Goal: Task Accomplishment & Management: Complete application form

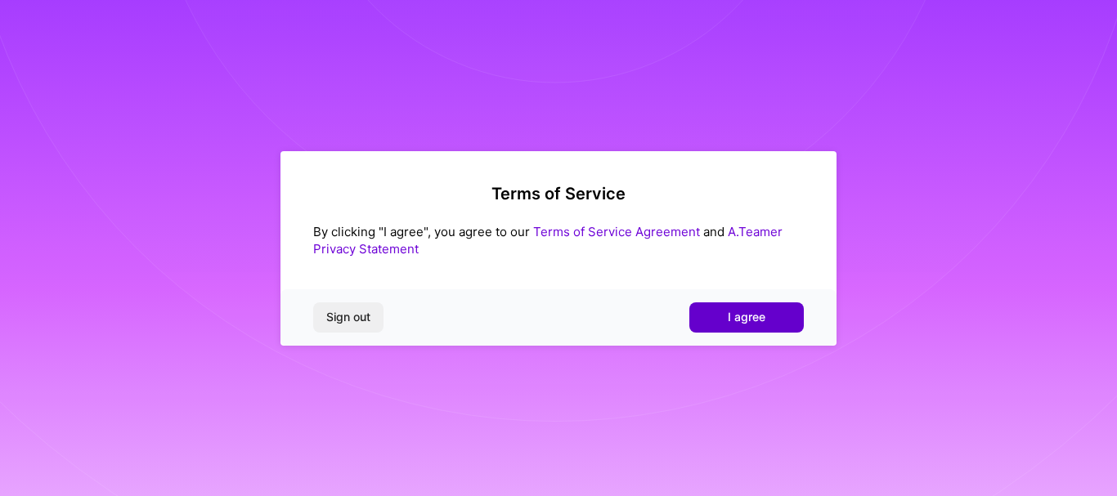
click at [768, 313] on button "I agree" at bounding box center [746, 317] width 114 height 29
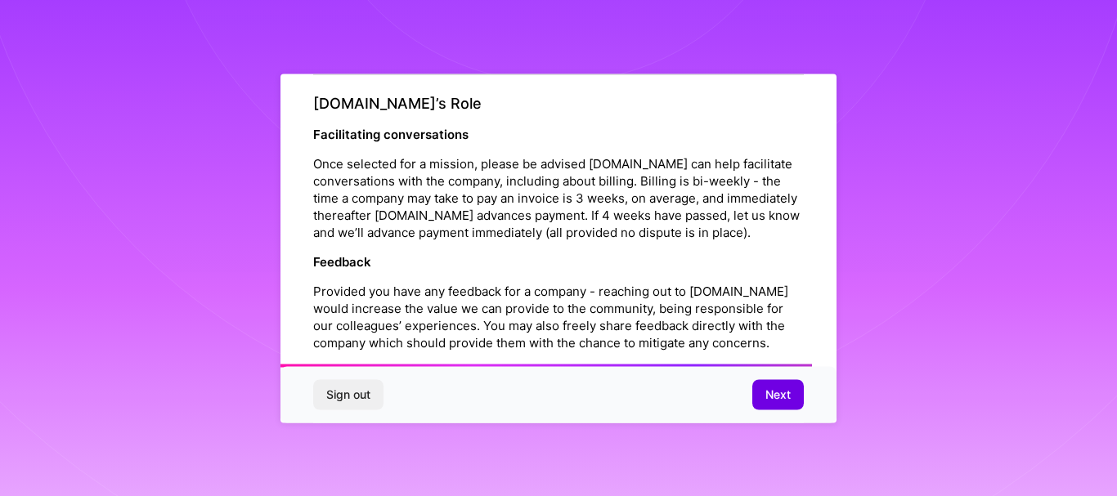
scroll to position [1969, 0]
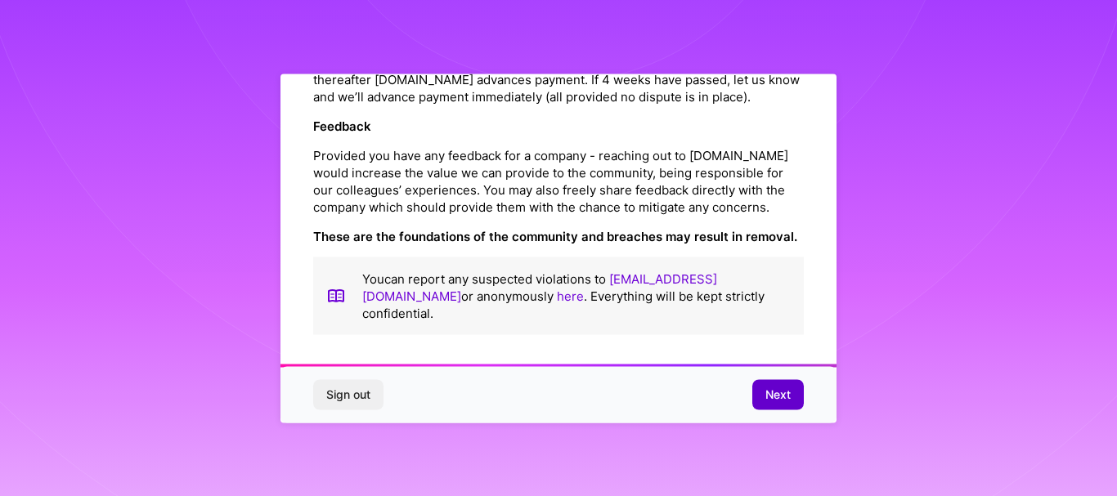
click at [764, 390] on button "Next" at bounding box center [778, 394] width 52 height 29
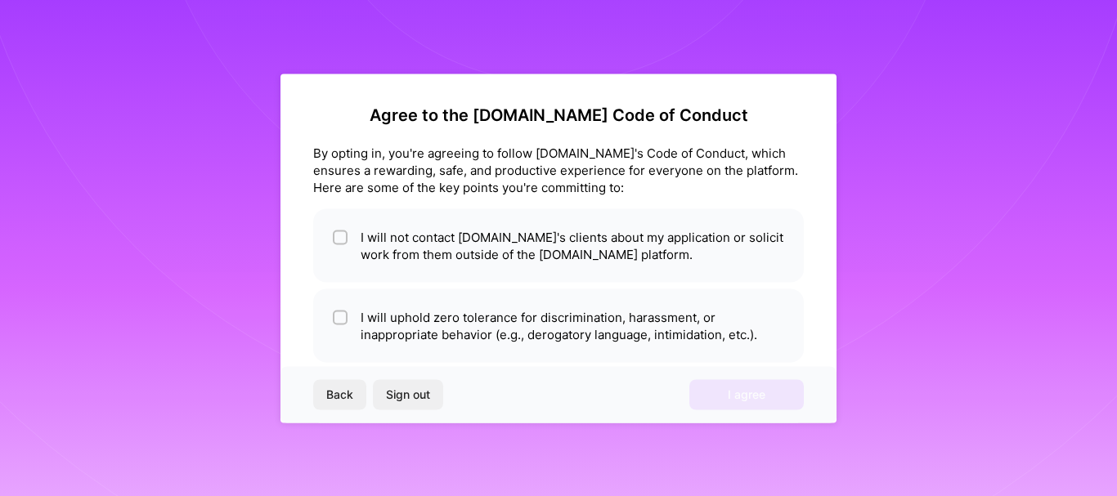
scroll to position [0, 0]
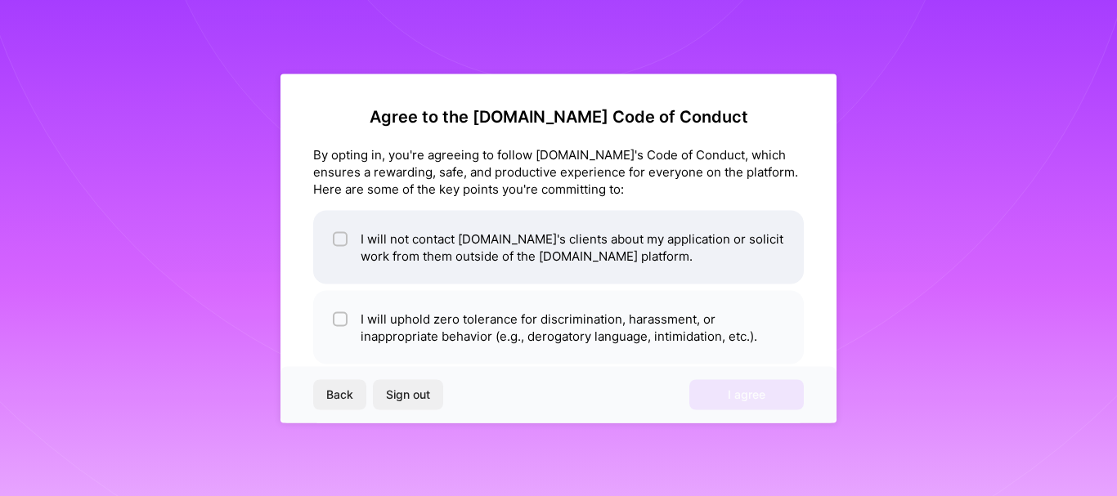
click at [338, 240] on input "checkbox" at bounding box center [341, 239] width 11 height 11
checkbox input "true"
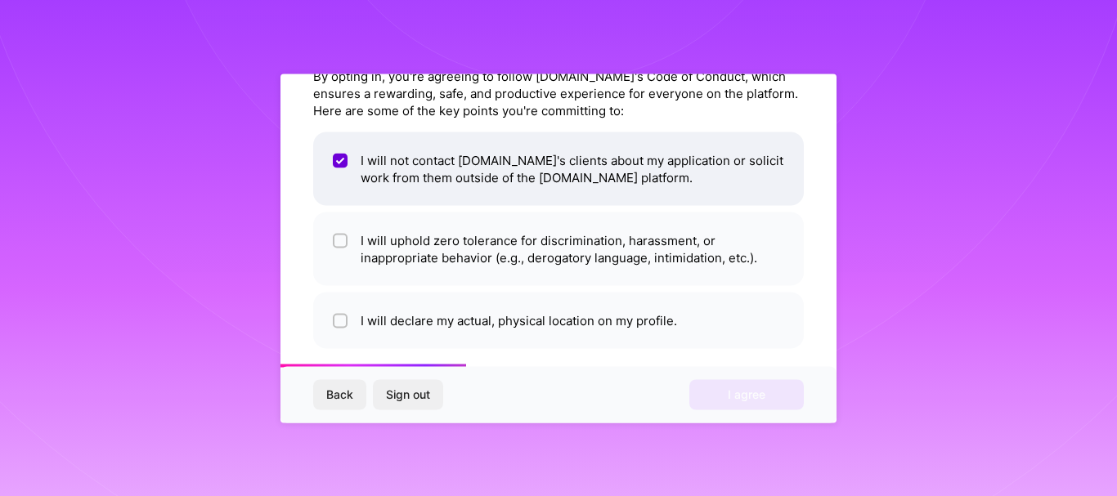
scroll to position [82, 0]
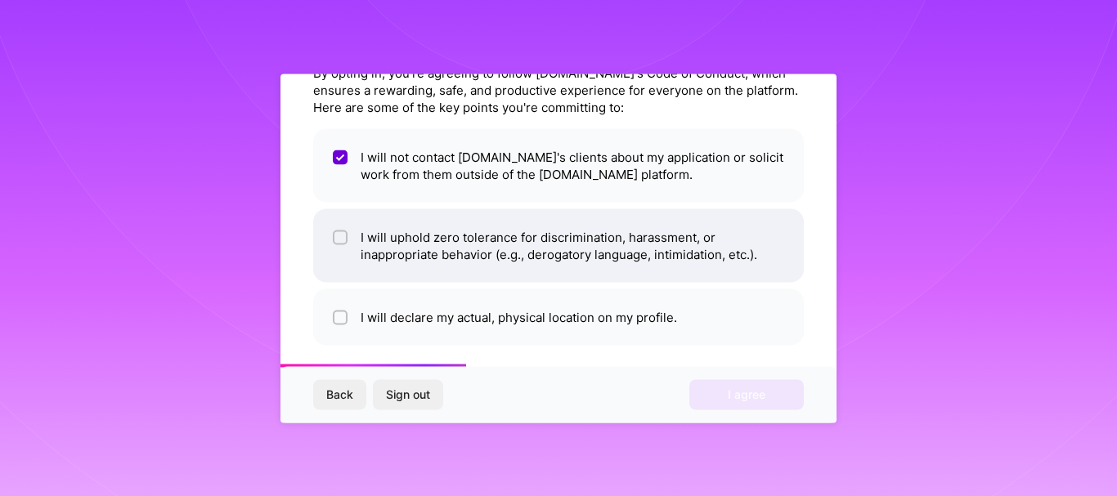
click at [344, 236] on input "checkbox" at bounding box center [341, 237] width 11 height 11
checkbox input "true"
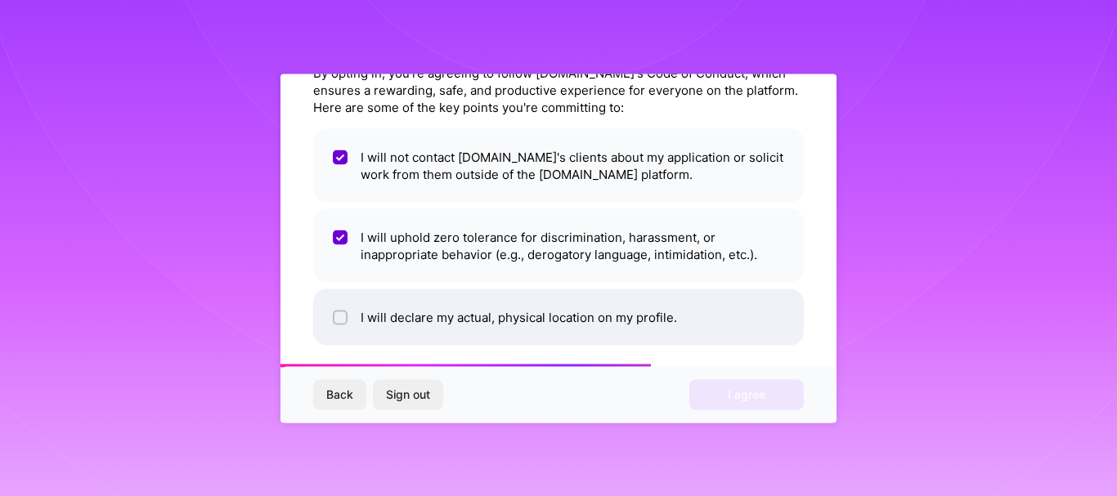
click at [347, 312] on div at bounding box center [340, 317] width 15 height 15
checkbox input "true"
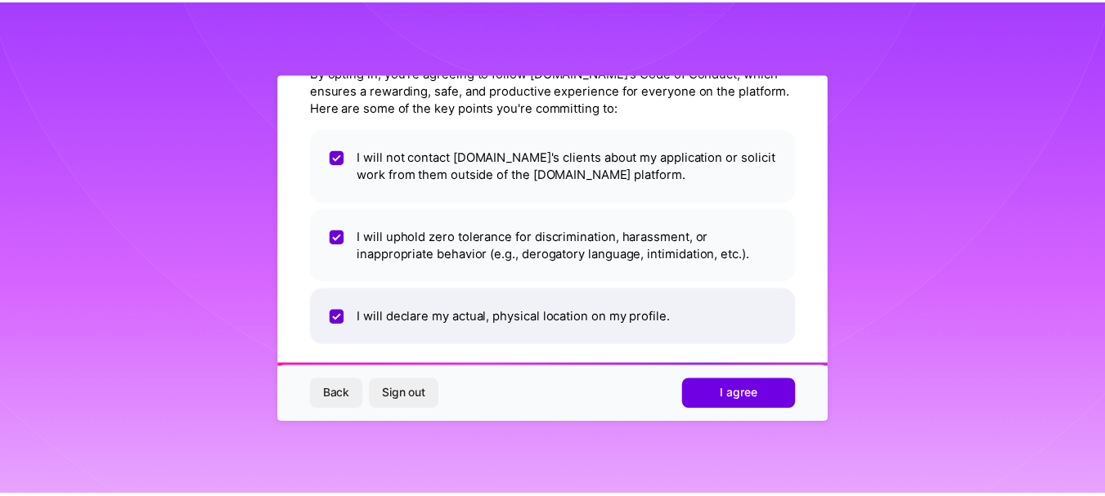
scroll to position [92, 0]
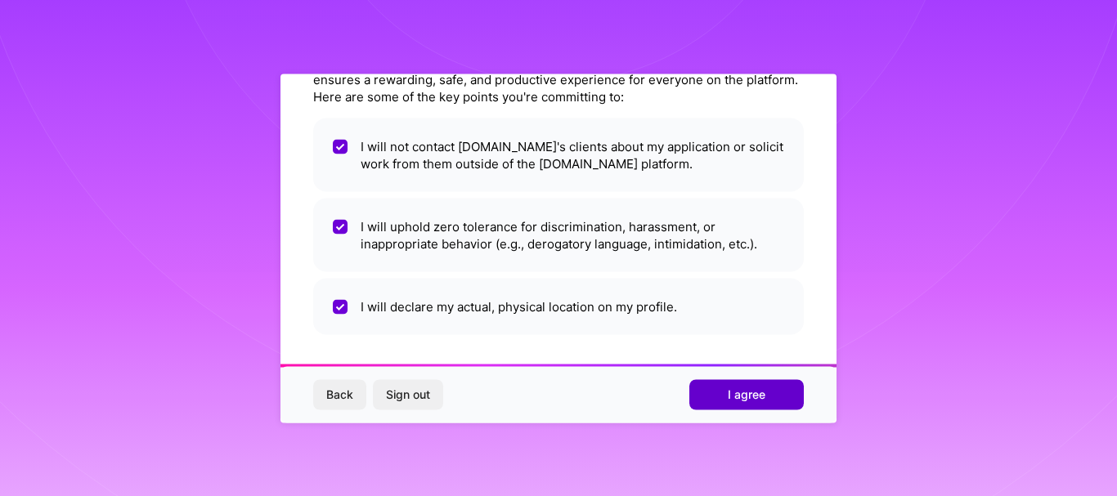
click at [744, 401] on span "I agree" at bounding box center [747, 395] width 38 height 16
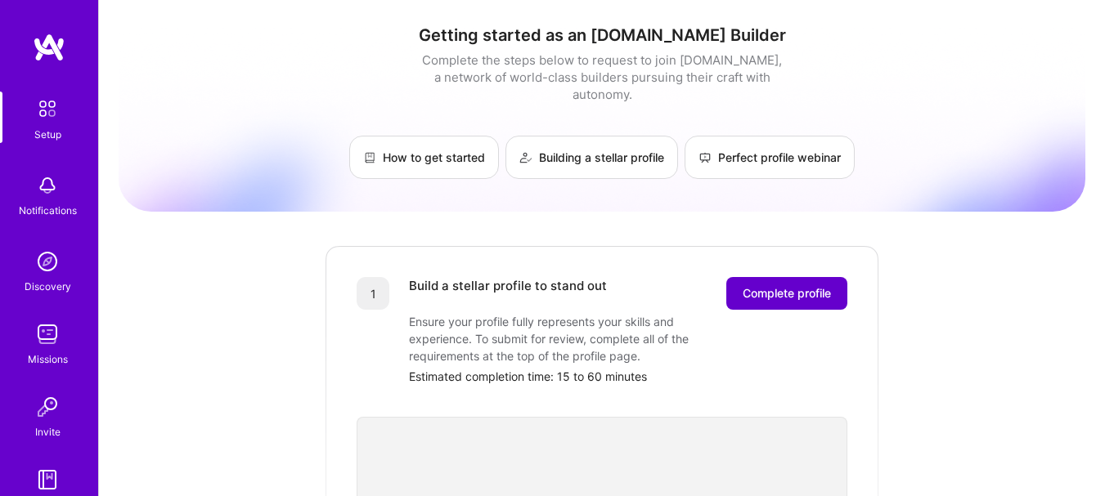
click at [778, 277] on button "Complete profile" at bounding box center [786, 293] width 121 height 33
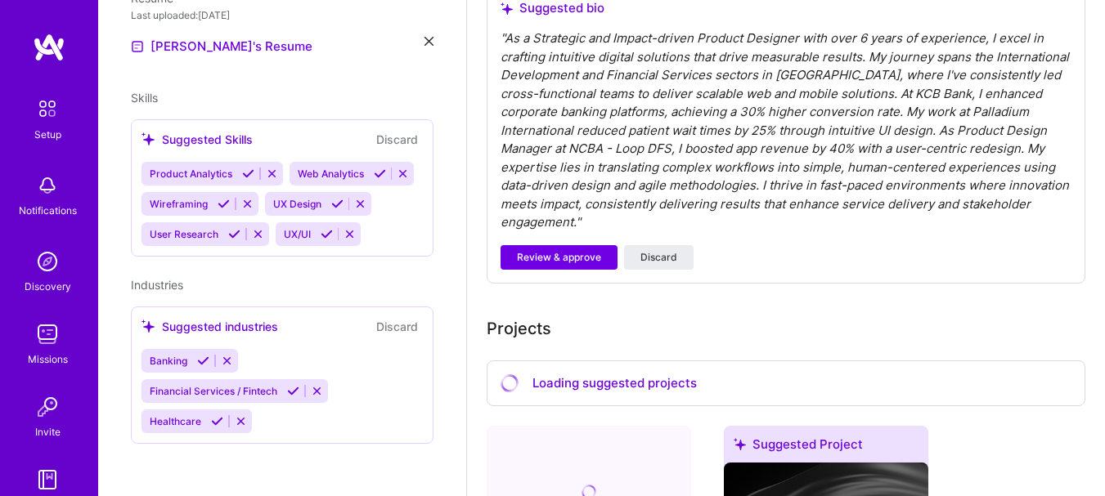
scroll to position [409, 0]
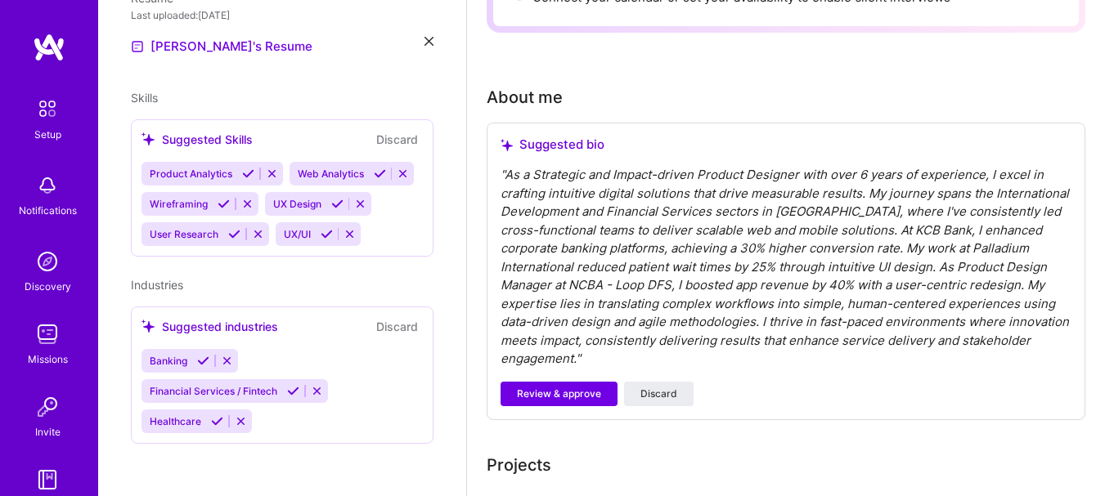
click at [725, 281] on div "" As a Strategic and Impact-driven Product Designer with over 6 years of experi…" at bounding box center [785, 267] width 571 height 203
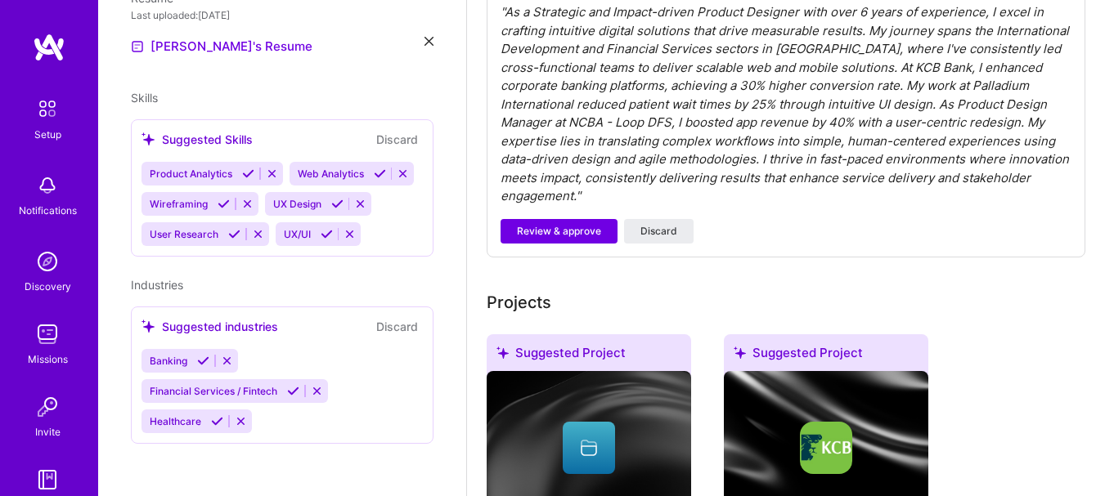
scroll to position [572, 0]
click at [592, 218] on button "Review & approve" at bounding box center [558, 230] width 117 height 25
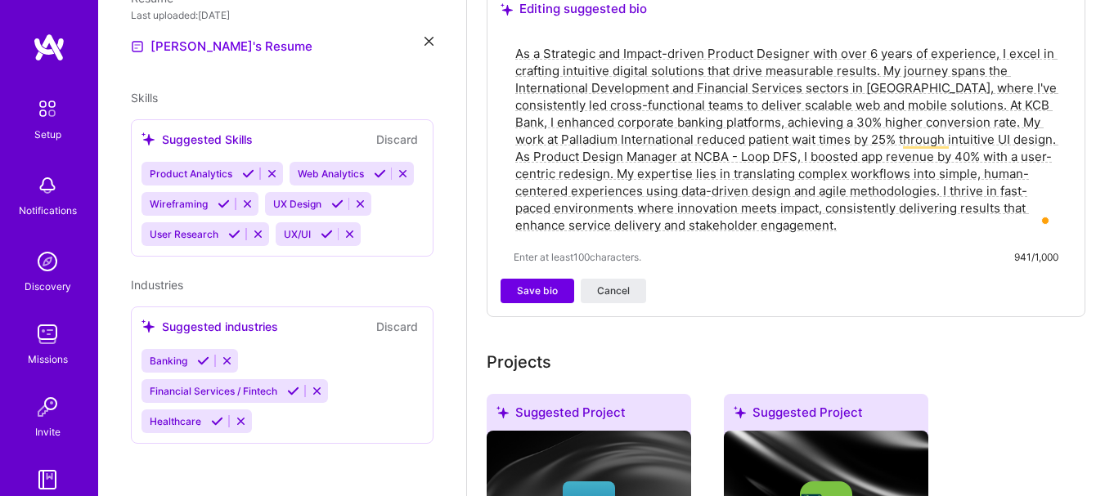
scroll to position [491, 0]
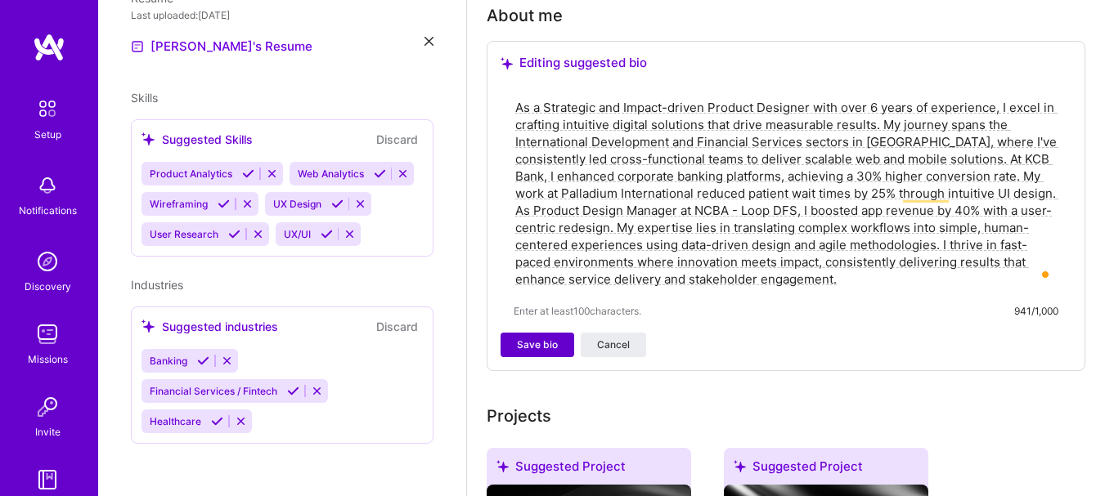
click at [536, 343] on span "Save bio" at bounding box center [537, 345] width 41 height 15
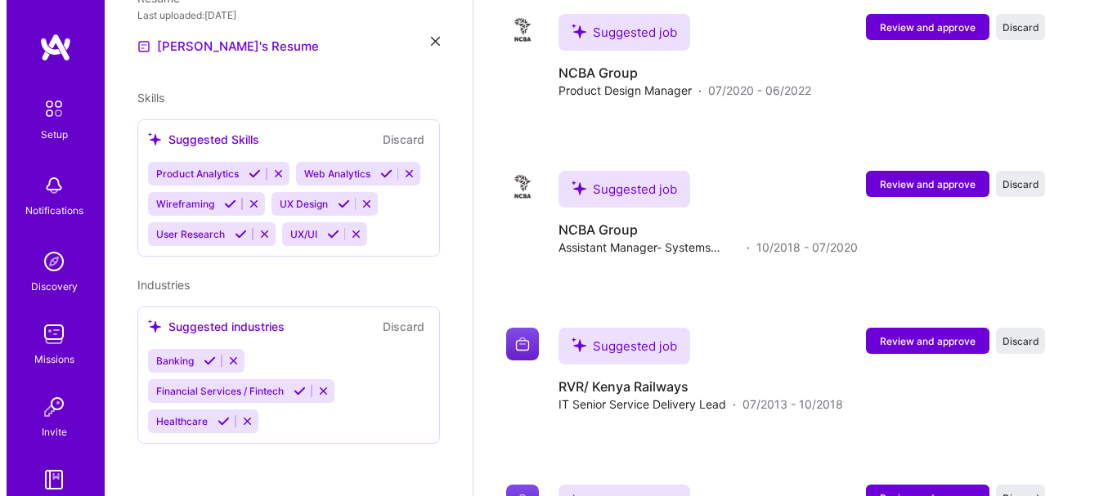
scroll to position [2251, 0]
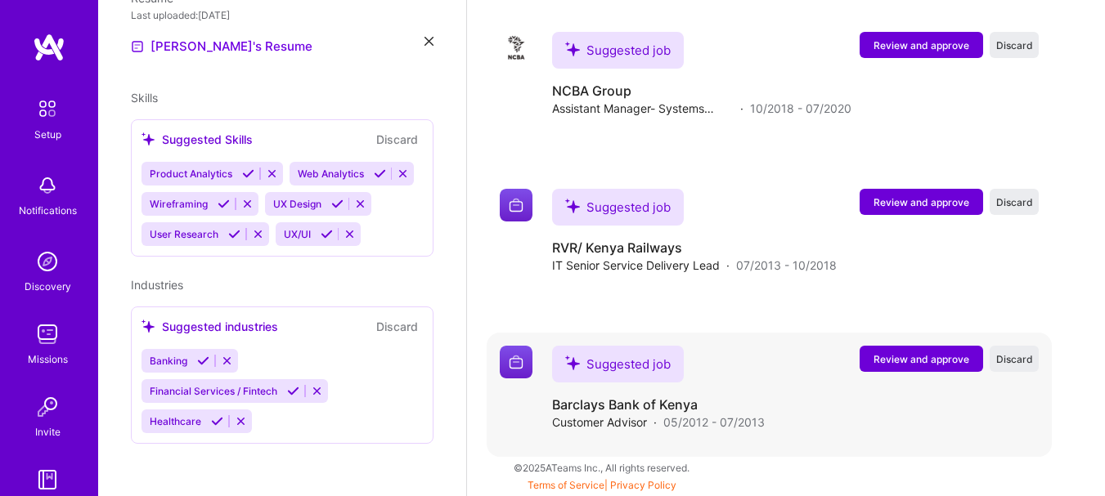
click at [933, 364] on span "Review and approve" at bounding box center [921, 359] width 96 height 14
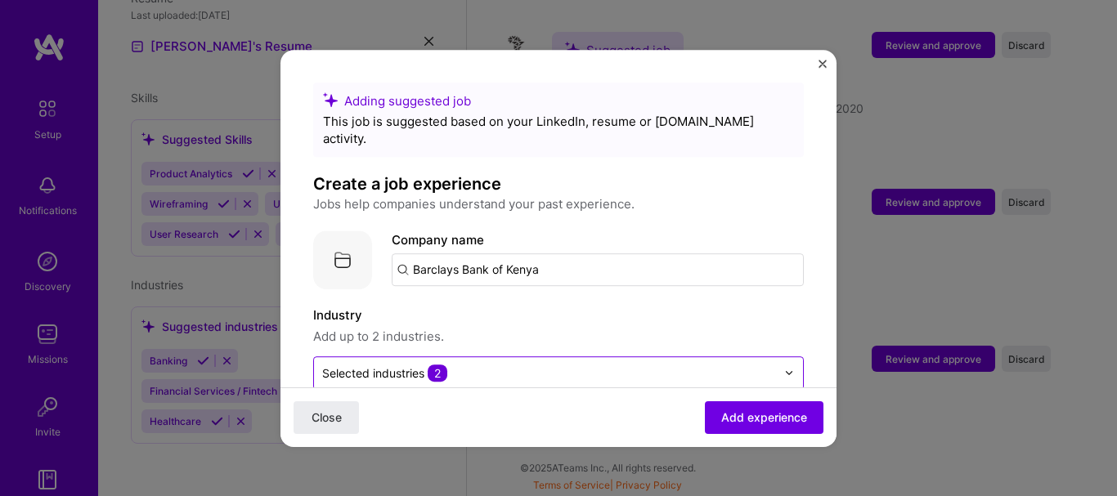
click at [759, 365] on input "text" at bounding box center [549, 373] width 454 height 17
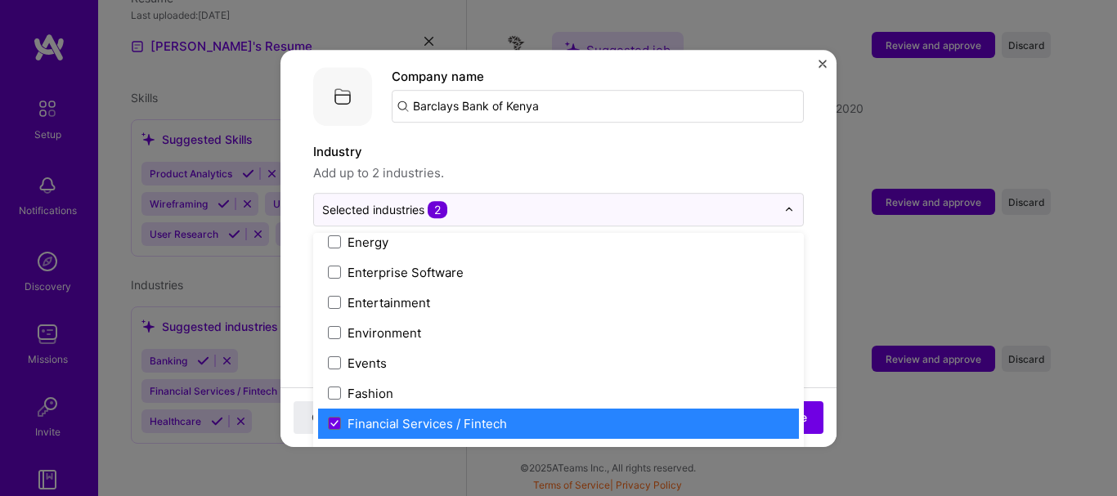
scroll to position [1636, 0]
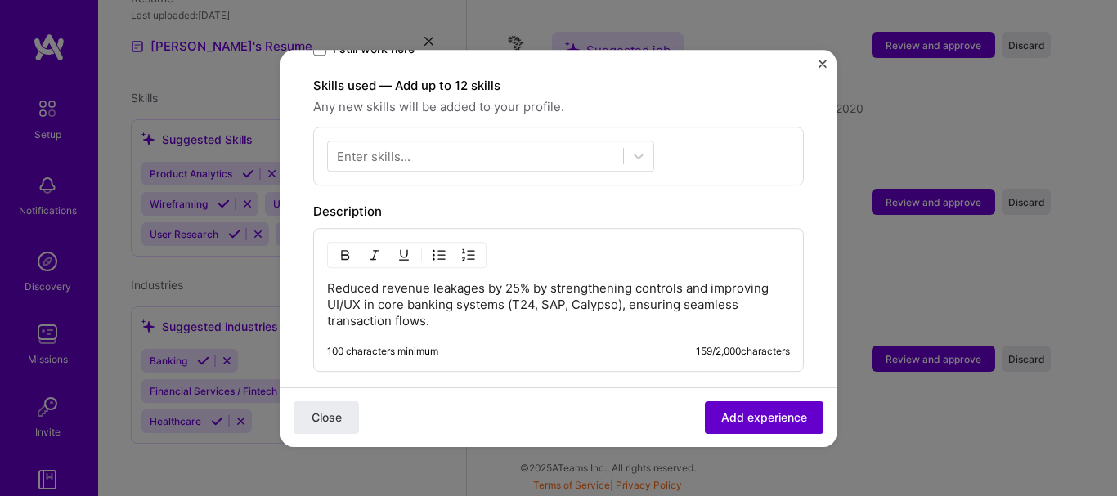
scroll to position [572, 0]
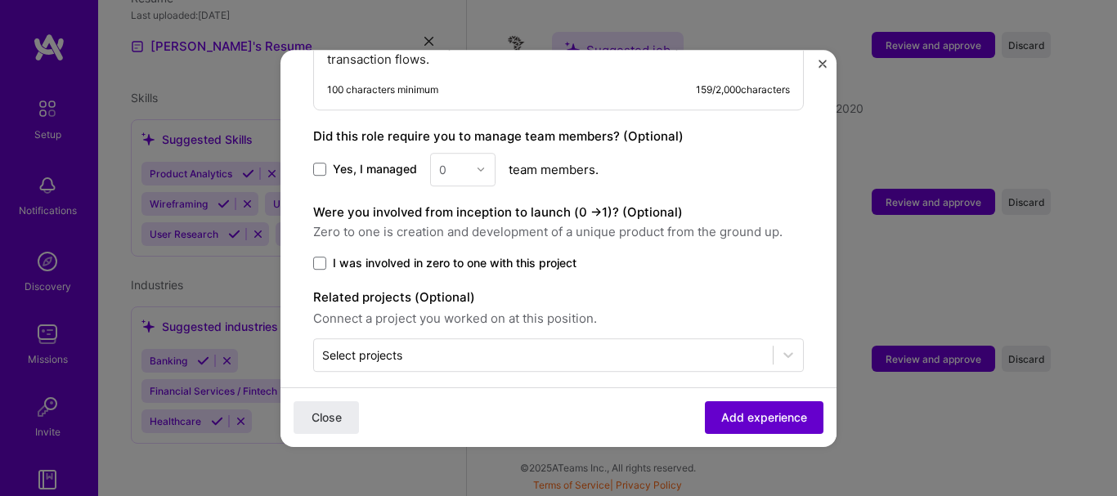
click at [751, 415] on span "Add experience" at bounding box center [764, 417] width 86 height 16
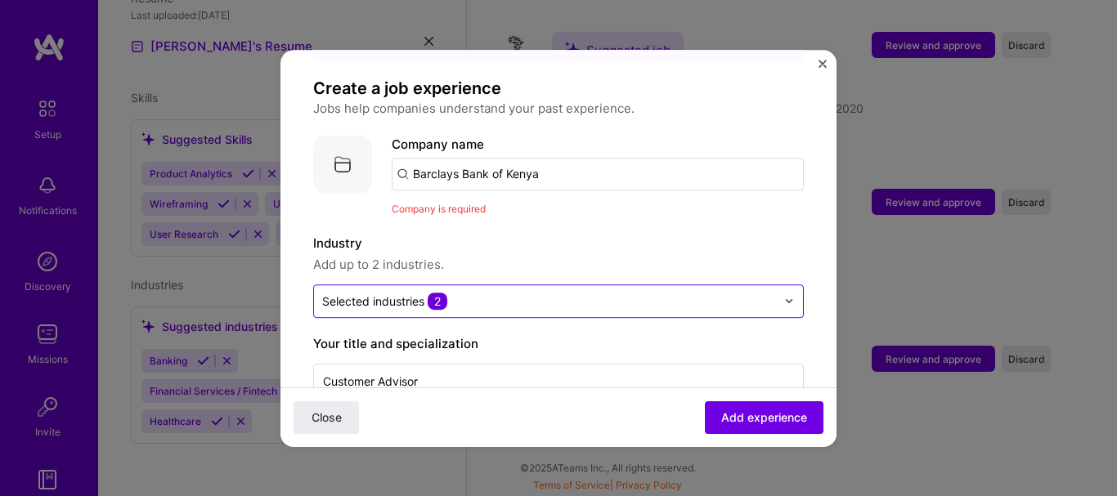
scroll to position [0, 0]
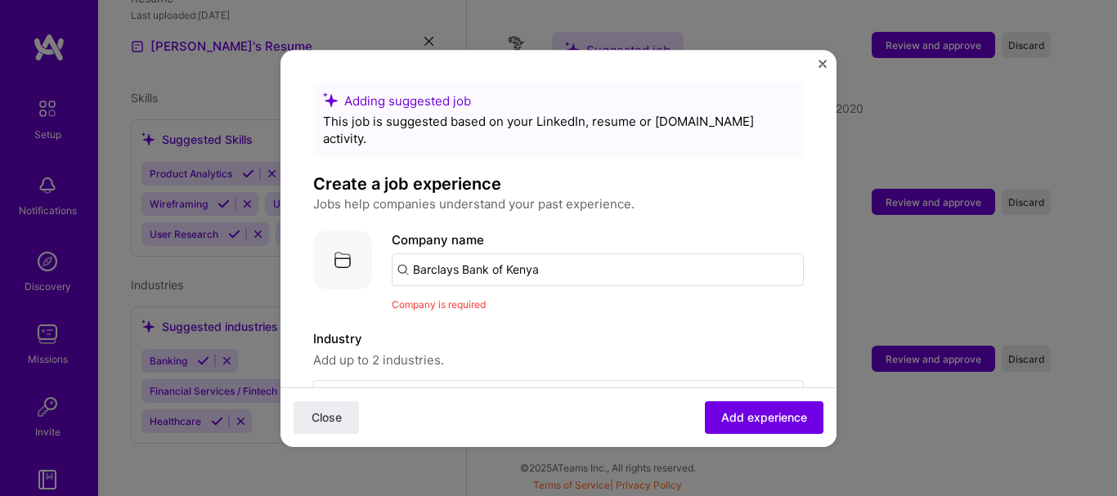
click at [356, 415] on button "Close" at bounding box center [326, 417] width 65 height 33
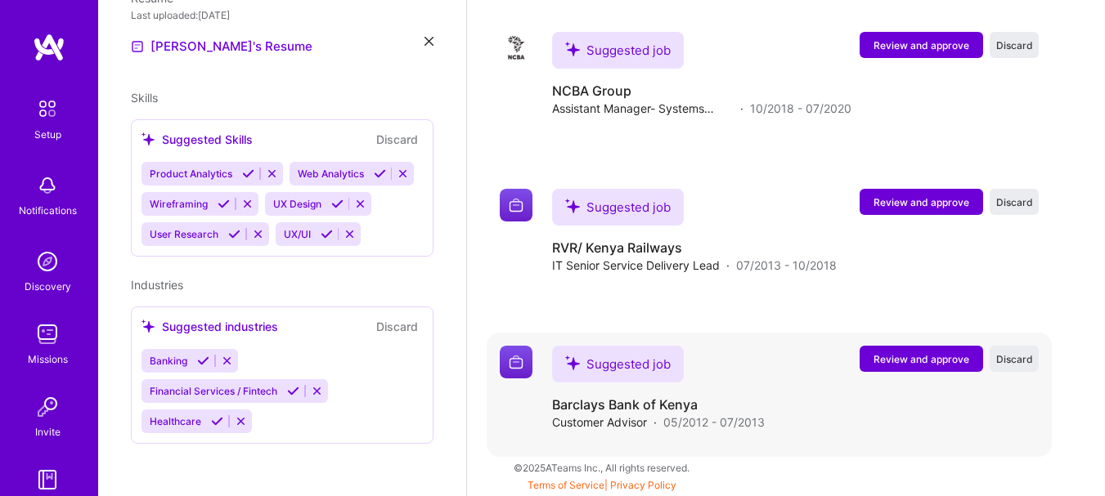
click at [966, 357] on span "Review and approve" at bounding box center [921, 359] width 96 height 14
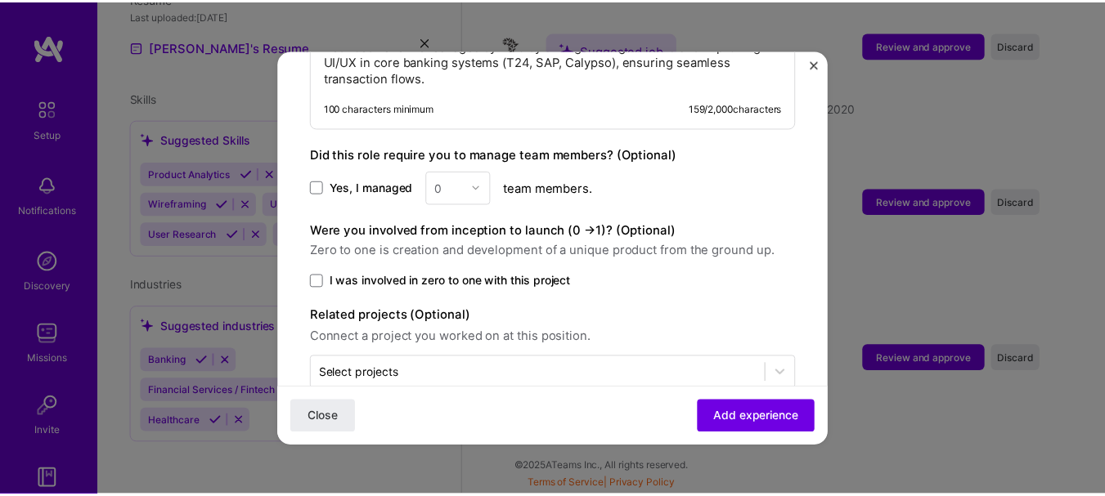
scroll to position [819, 0]
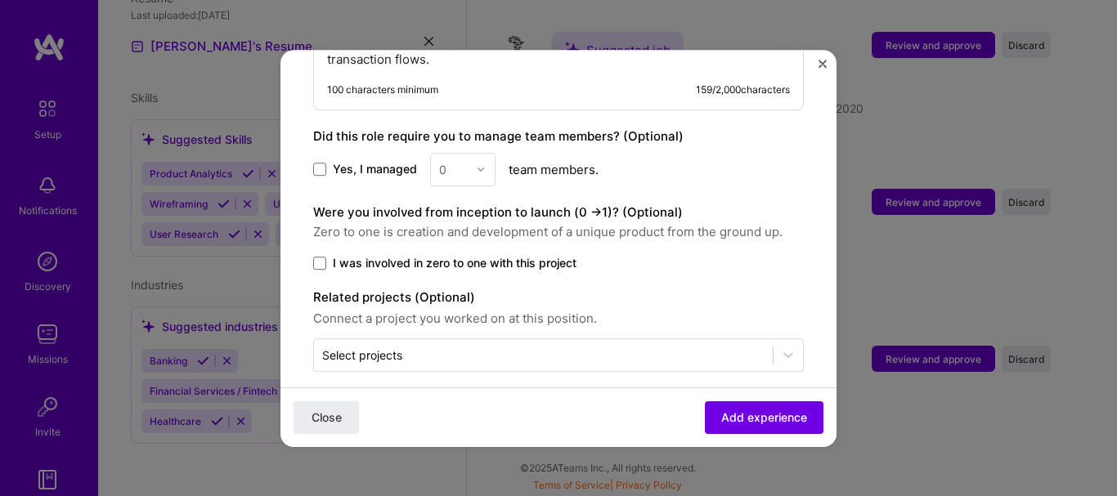
click at [824, 61] on img "Close" at bounding box center [823, 64] width 8 height 8
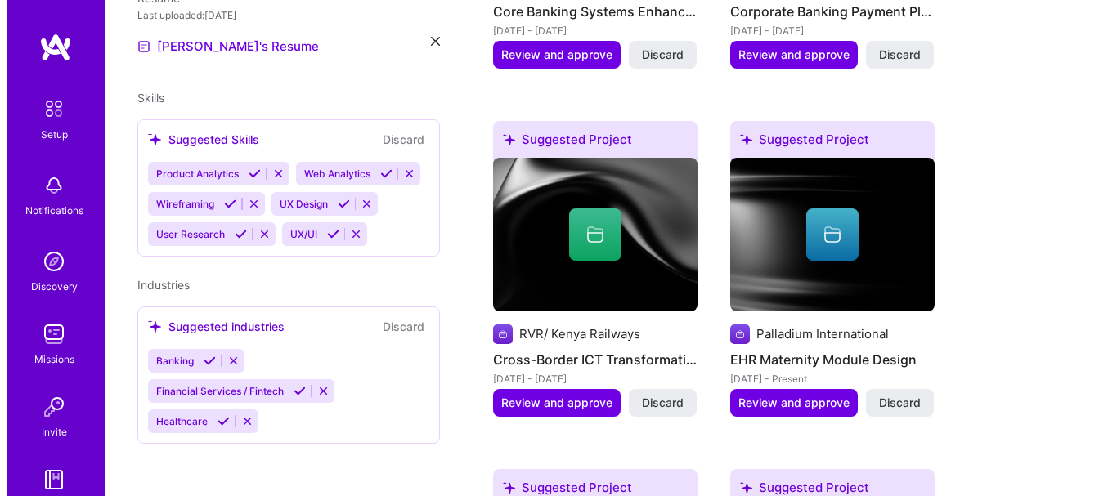
scroll to position [981, 0]
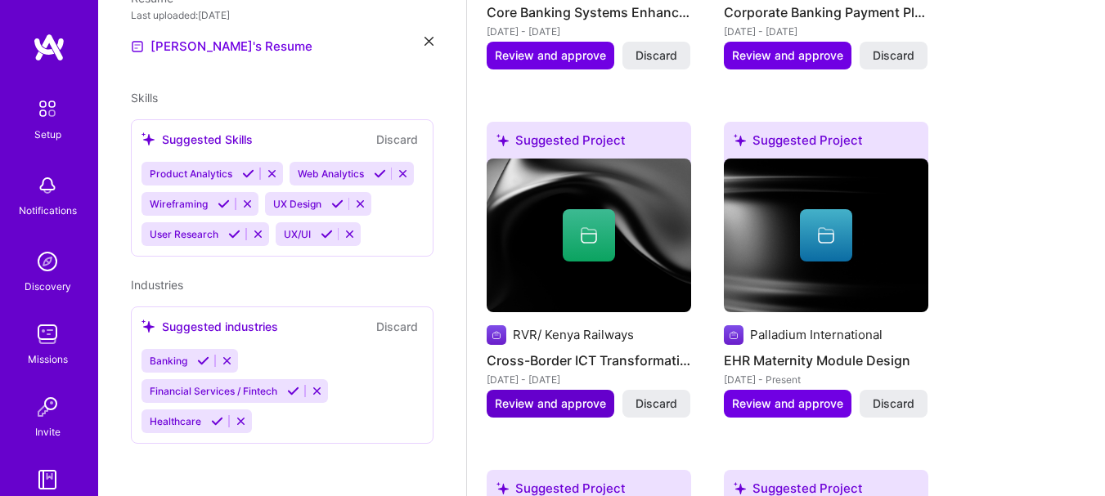
click at [577, 396] on span "Review and approve" at bounding box center [550, 404] width 111 height 16
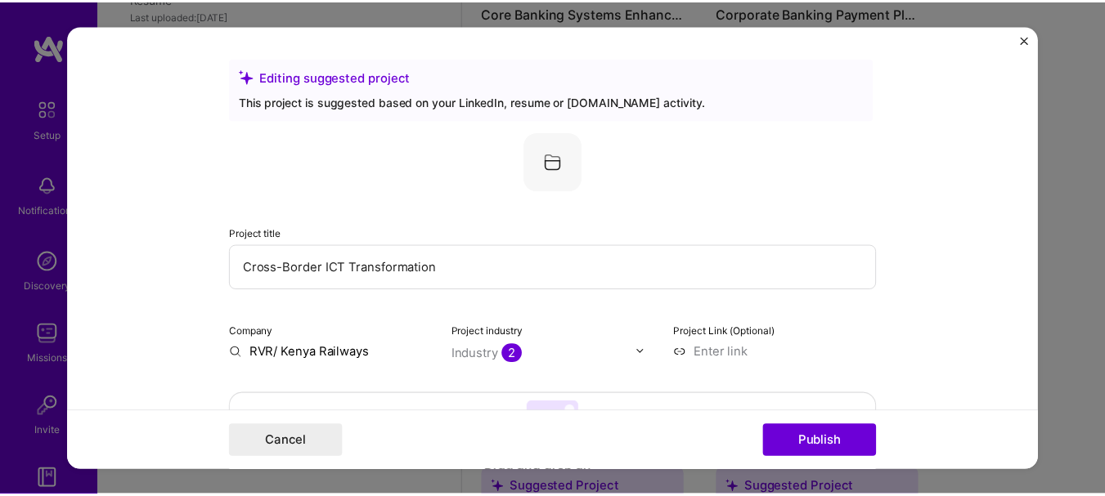
scroll to position [245, 0]
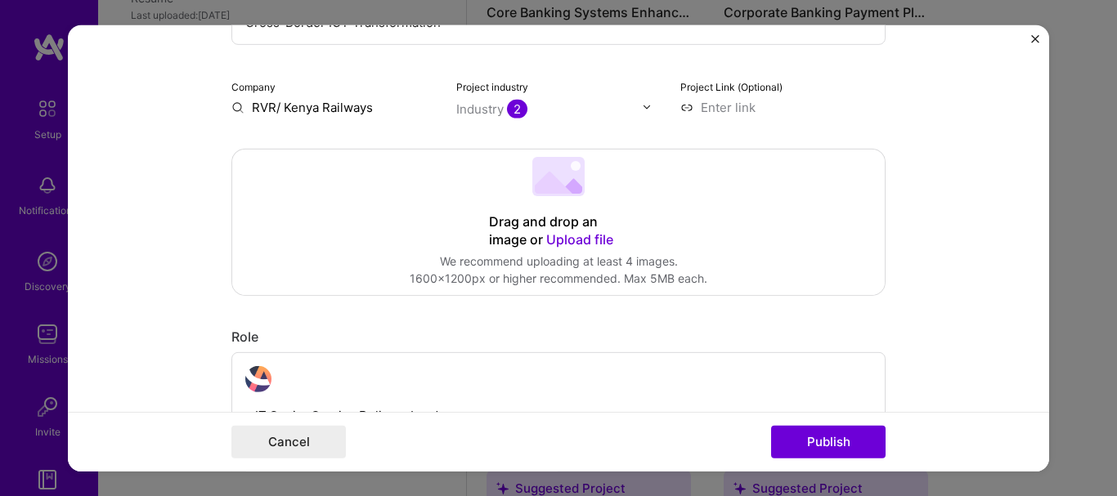
click at [1037, 41] on img "Close" at bounding box center [1035, 38] width 8 height 8
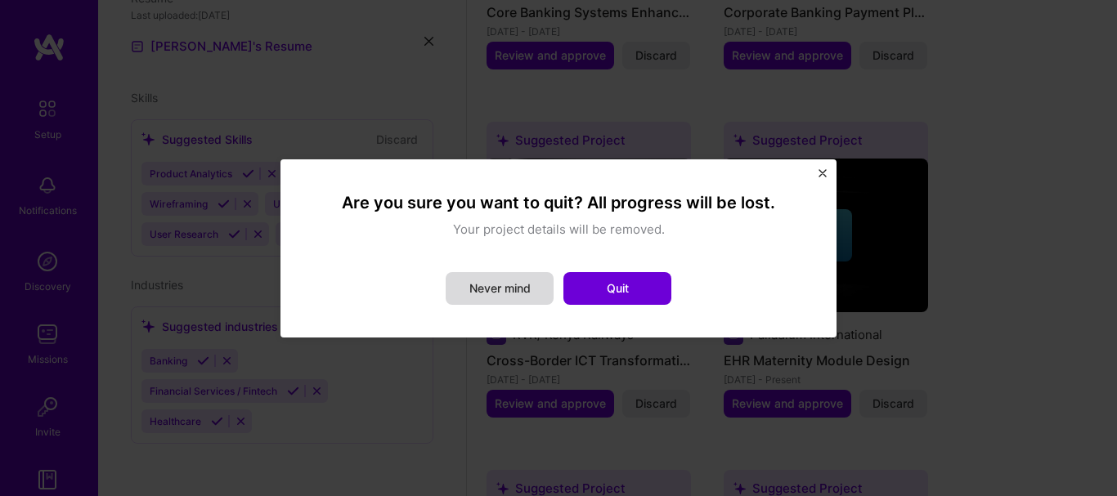
click at [494, 289] on button "Never mind" at bounding box center [500, 288] width 108 height 33
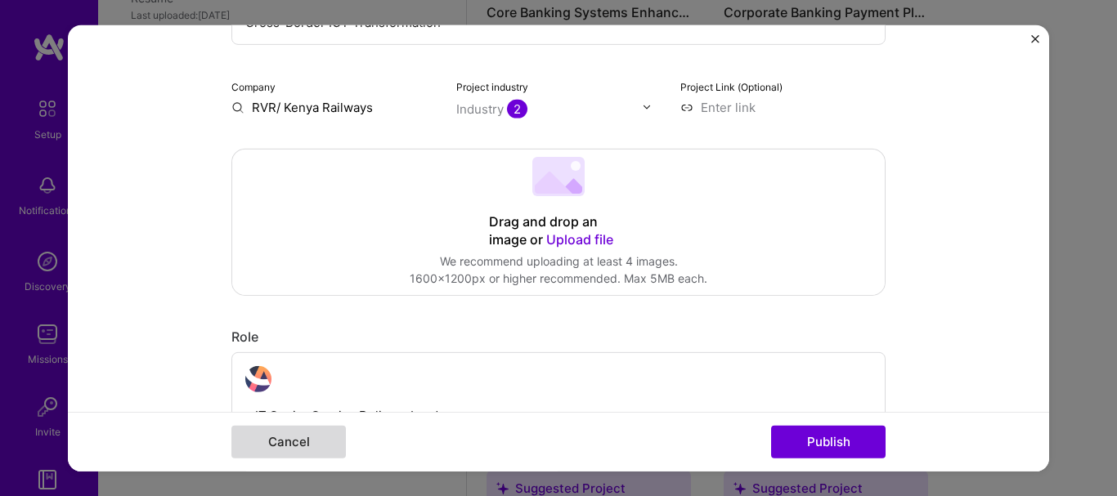
click at [322, 429] on button "Cancel" at bounding box center [288, 442] width 114 height 33
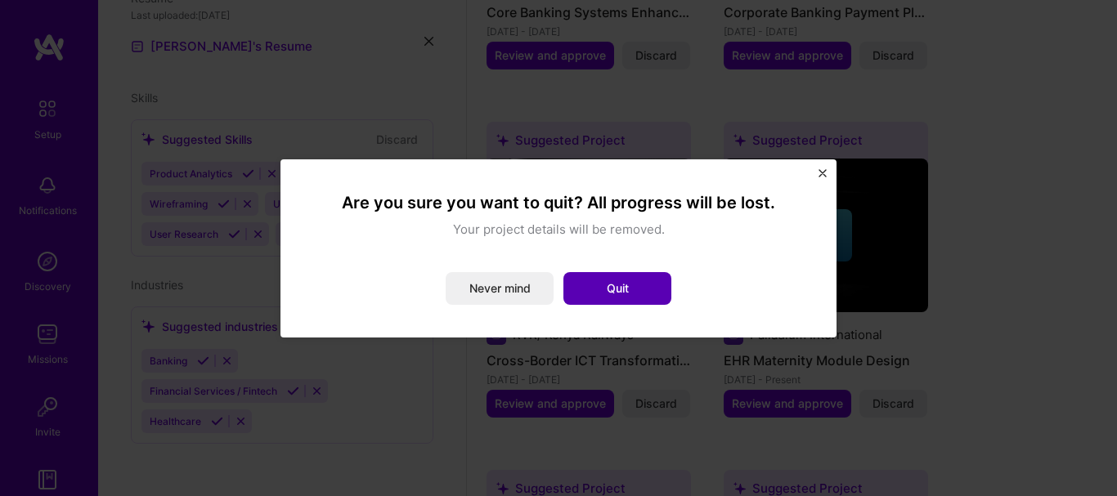
click at [612, 304] on button "Quit" at bounding box center [617, 288] width 108 height 33
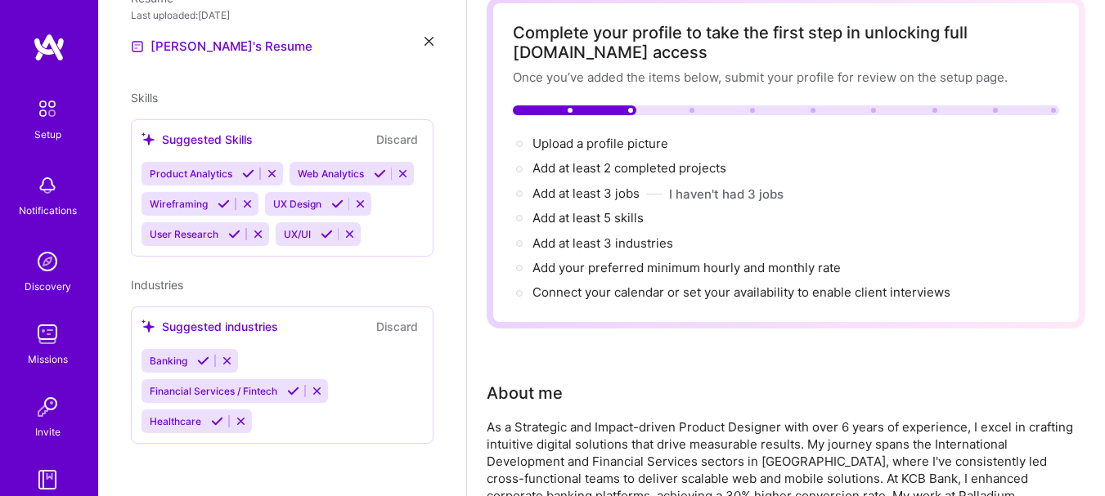
scroll to position [0, 0]
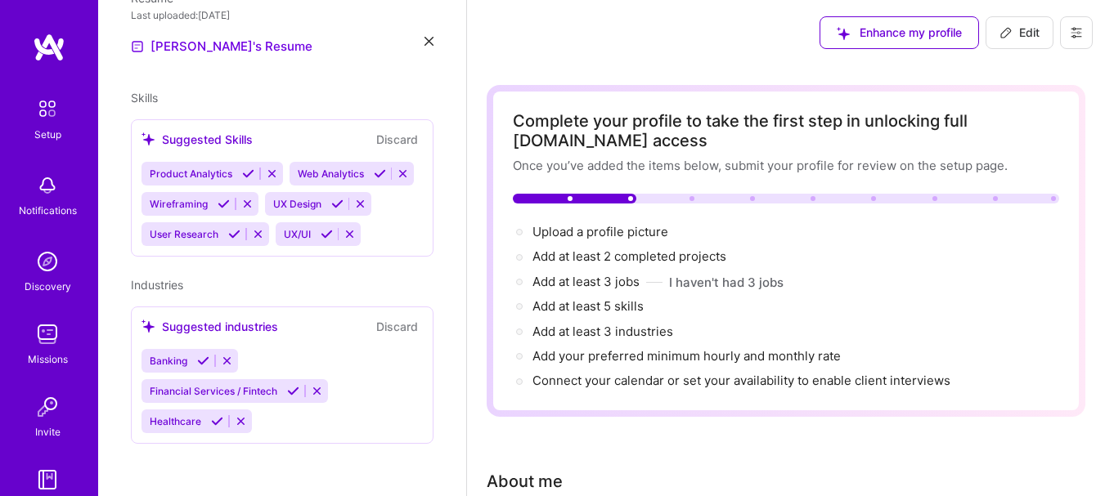
click at [424, 37] on icon at bounding box center [428, 41] width 9 height 9
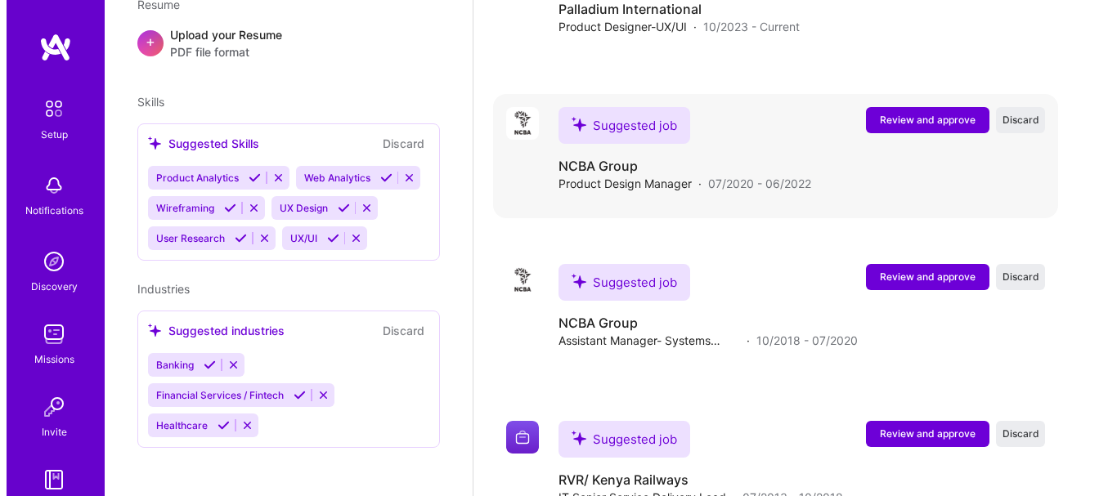
scroll to position [2277, 0]
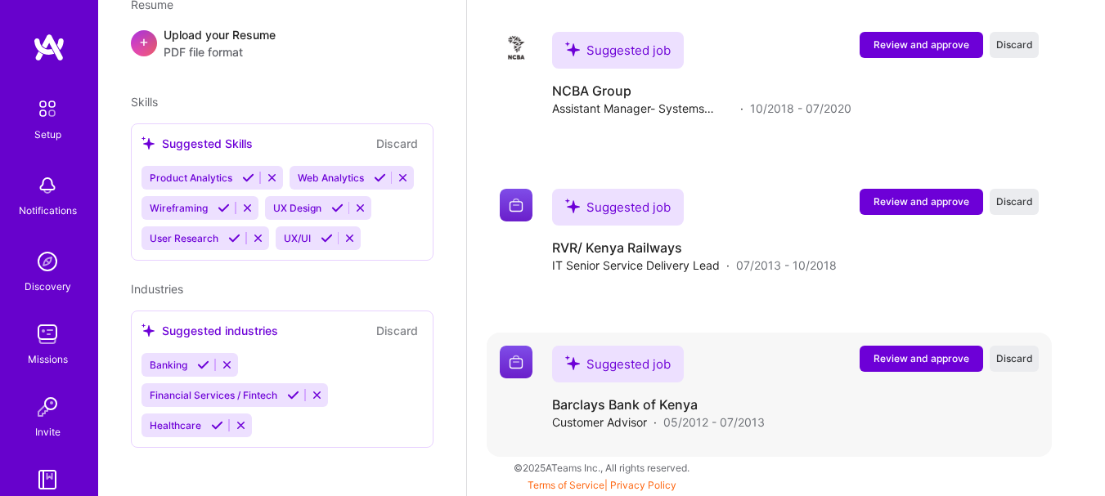
click at [913, 352] on span "Review and approve" at bounding box center [921, 359] width 96 height 14
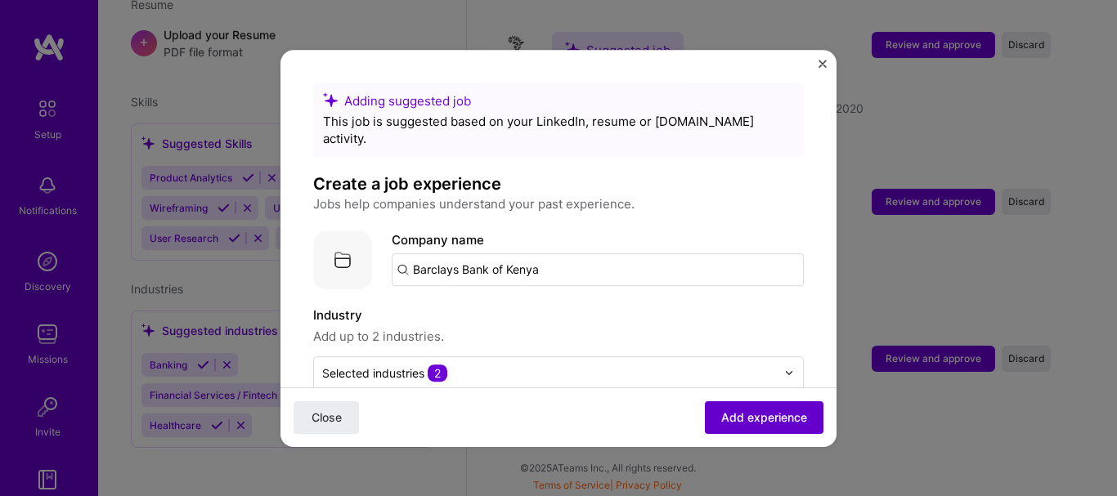
click at [766, 411] on span "Add experience" at bounding box center [764, 417] width 86 height 16
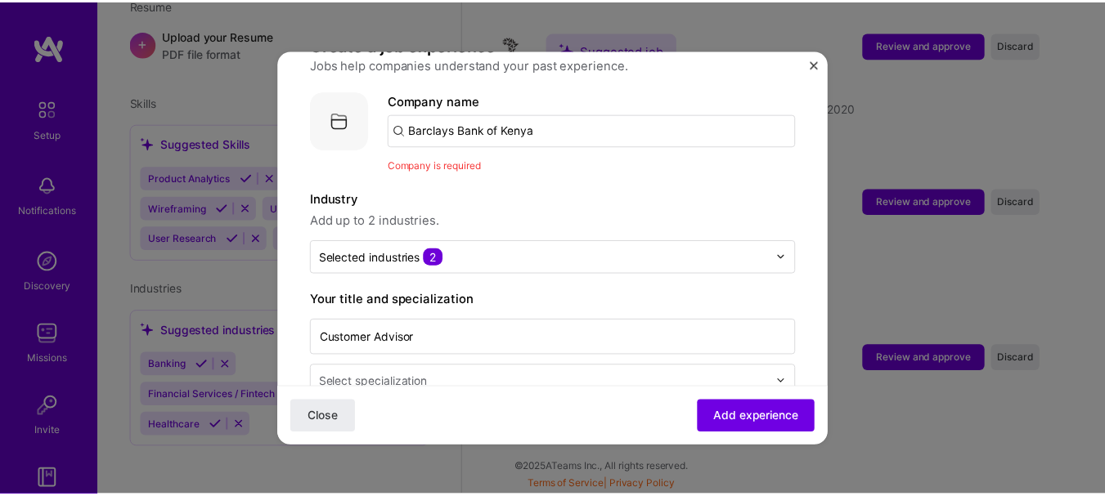
scroll to position [164, 0]
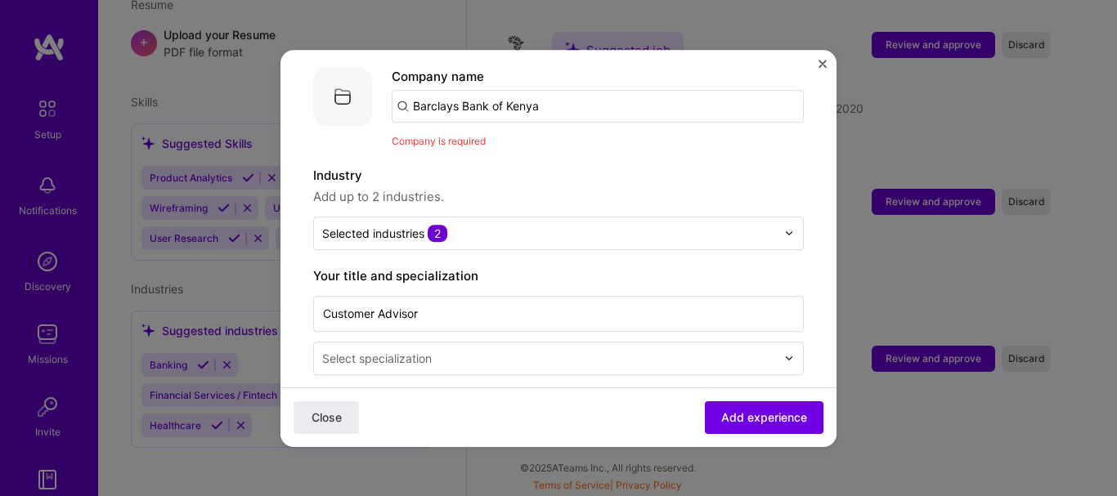
click at [516, 93] on input "Barclays Bank of Kenya" at bounding box center [598, 106] width 412 height 33
click at [556, 92] on input "Barclays Bank of Kenya" at bounding box center [598, 106] width 412 height 33
click button "Close" at bounding box center [326, 417] width 65 height 33
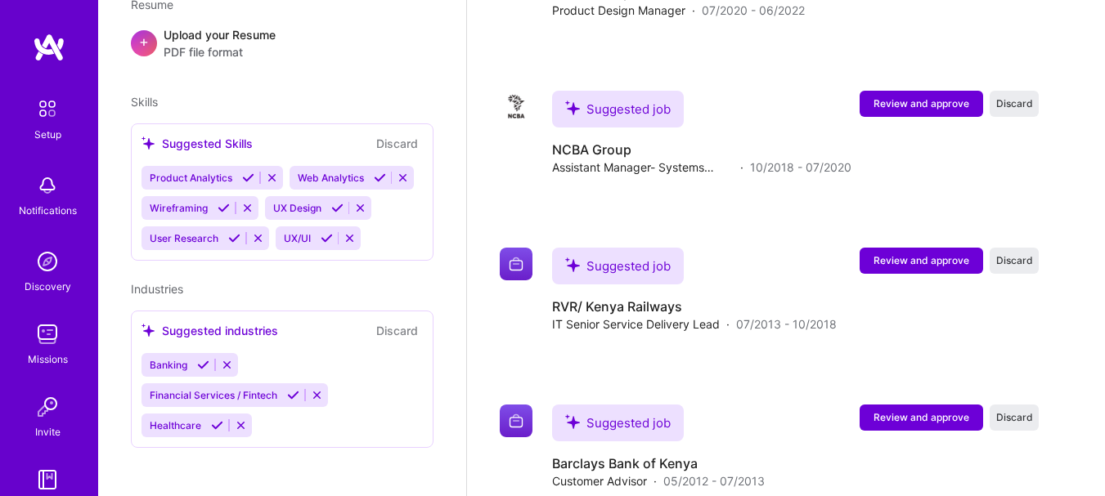
scroll to position [2195, 0]
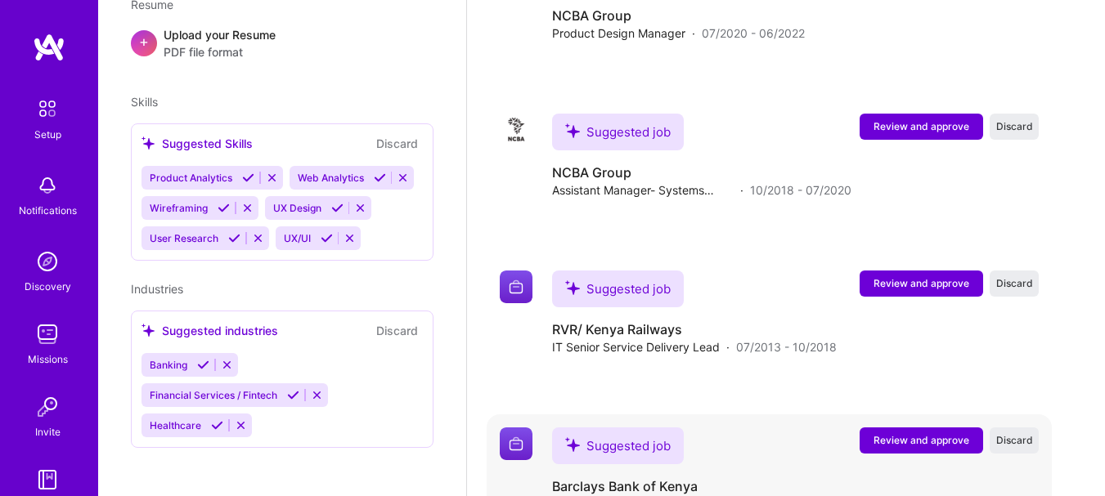
click at [519, 438] on img at bounding box center [516, 444] width 33 height 33
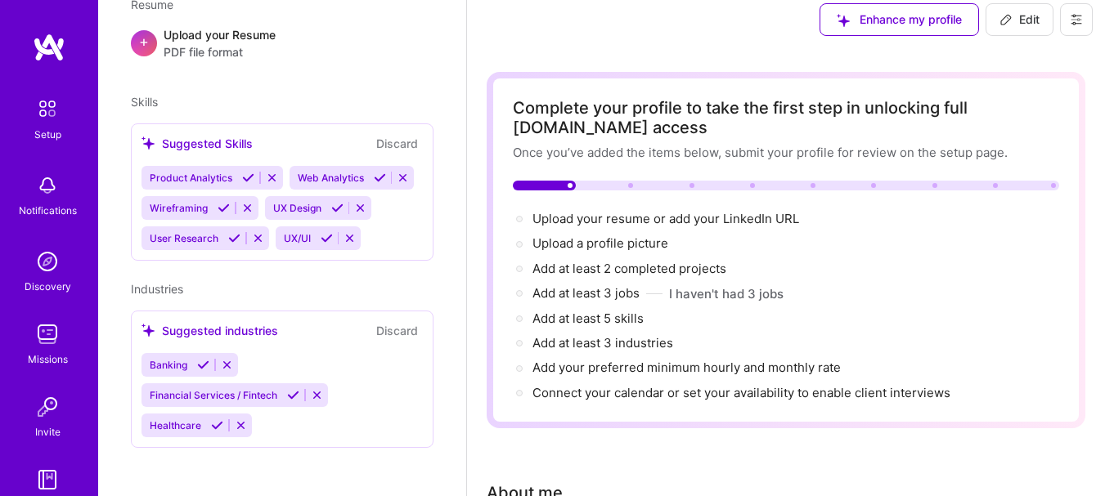
scroll to position [0, 0]
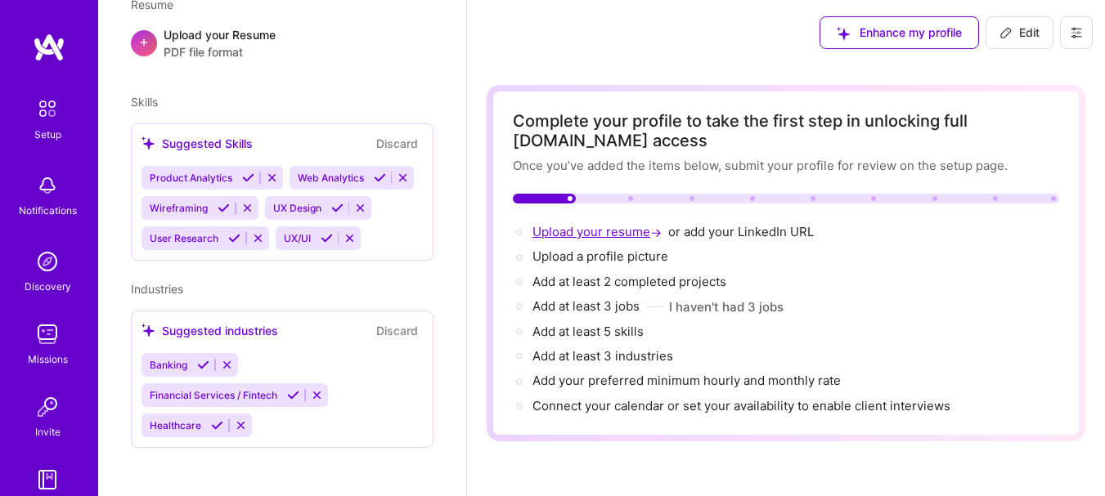
click at [598, 232] on span "Upload your resume →" at bounding box center [598, 232] width 132 height 16
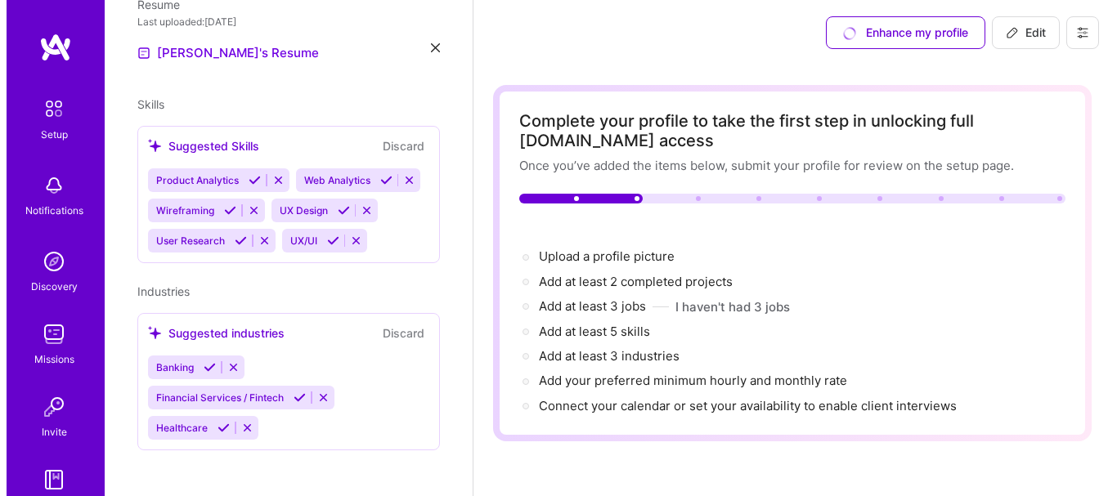
scroll to position [586, 0]
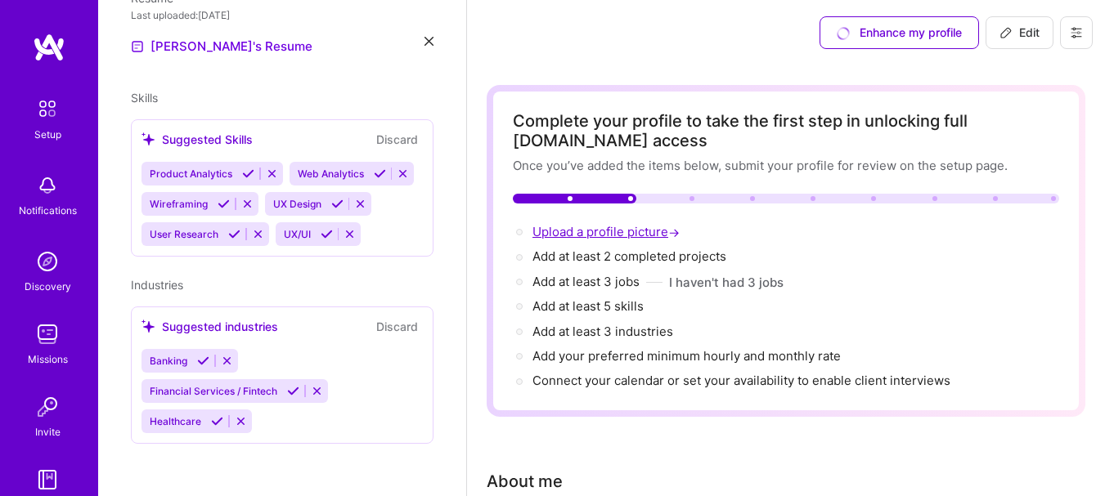
click at [615, 227] on span "Upload a profile picture →" at bounding box center [607, 232] width 150 height 16
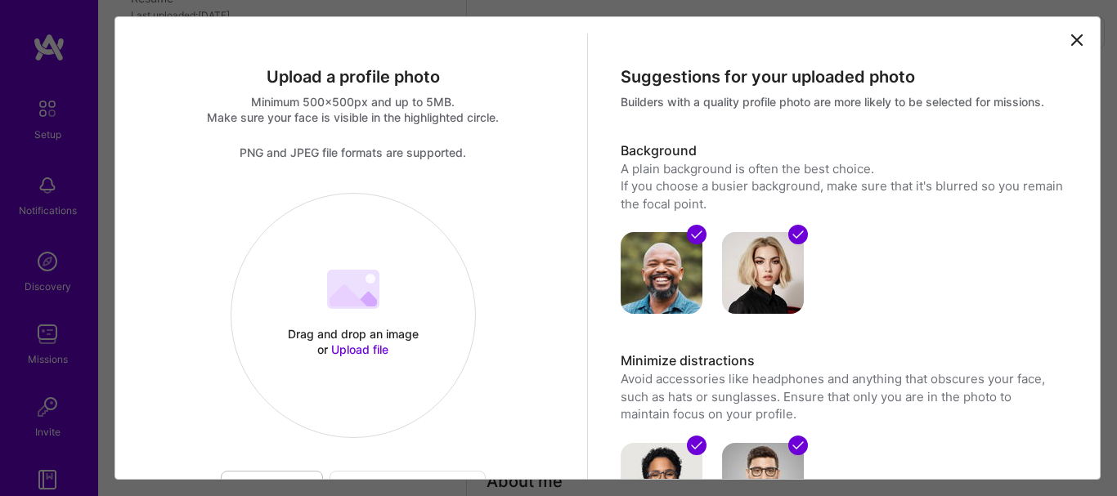
click at [358, 349] on span "Upload file" at bounding box center [359, 350] width 57 height 14
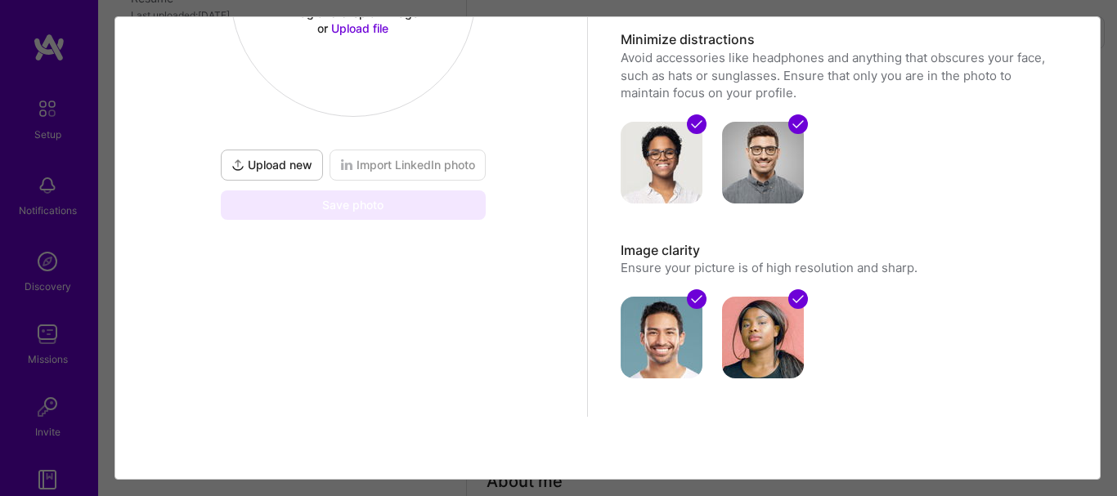
scroll to position [0, 0]
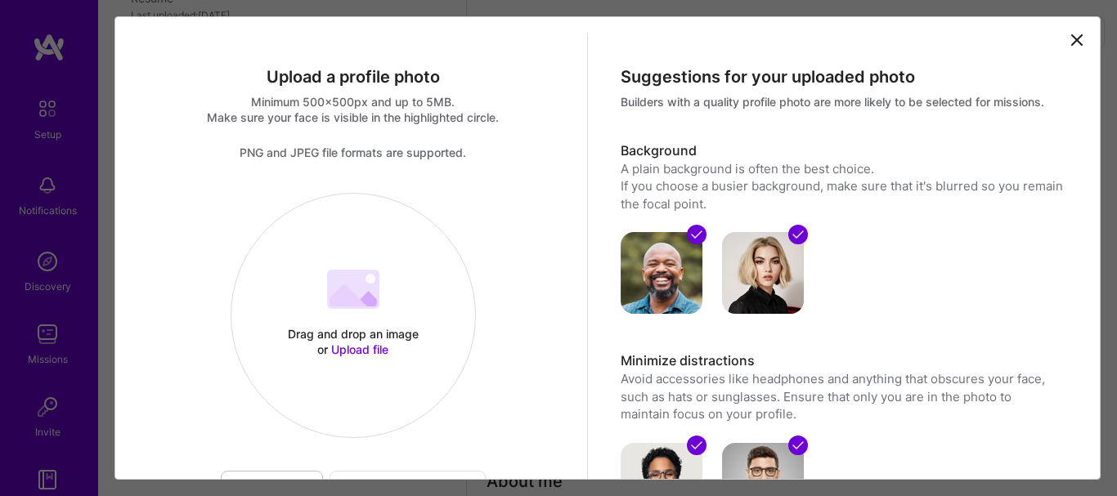
click at [353, 320] on div "Drag and drop an image or Upload file Upload file" at bounding box center [353, 315] width 244 height 173
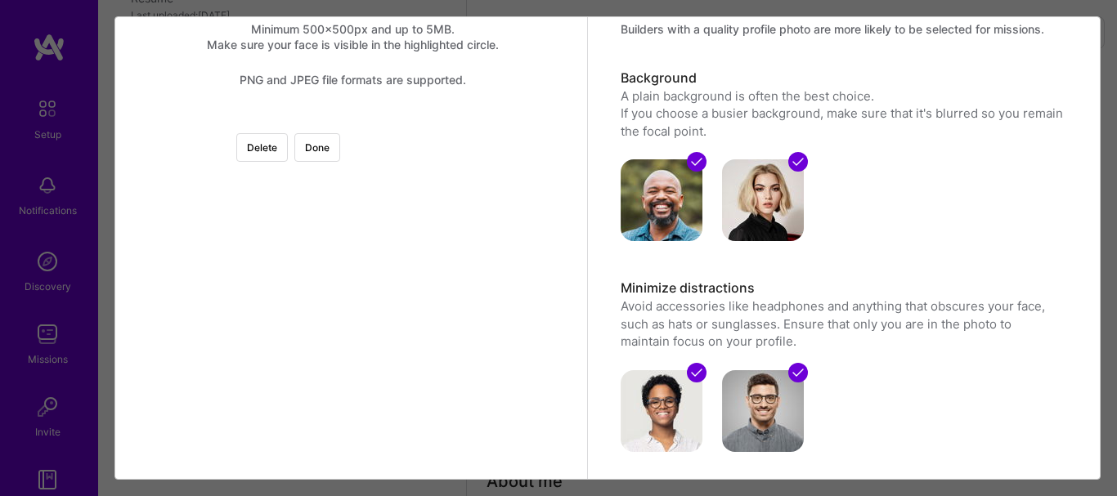
scroll to position [164, 0]
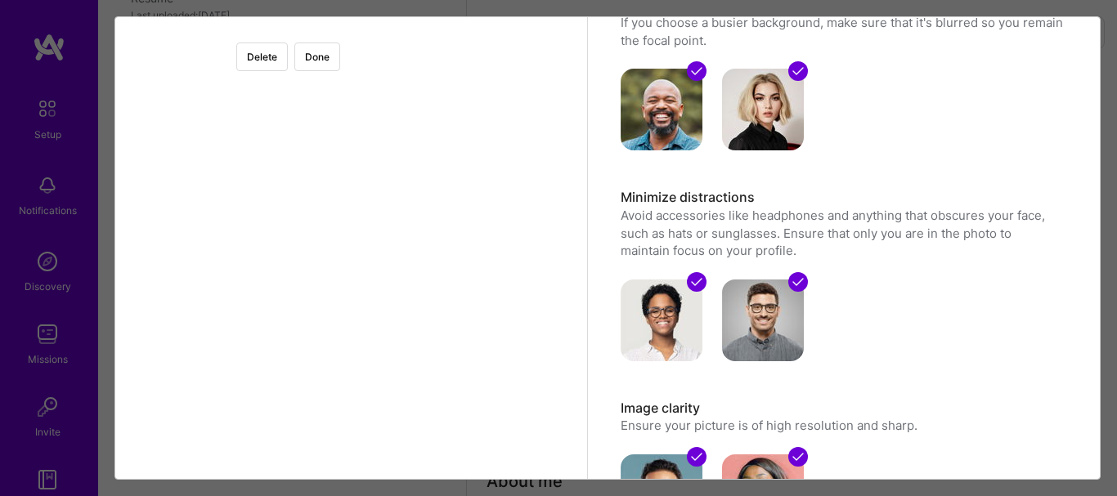
click at [478, 206] on div at bounding box center [571, 247] width 437 height 437
click at [416, 218] on div at bounding box center [571, 247] width 437 height 437
click at [288, 50] on button "Delete" at bounding box center [262, 57] width 52 height 29
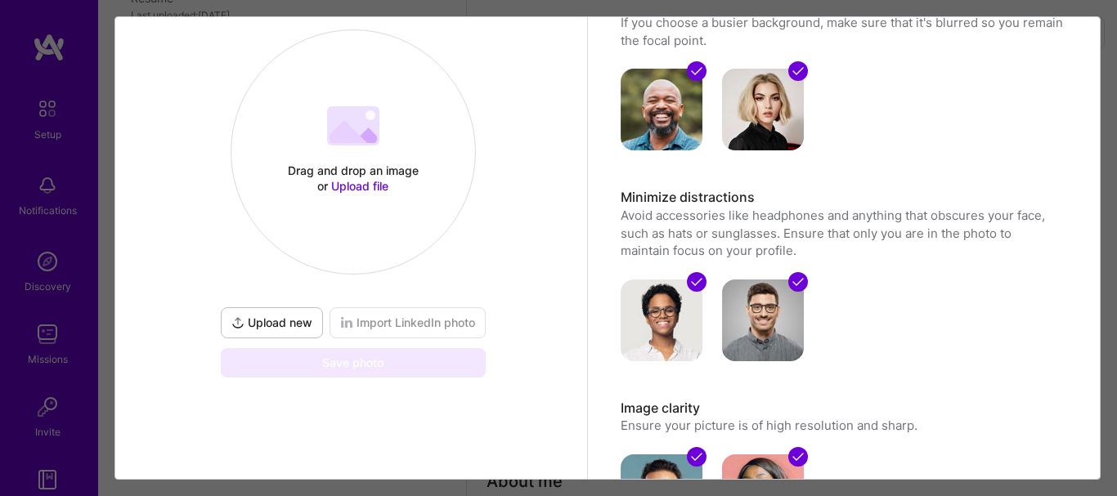
click at [298, 316] on span "Upload new" at bounding box center [271, 323] width 81 height 16
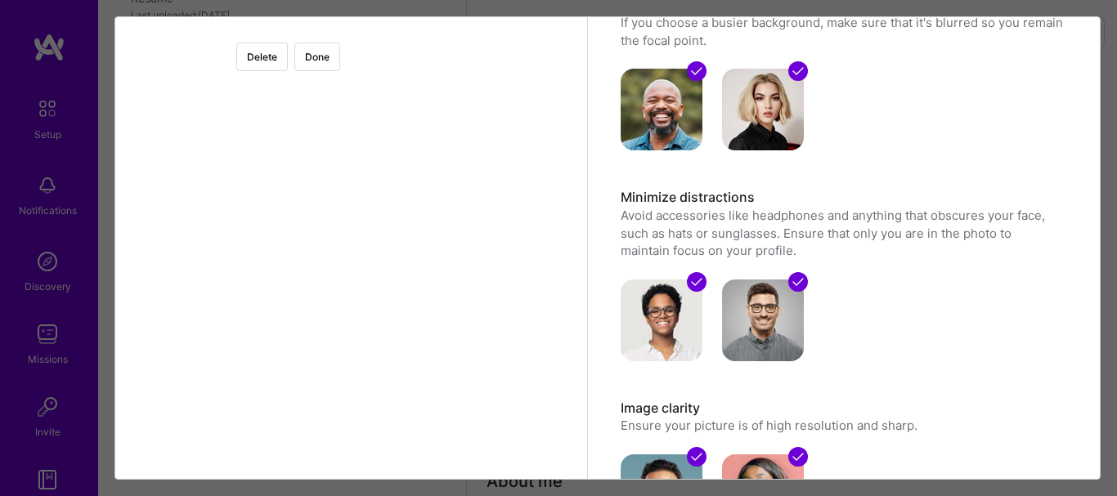
click at [442, 245] on div at bounding box center [571, 247] width 437 height 437
click at [288, 54] on button "Delete" at bounding box center [262, 57] width 52 height 29
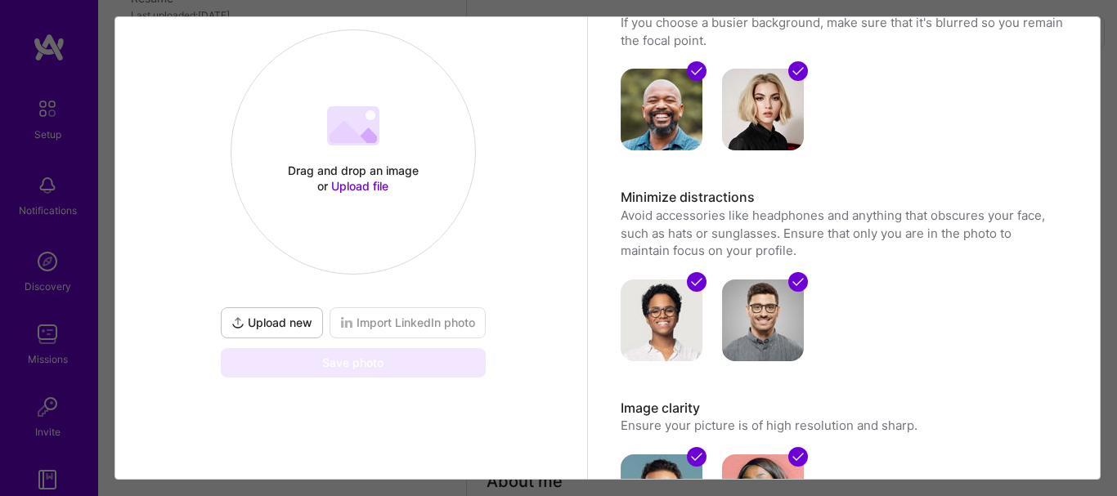
click at [284, 314] on button "Upload new" at bounding box center [272, 322] width 102 height 31
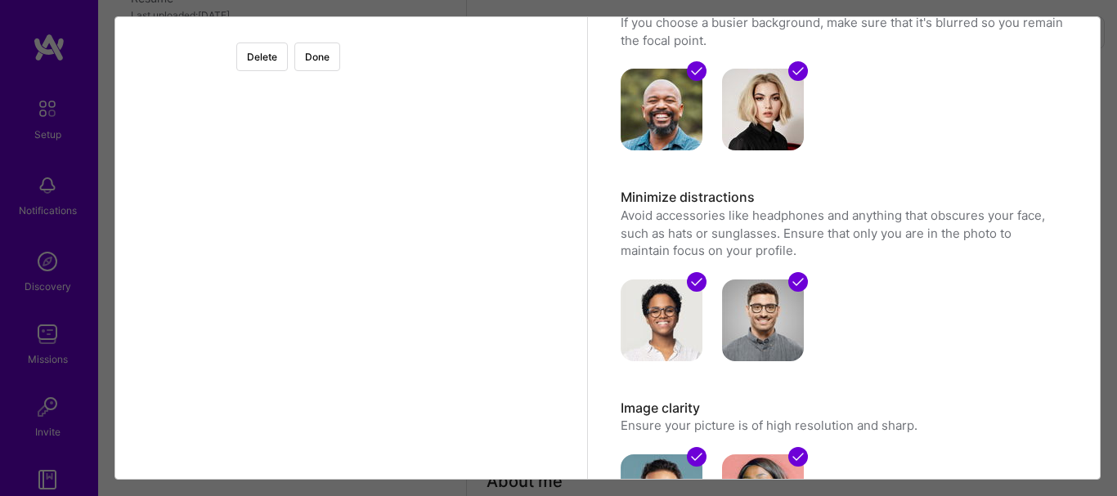
click at [537, 229] on div at bounding box center [571, 247] width 437 height 437
click at [288, 64] on button "Delete" at bounding box center [262, 57] width 52 height 29
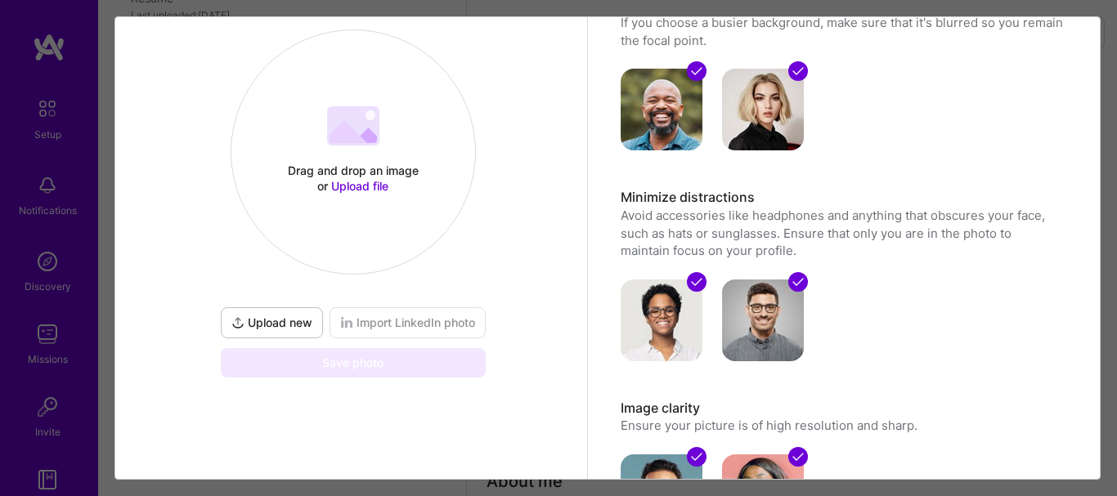
click at [263, 325] on span "Upload new" at bounding box center [271, 323] width 81 height 16
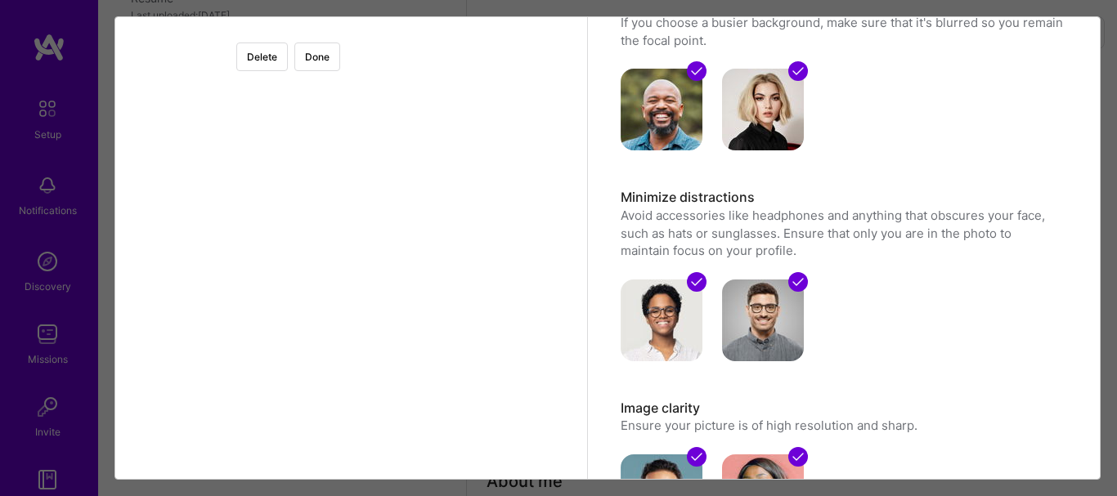
click at [414, 202] on div at bounding box center [571, 247] width 437 height 437
click at [340, 56] on button "Done" at bounding box center [317, 57] width 46 height 29
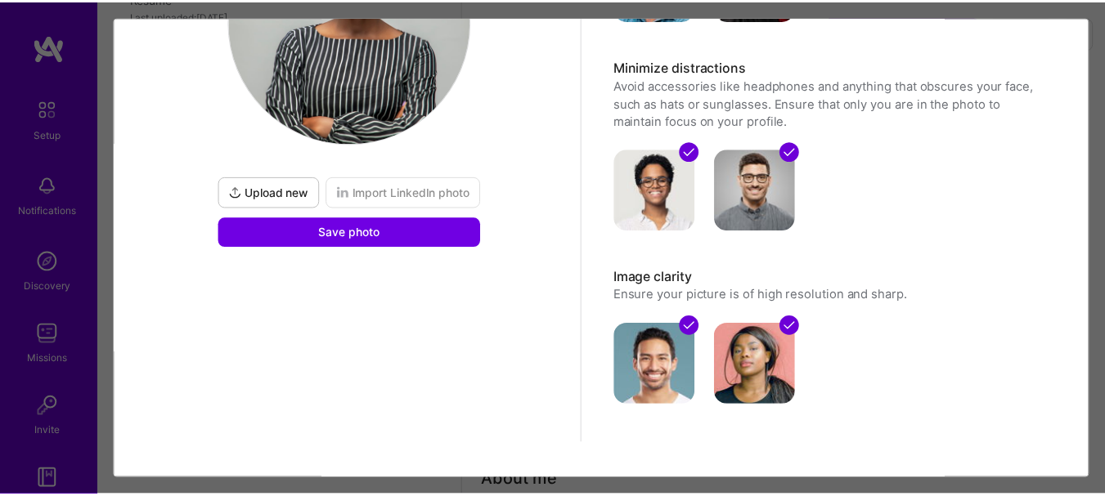
scroll to position [321, 0]
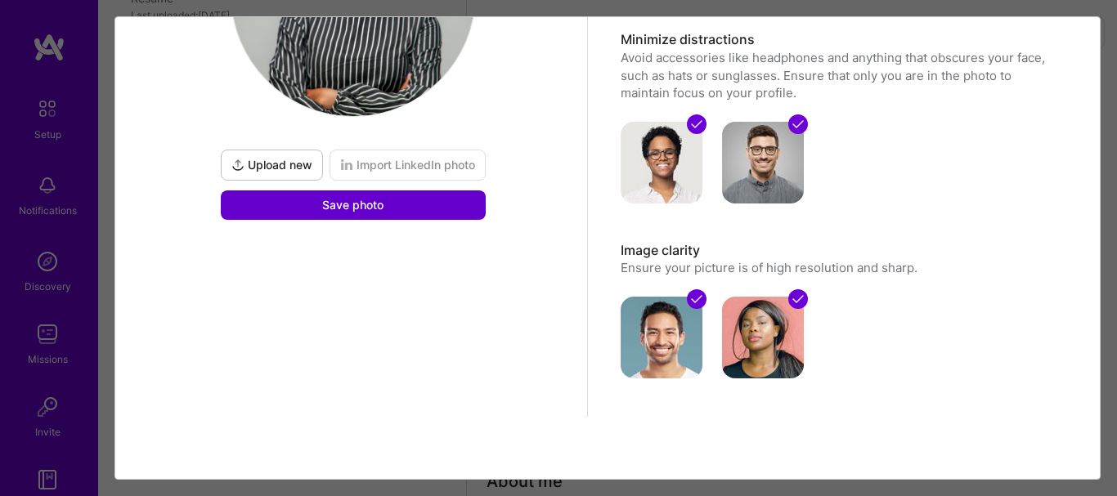
click at [390, 211] on button "Save photo" at bounding box center [353, 205] width 265 height 29
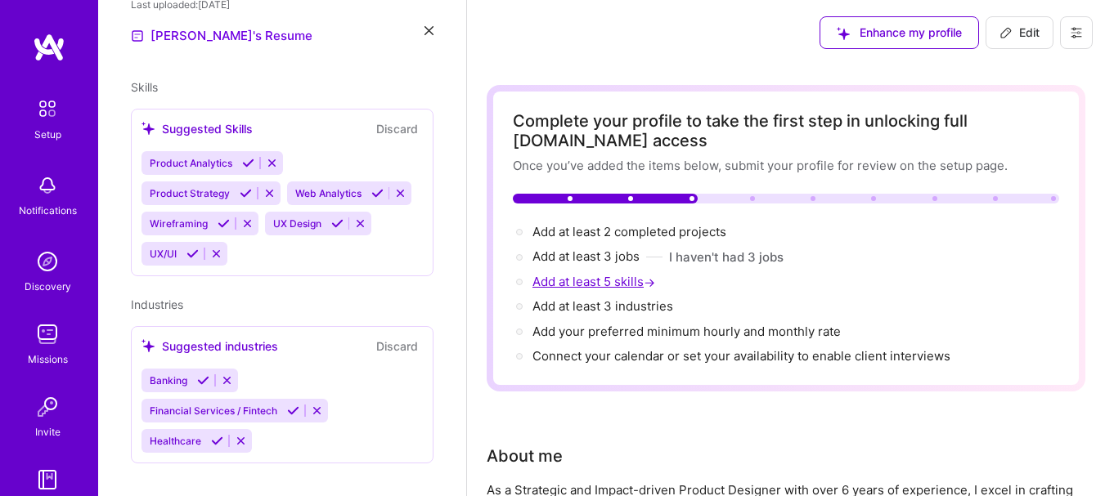
click at [557, 284] on span "Add at least 5 skills →" at bounding box center [595, 282] width 126 height 16
select select "US"
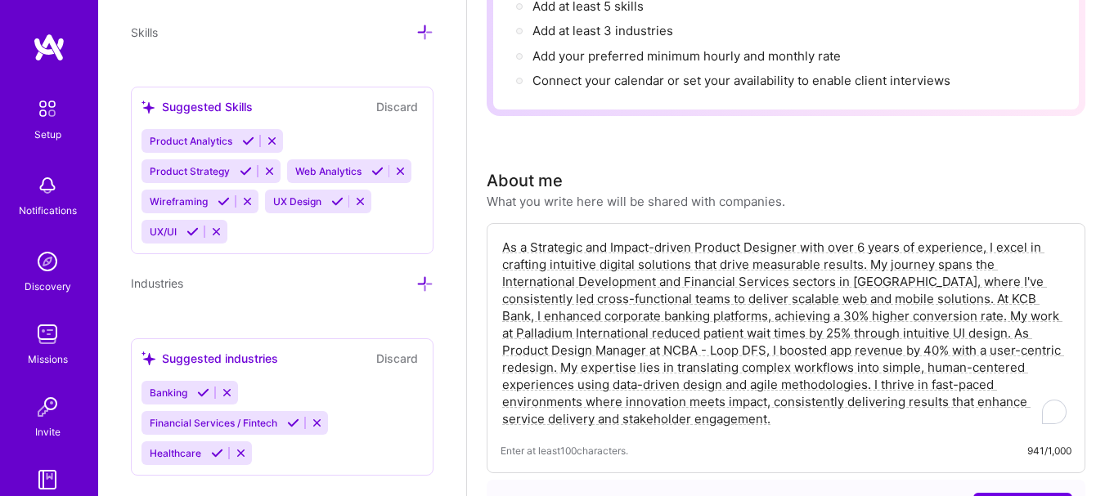
scroll to position [1608, 0]
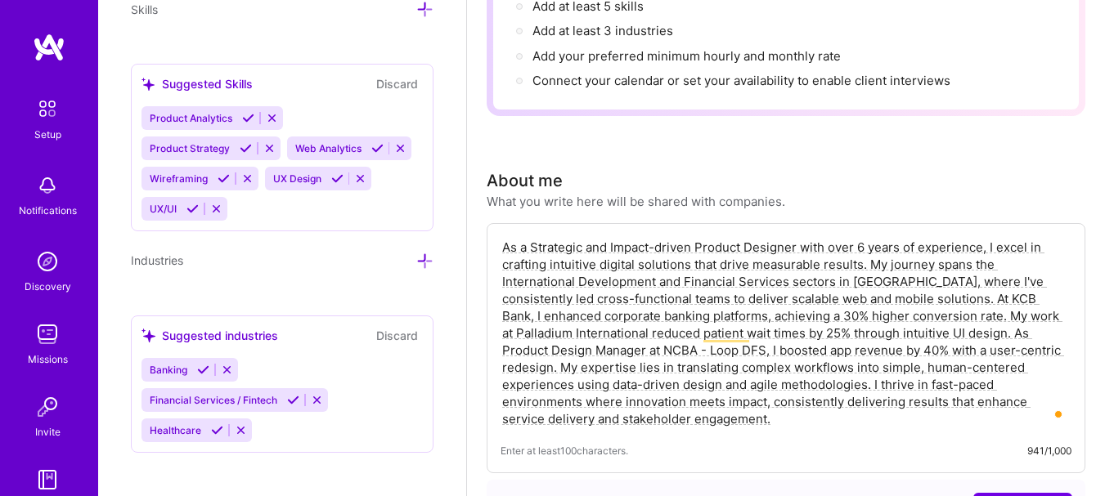
click at [245, 123] on icon at bounding box center [248, 118] width 12 height 12
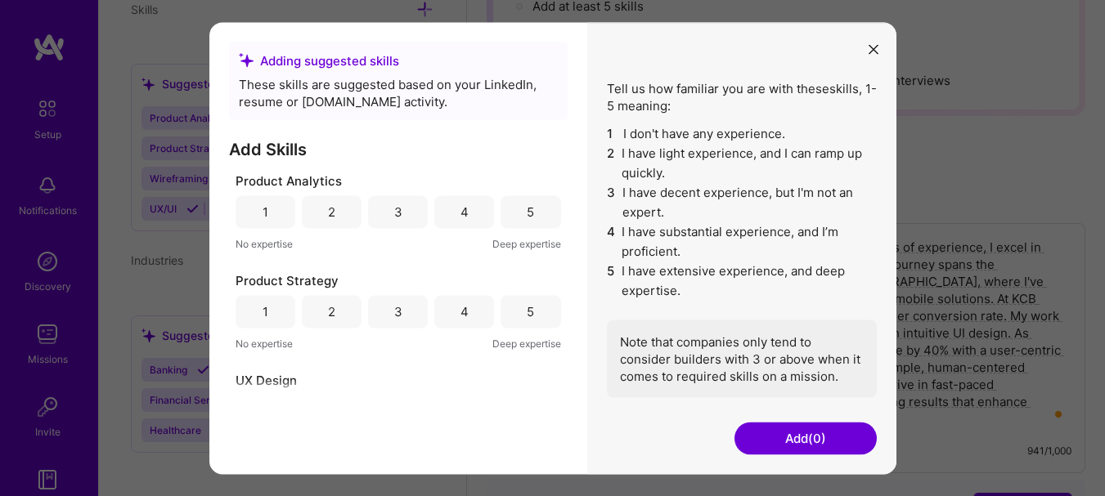
click at [534, 208] on div "5" at bounding box center [530, 211] width 60 height 33
click at [527, 312] on div "5" at bounding box center [530, 311] width 7 height 17
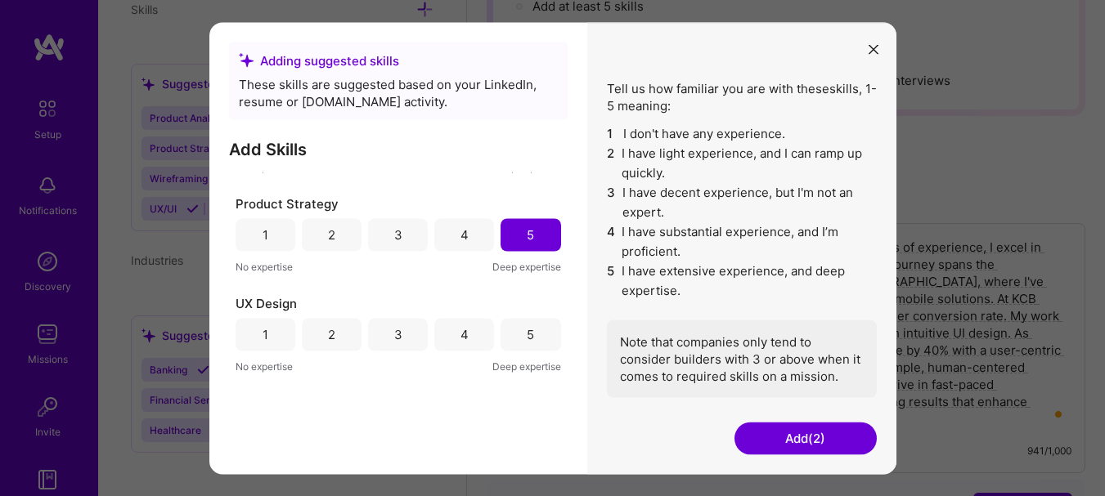
scroll to position [164, 0]
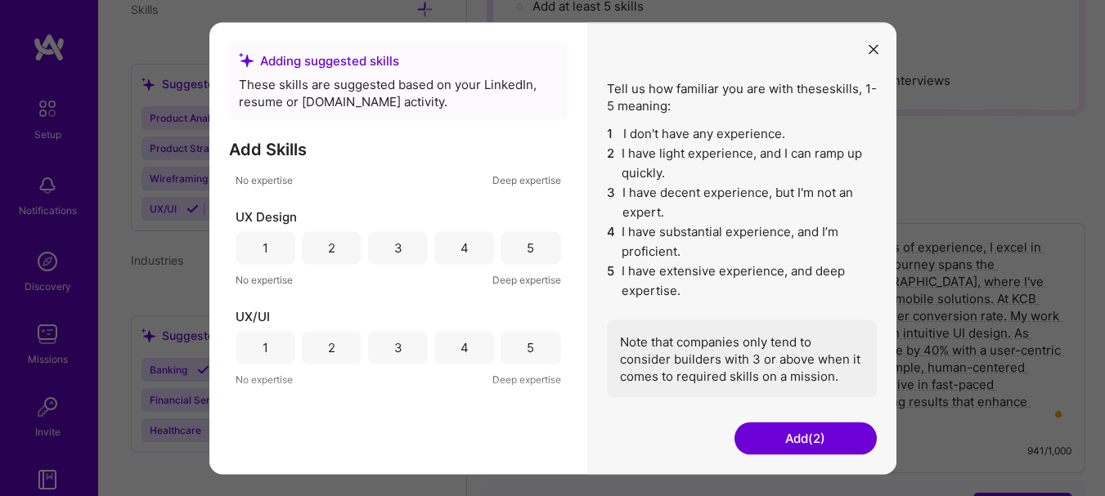
click at [532, 254] on div "5" at bounding box center [530, 247] width 60 height 33
click at [530, 361] on div "5" at bounding box center [530, 347] width 60 height 33
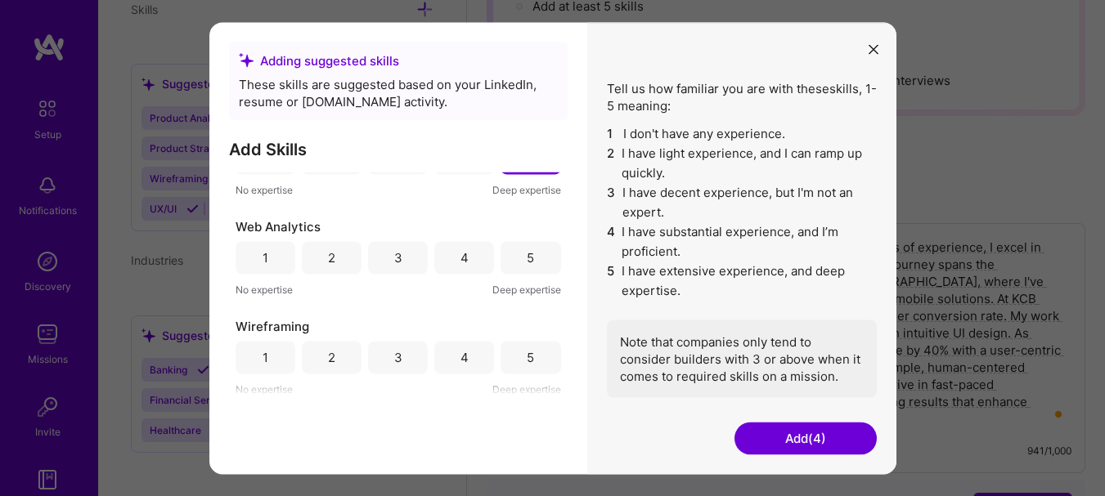
scroll to position [356, 0]
click at [515, 256] on div "5" at bounding box center [530, 255] width 60 height 33
click at [474, 348] on div "4" at bounding box center [464, 355] width 60 height 33
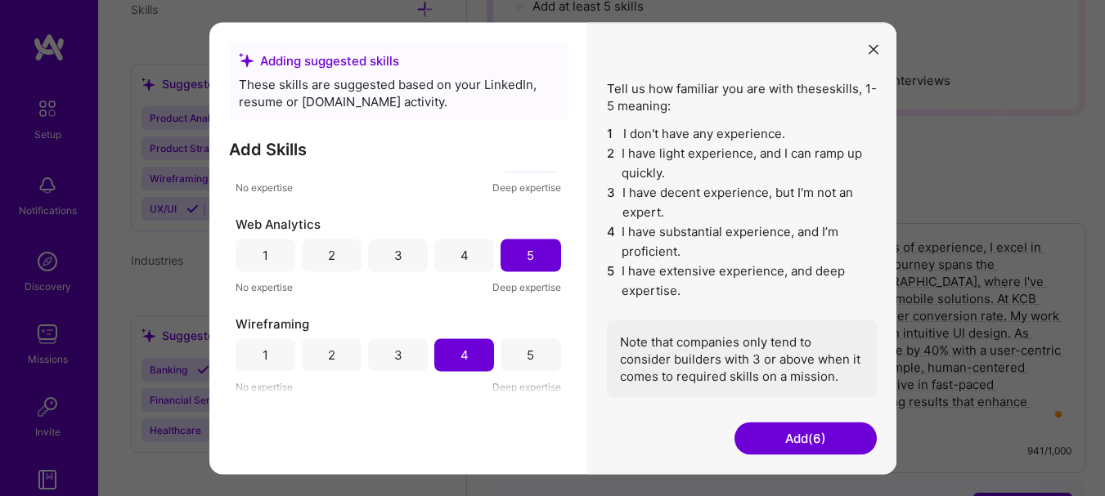
drag, startPoint x: 519, startPoint y: 351, endPoint x: 517, endPoint y: 320, distance: 31.2
click at [519, 349] on div "5" at bounding box center [530, 355] width 60 height 33
click at [475, 260] on div "4" at bounding box center [464, 255] width 60 height 33
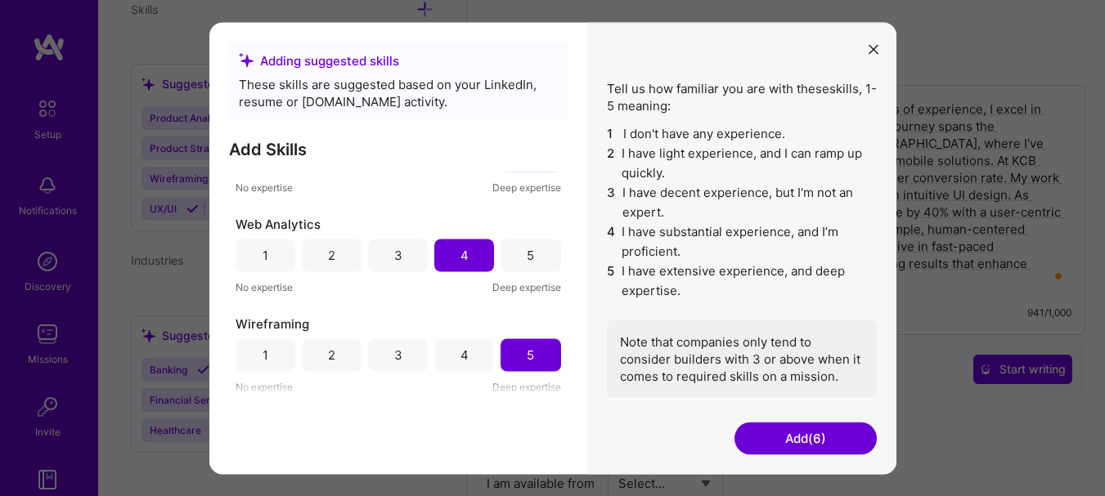
scroll to position [439, 0]
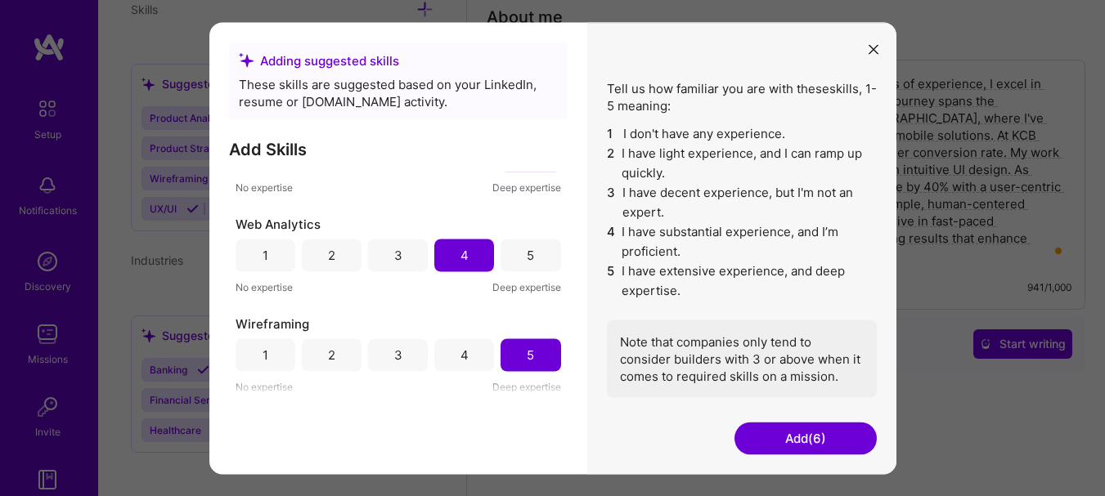
click at [770, 434] on button "Add (6)" at bounding box center [805, 438] width 142 height 33
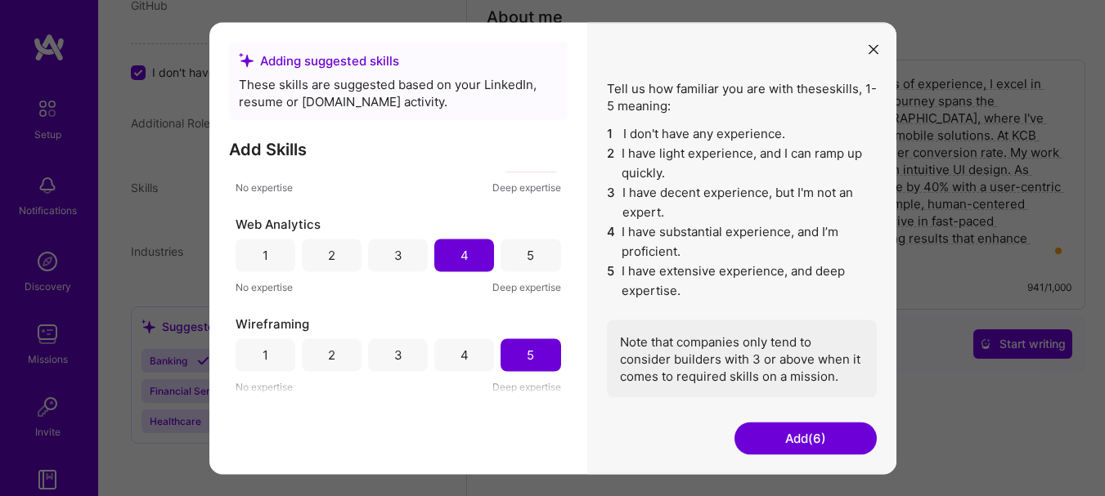
scroll to position [1429, 0]
click at [785, 433] on button "Add (6)" at bounding box center [805, 438] width 142 height 33
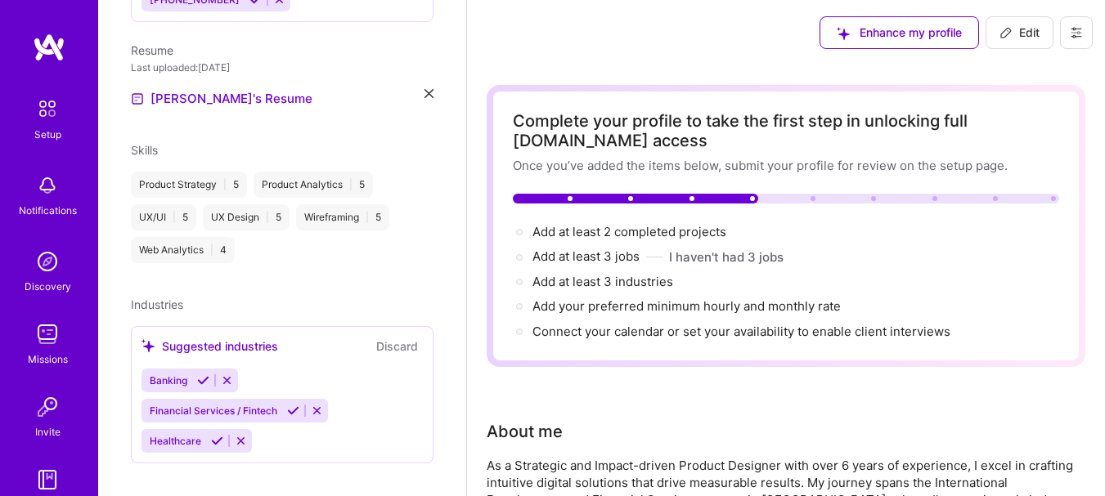
scroll to position [82, 0]
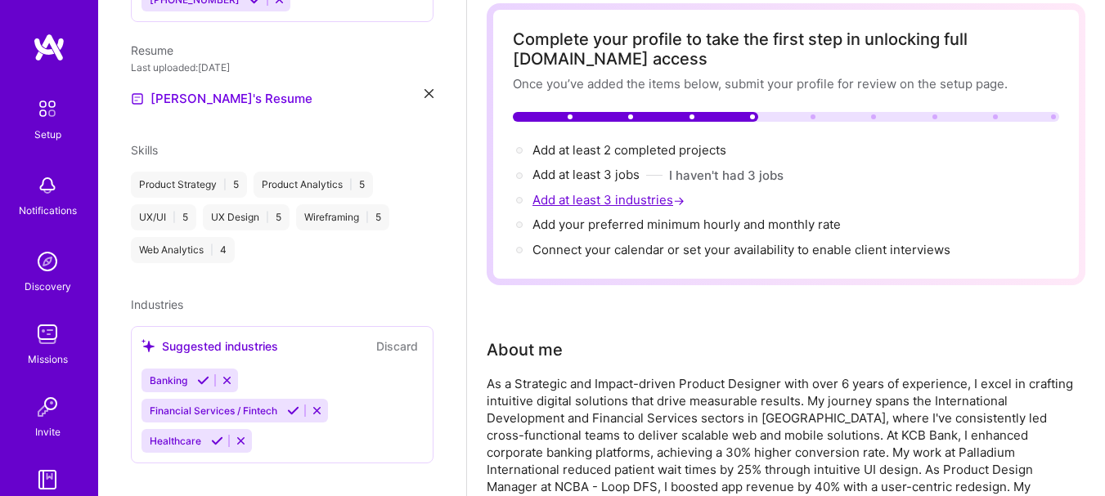
click at [569, 194] on span "Add at least 3 industries →" at bounding box center [609, 200] width 155 height 16
select select "US"
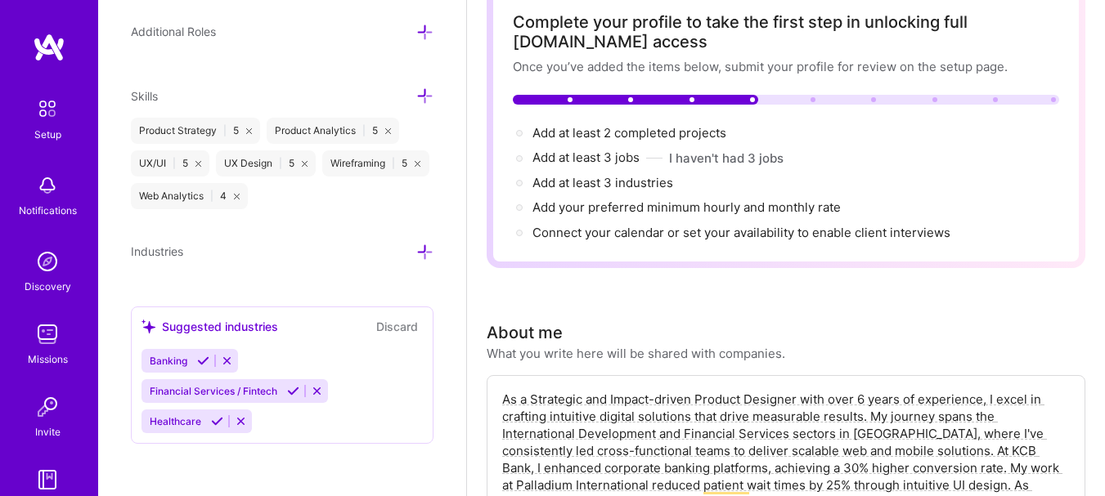
scroll to position [0, 0]
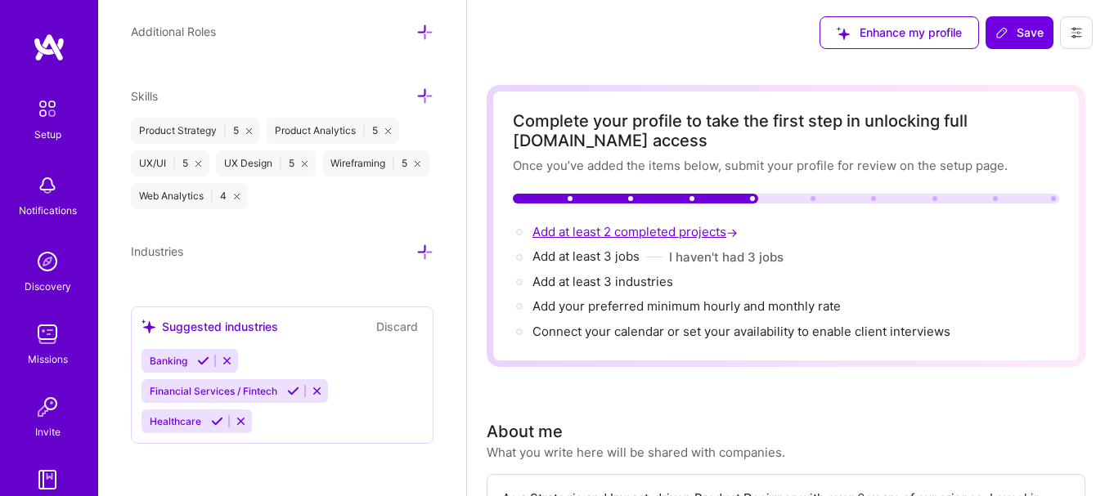
click at [601, 230] on span "Add at least 2 completed projects →" at bounding box center [636, 232] width 209 height 16
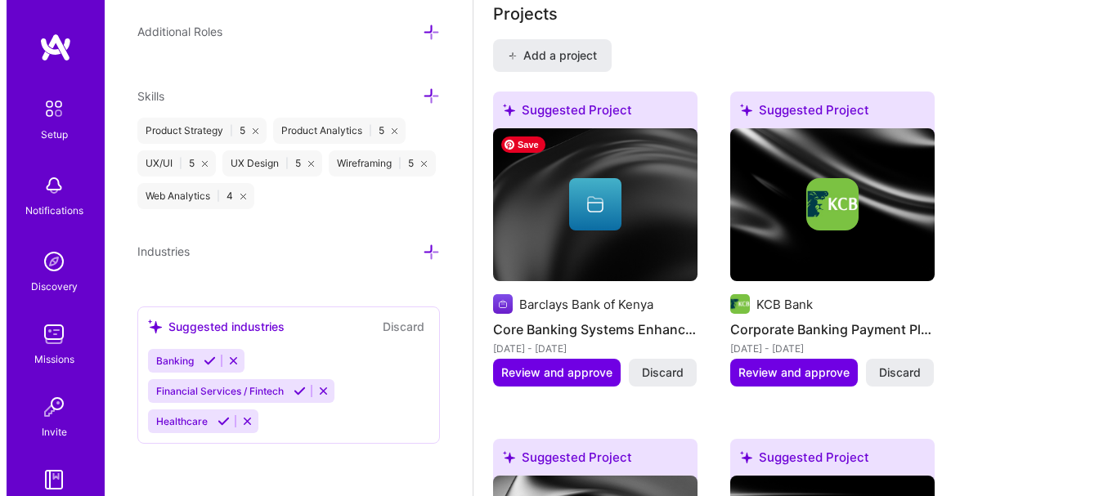
scroll to position [1422, 0]
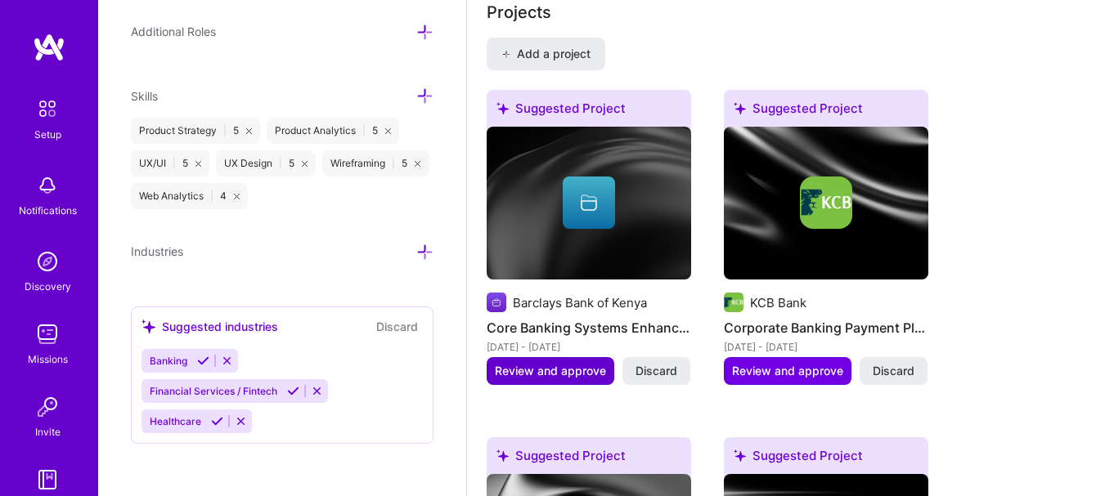
click at [568, 368] on span "Review and approve" at bounding box center [550, 371] width 111 height 16
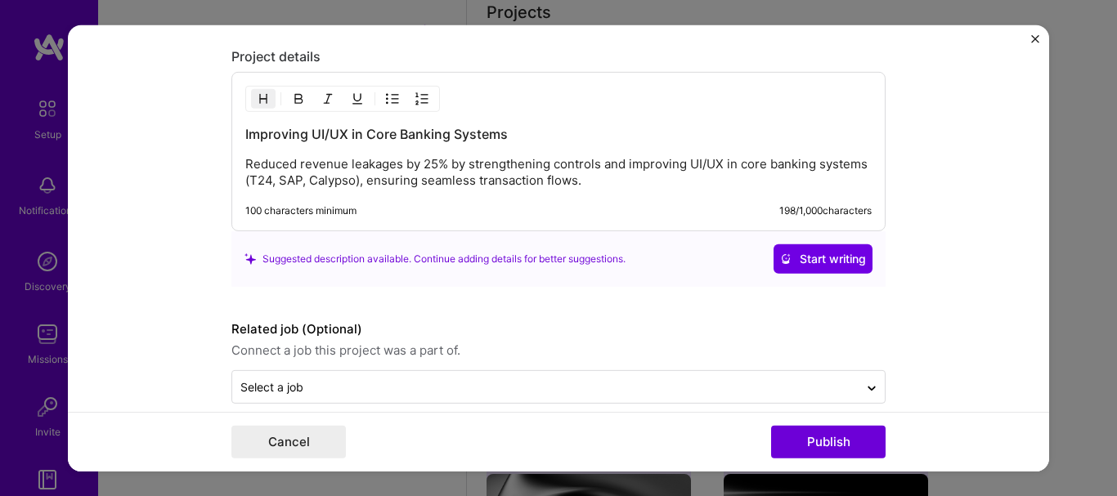
scroll to position [1372, 0]
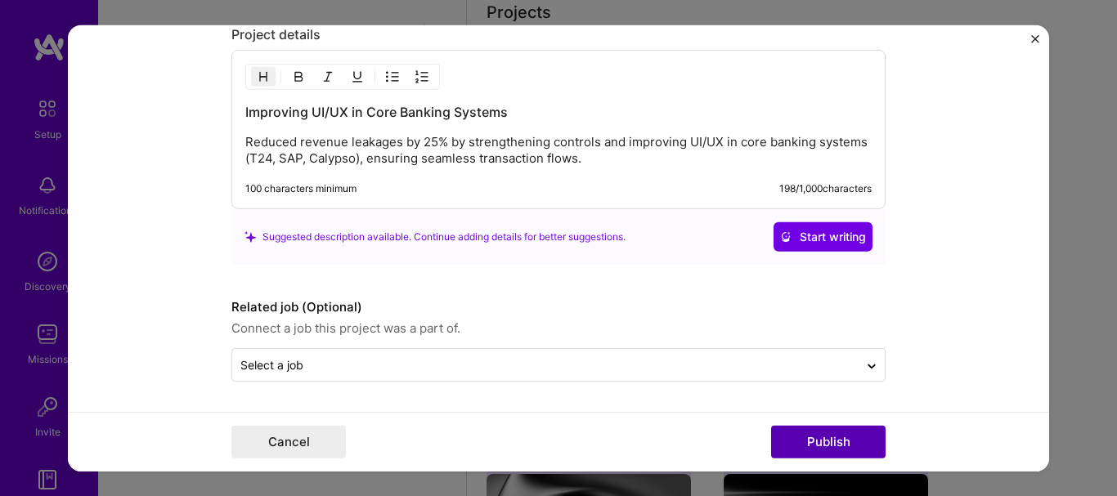
click at [814, 436] on button "Publish" at bounding box center [828, 442] width 114 height 33
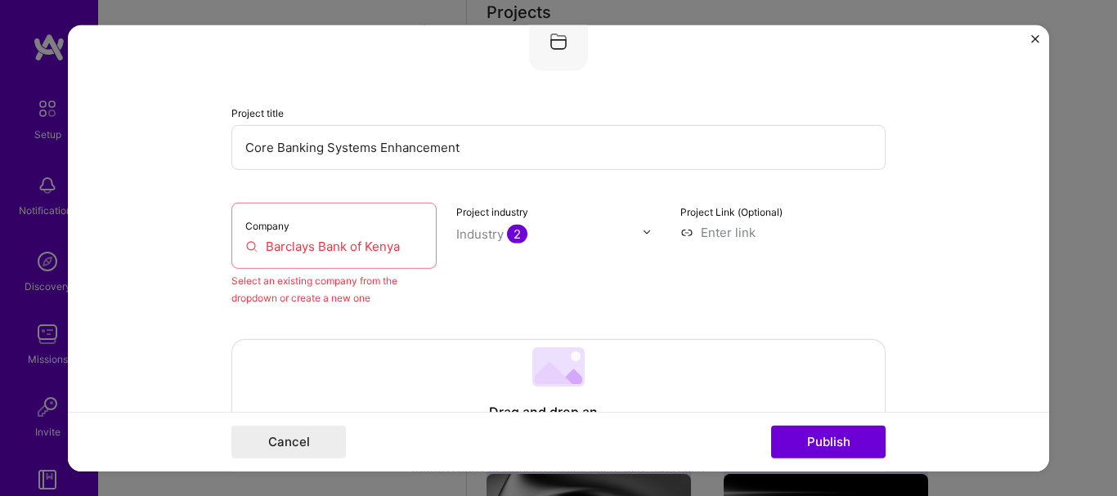
scroll to position [107, 0]
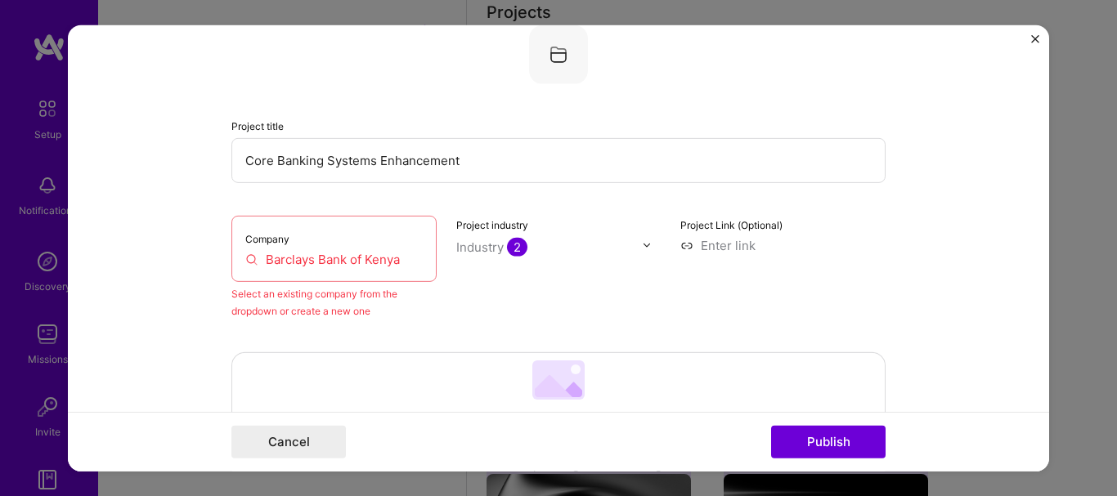
click at [361, 269] on div "Company Barclays Bank of Kenya" at bounding box center [333, 248] width 205 height 66
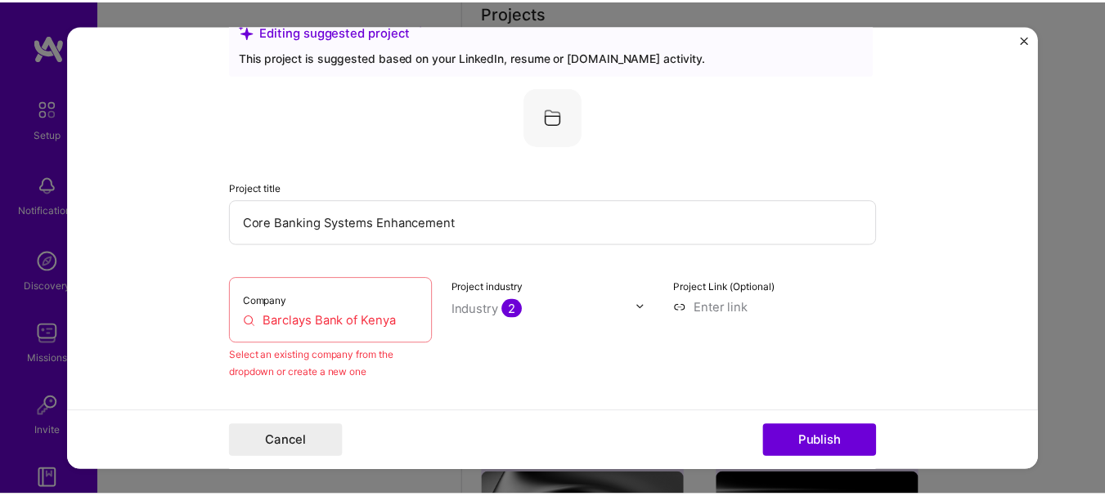
scroll to position [0, 0]
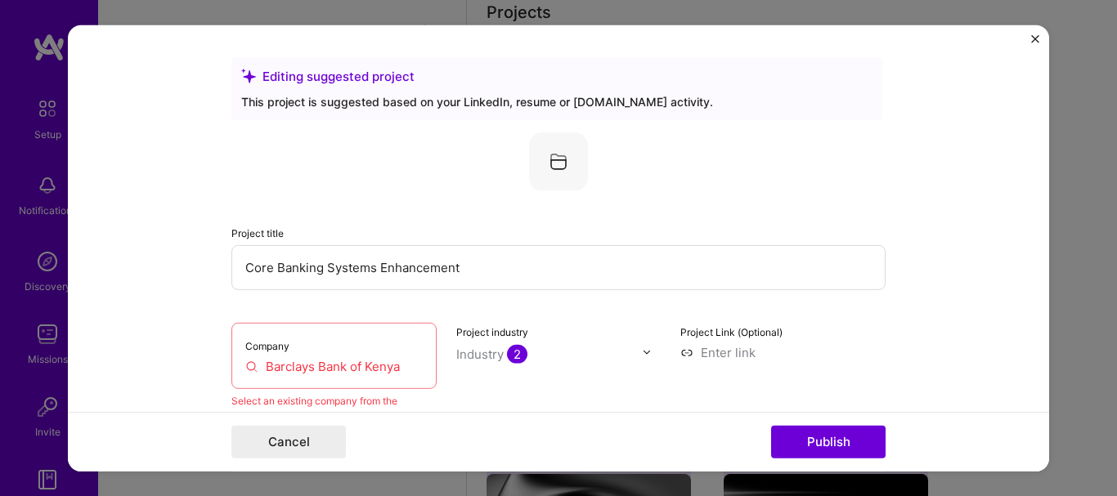
click at [1033, 40] on img "Close" at bounding box center [1035, 38] width 8 height 8
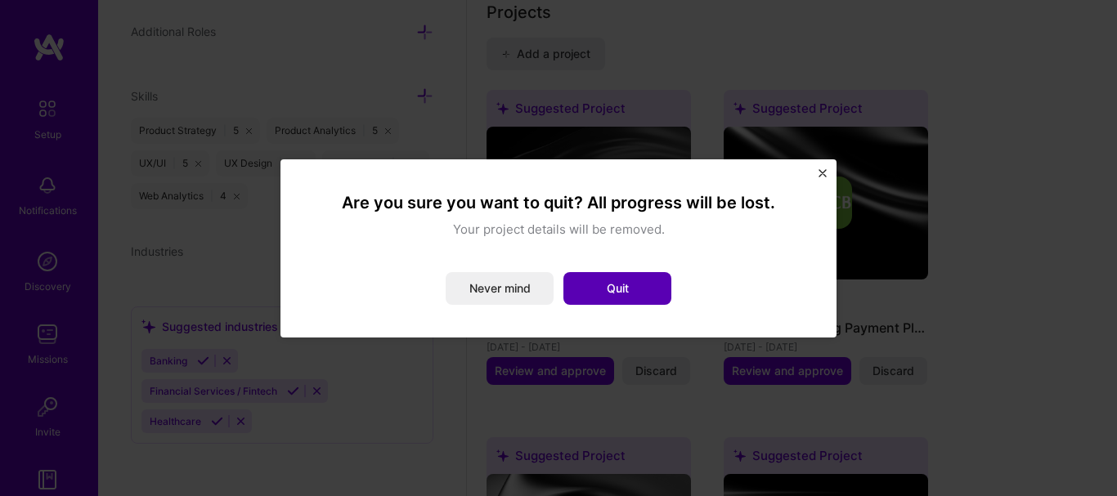
click at [621, 288] on button "Quit" at bounding box center [617, 288] width 108 height 33
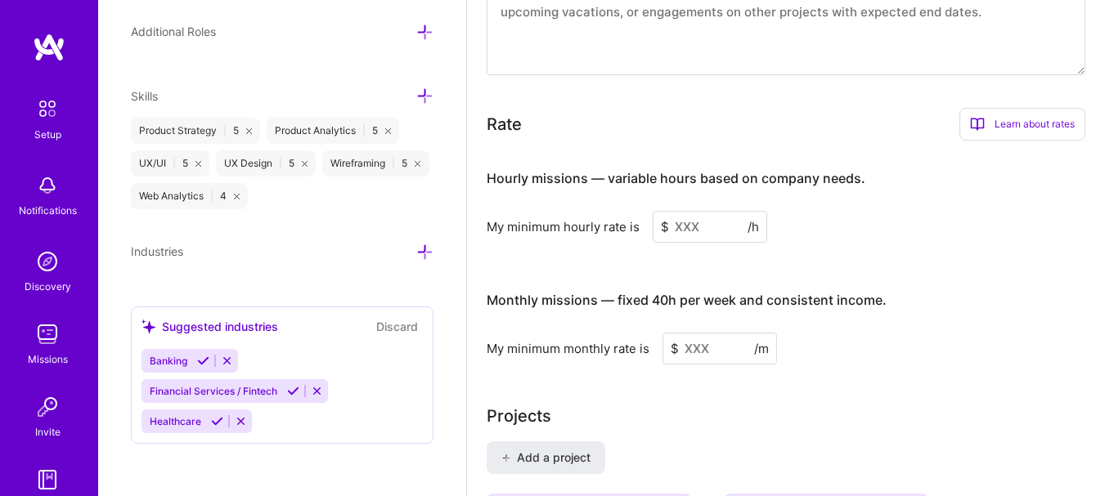
scroll to position [1013, 0]
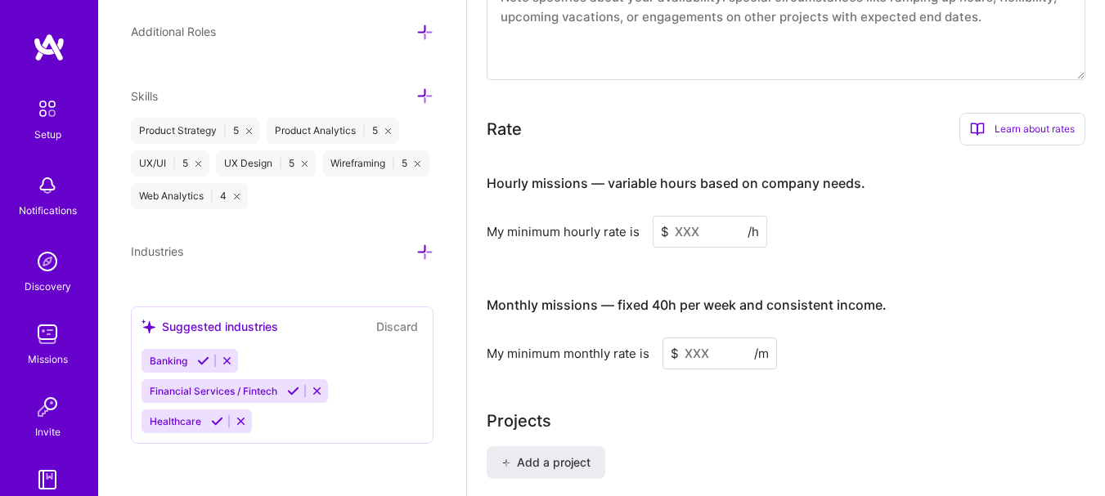
click at [684, 236] on input at bounding box center [710, 232] width 114 height 32
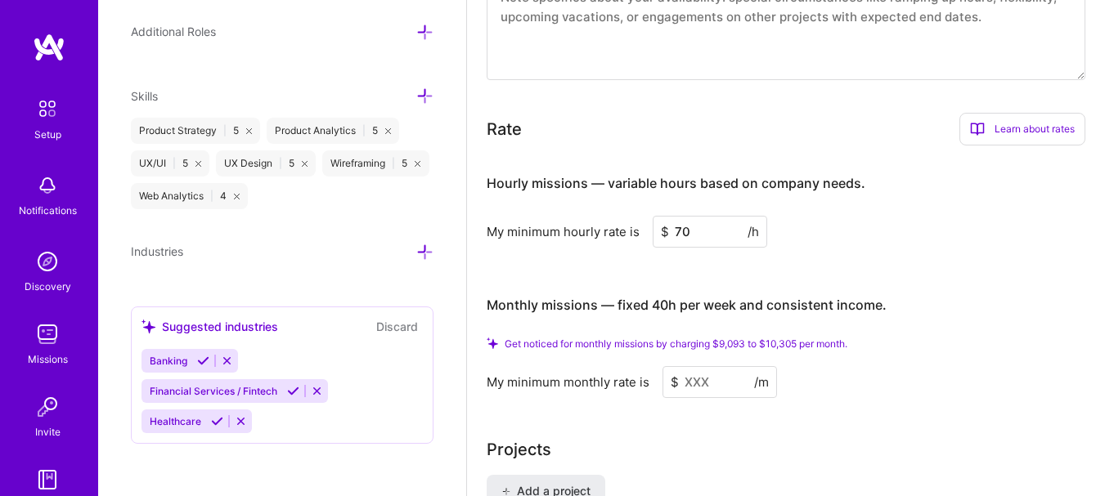
click at [684, 236] on input "70" at bounding box center [710, 232] width 114 height 32
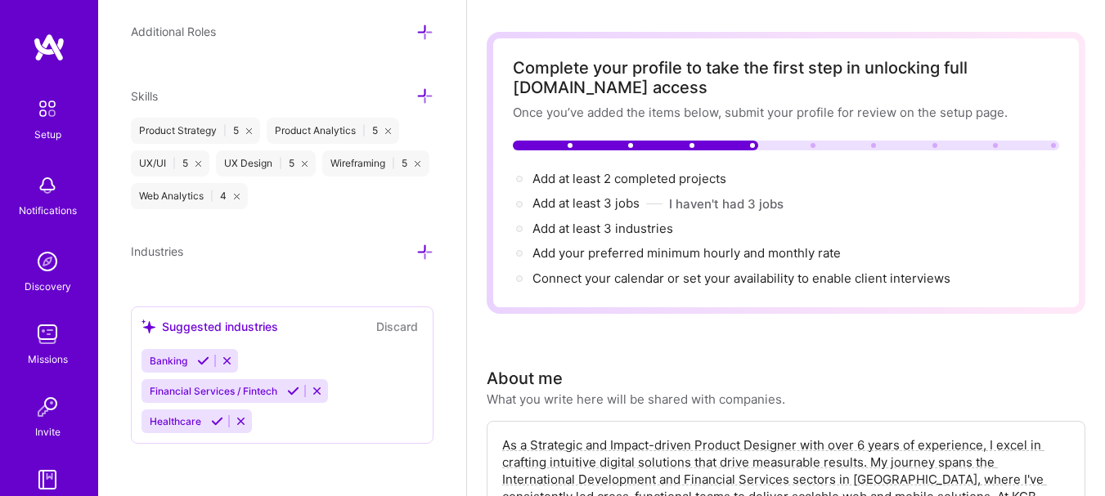
scroll to position [0, 0]
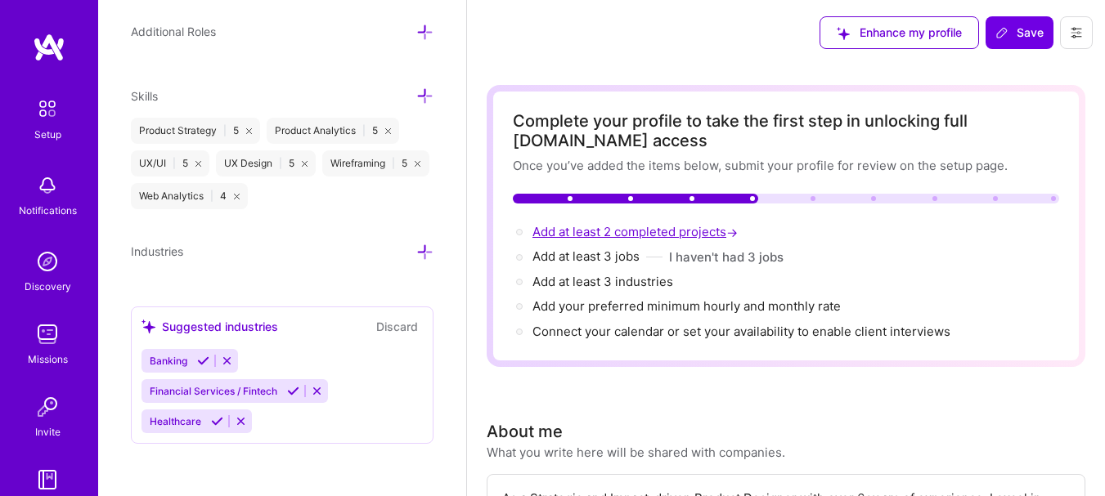
type input "50"
click at [611, 230] on span "Add at least 2 completed projects →" at bounding box center [636, 232] width 209 height 16
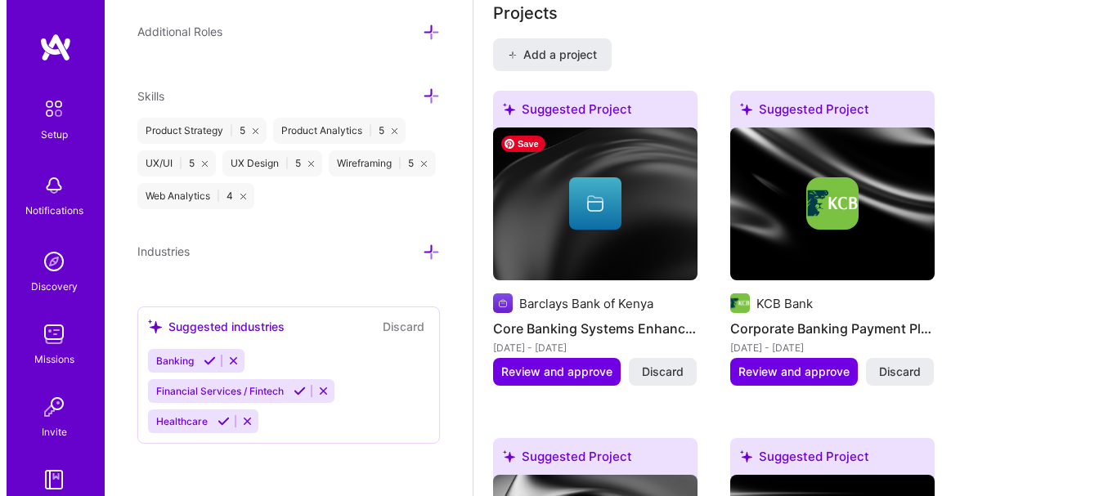
scroll to position [1451, 0]
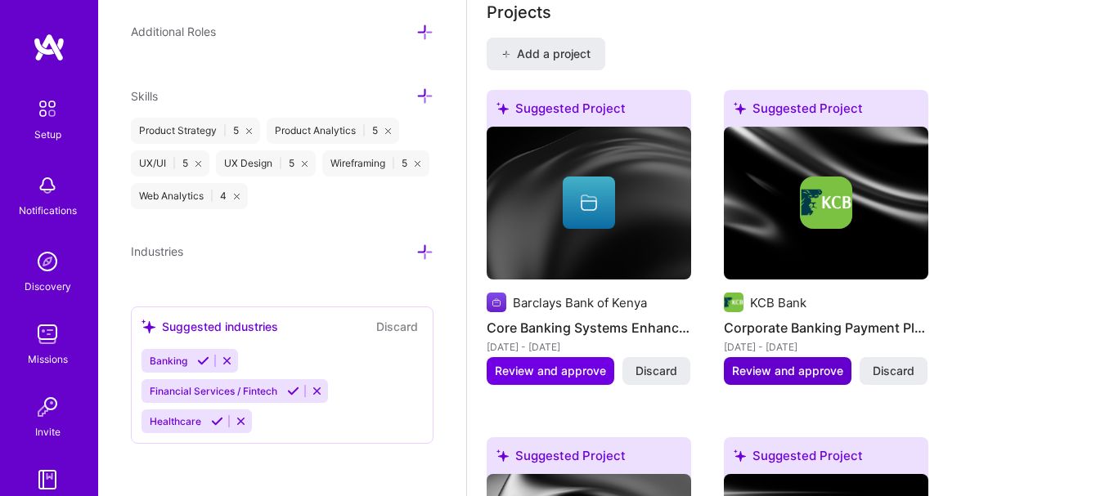
click at [801, 369] on span "Review and approve" at bounding box center [787, 371] width 111 height 16
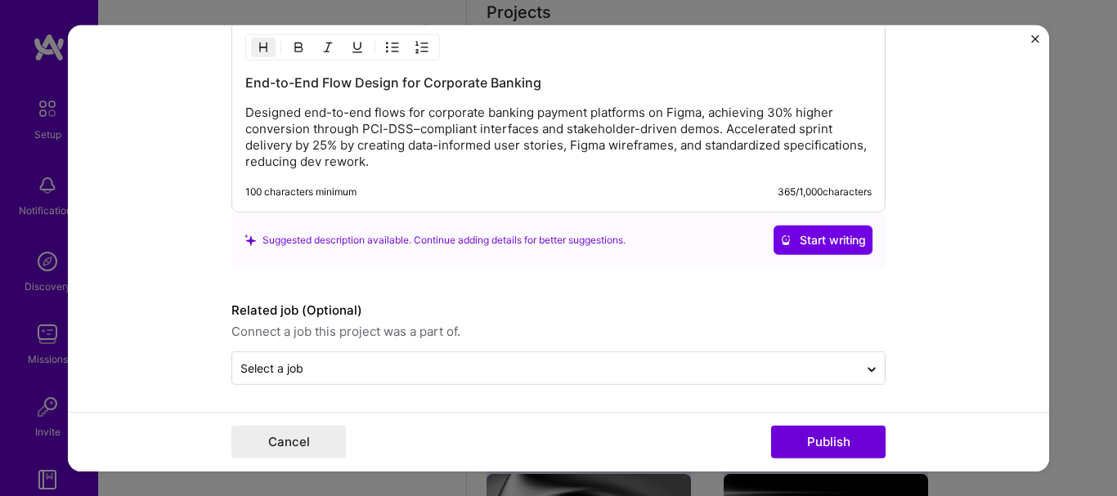
scroll to position [1522, 0]
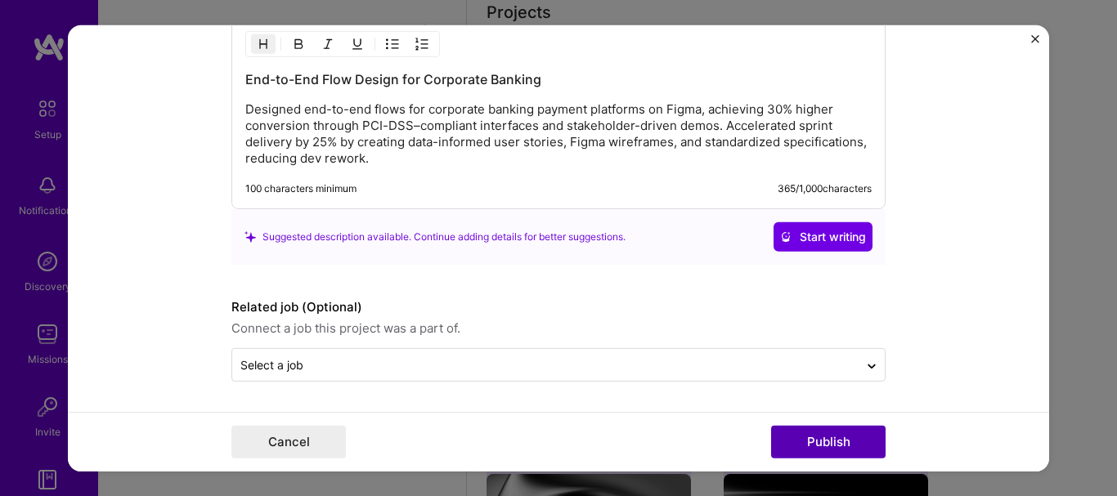
click at [837, 443] on button "Publish" at bounding box center [828, 442] width 114 height 33
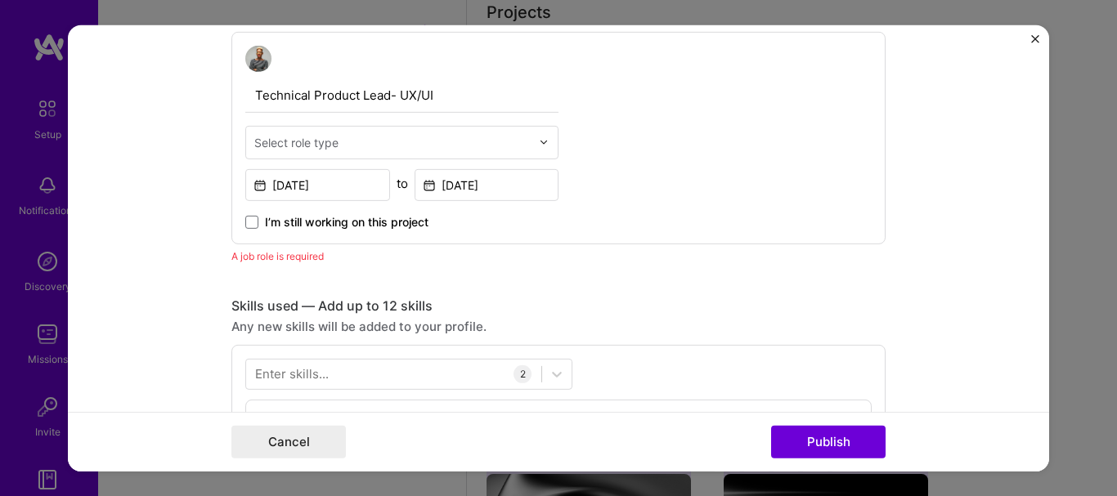
scroll to position [549, 0]
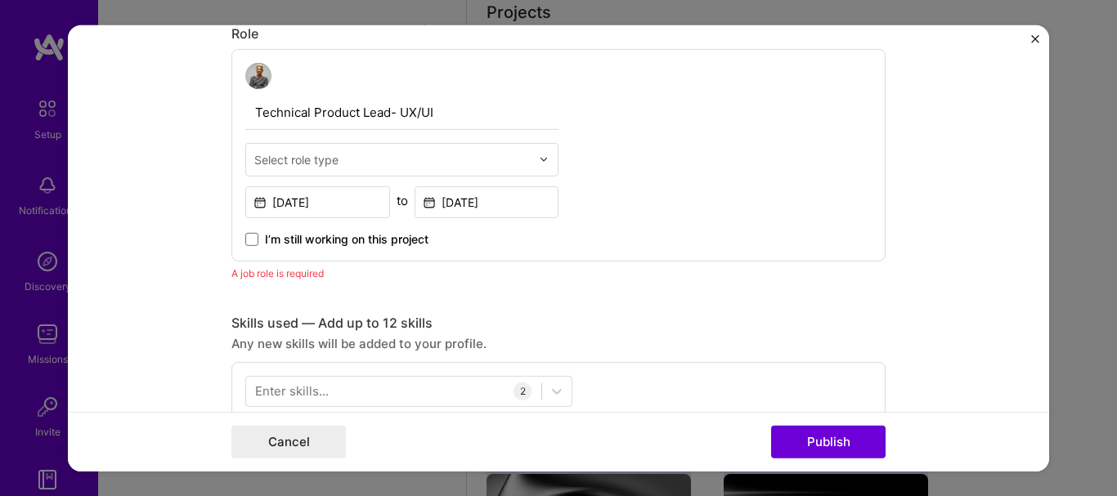
click at [295, 164] on div "Select role type" at bounding box center [296, 158] width 84 height 17
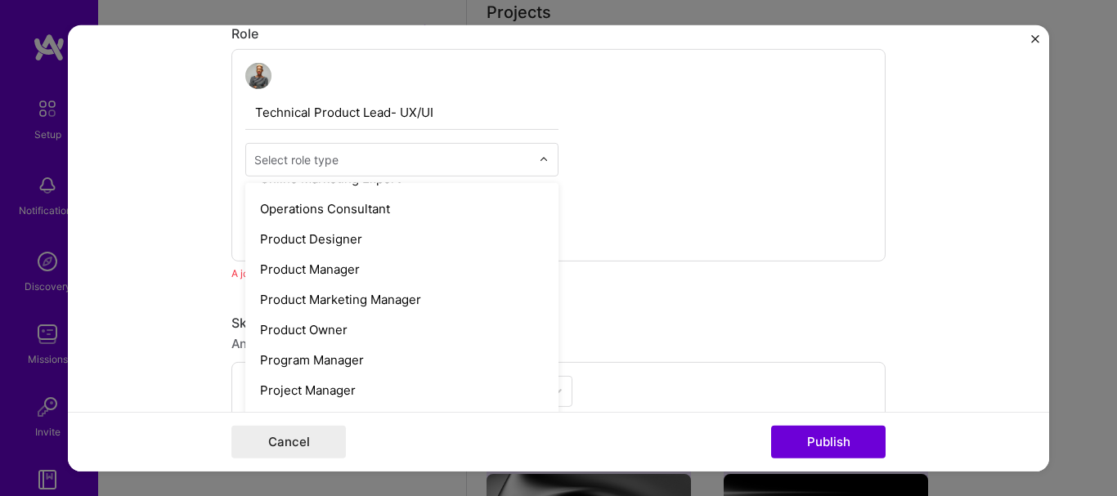
scroll to position [1472, 0]
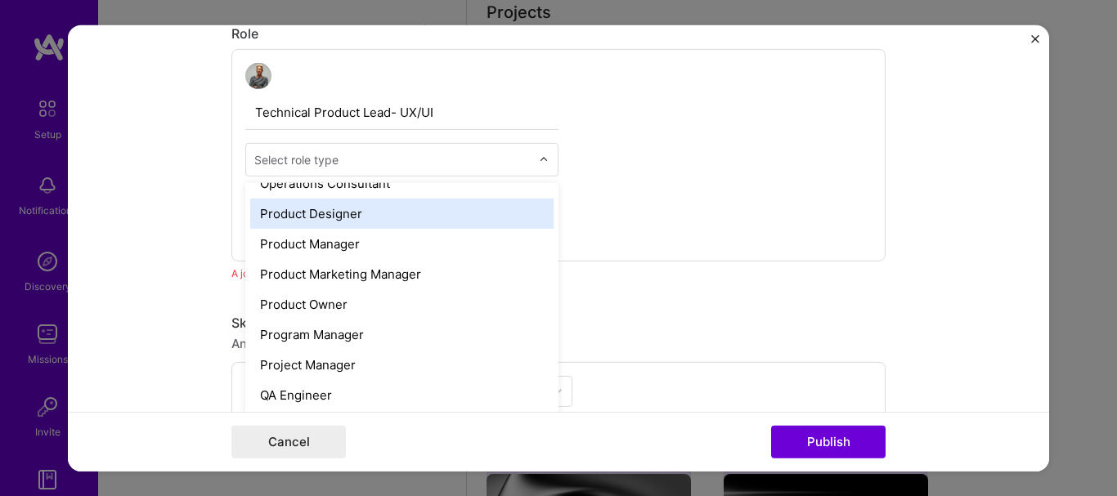
click at [317, 216] on div "Product Designer" at bounding box center [401, 213] width 303 height 30
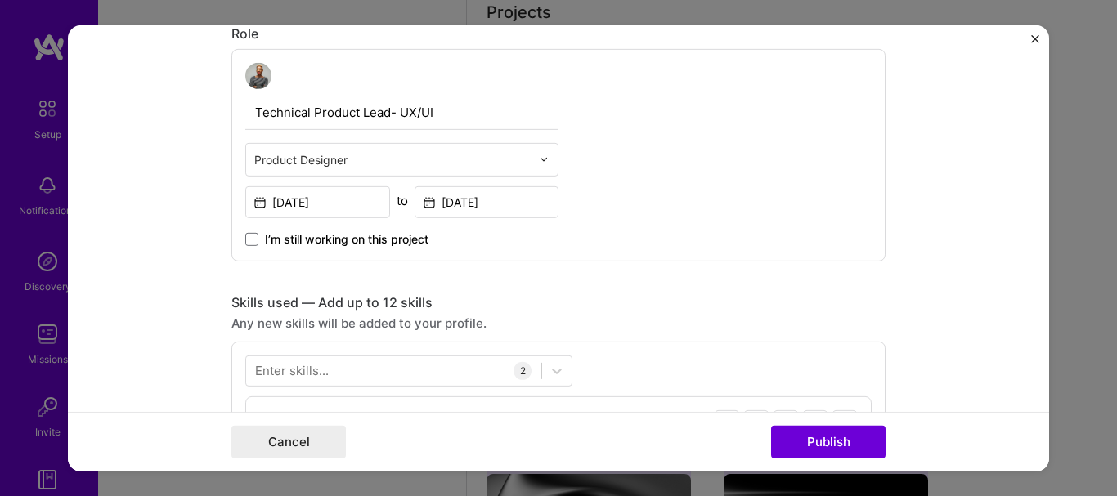
scroll to position [631, 0]
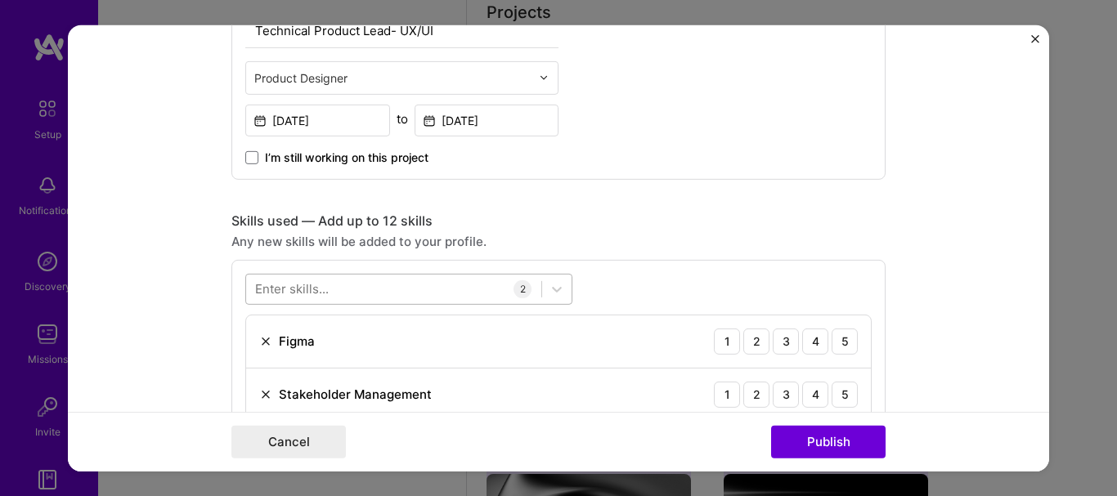
click at [445, 289] on div at bounding box center [393, 289] width 295 height 27
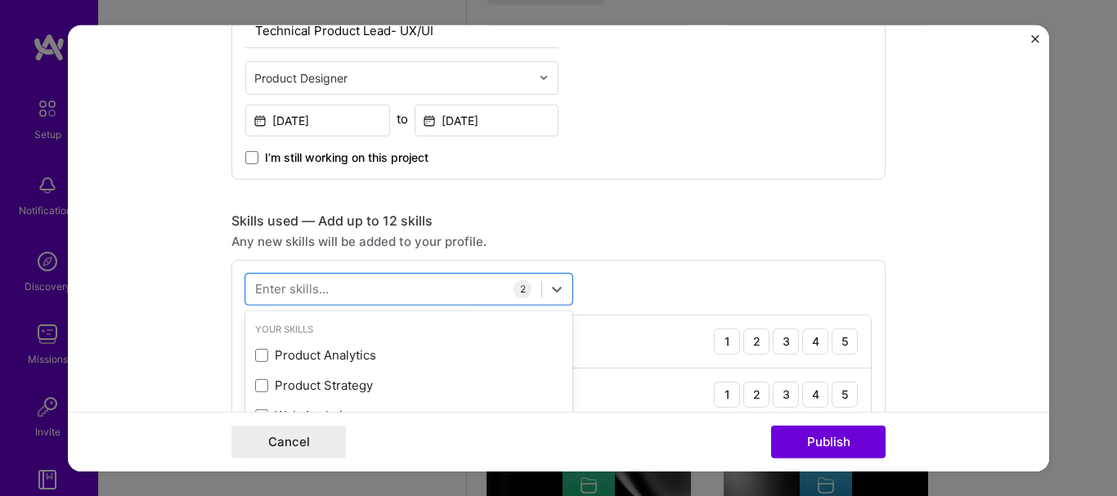
scroll to position [1517, 0]
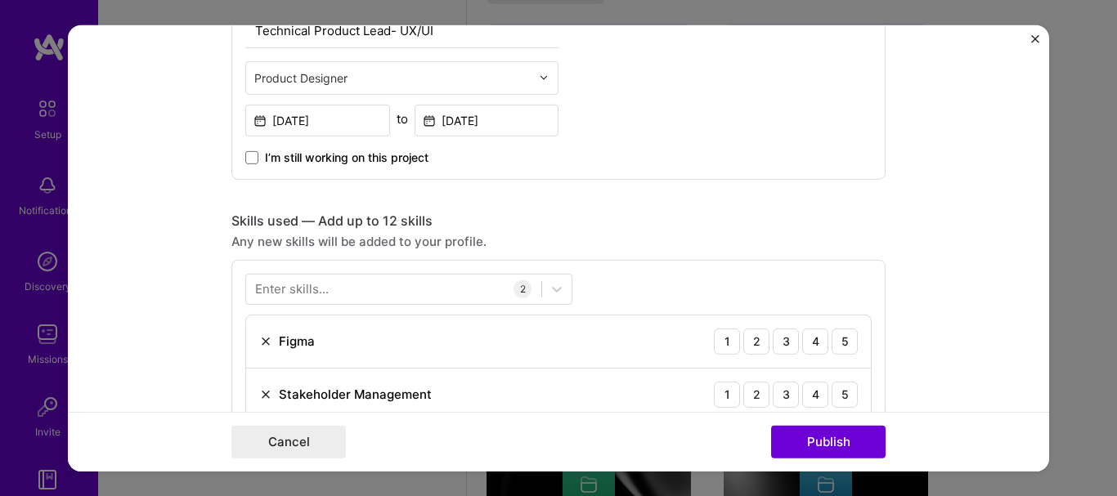
click at [603, 240] on div "Any new skills will be added to your profile." at bounding box center [558, 240] width 654 height 17
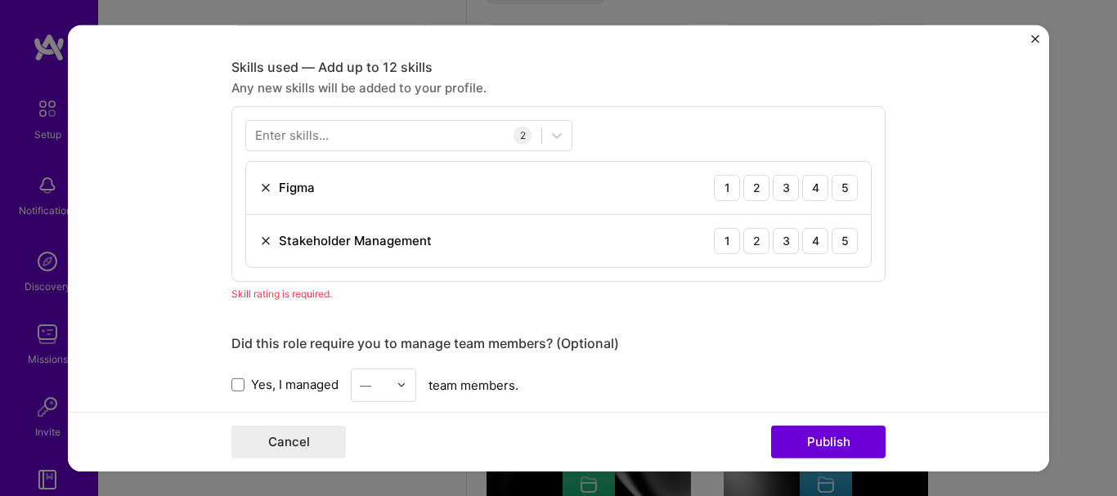
scroll to position [794, 0]
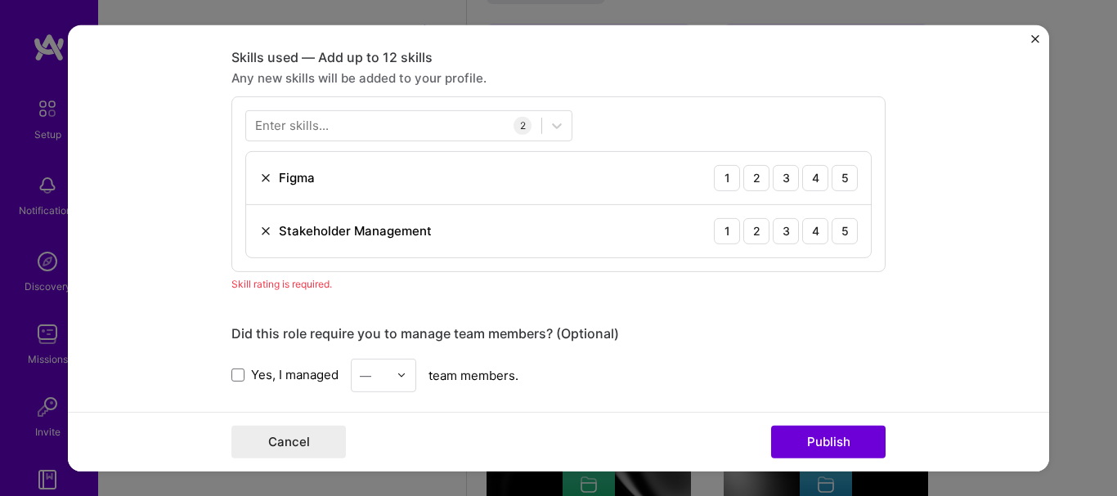
click at [853, 177] on div "Figma 1 2 3 4 5" at bounding box center [558, 177] width 625 height 53
click at [839, 178] on div "5" at bounding box center [845, 177] width 26 height 26
click at [839, 233] on div "5" at bounding box center [845, 231] width 26 height 26
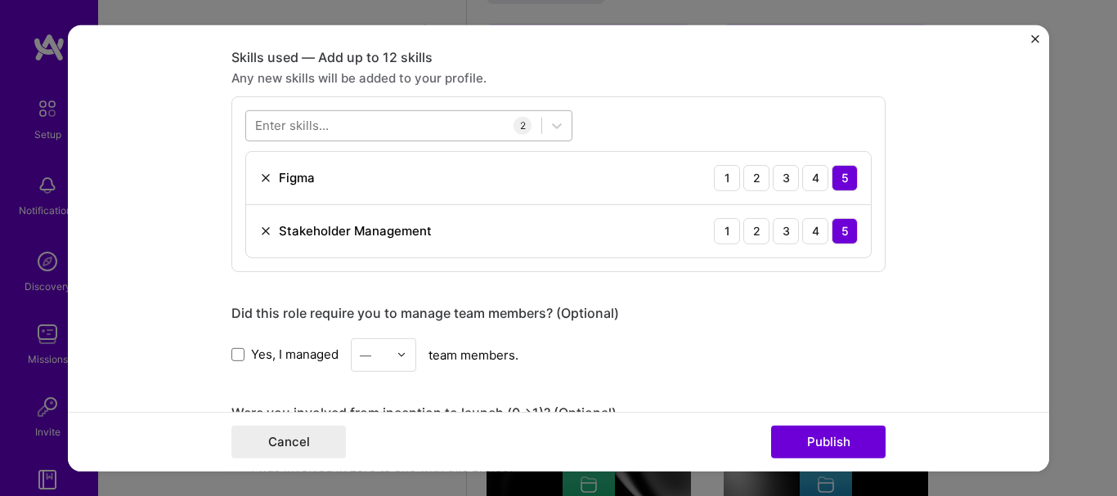
click at [372, 120] on div at bounding box center [393, 125] width 295 height 27
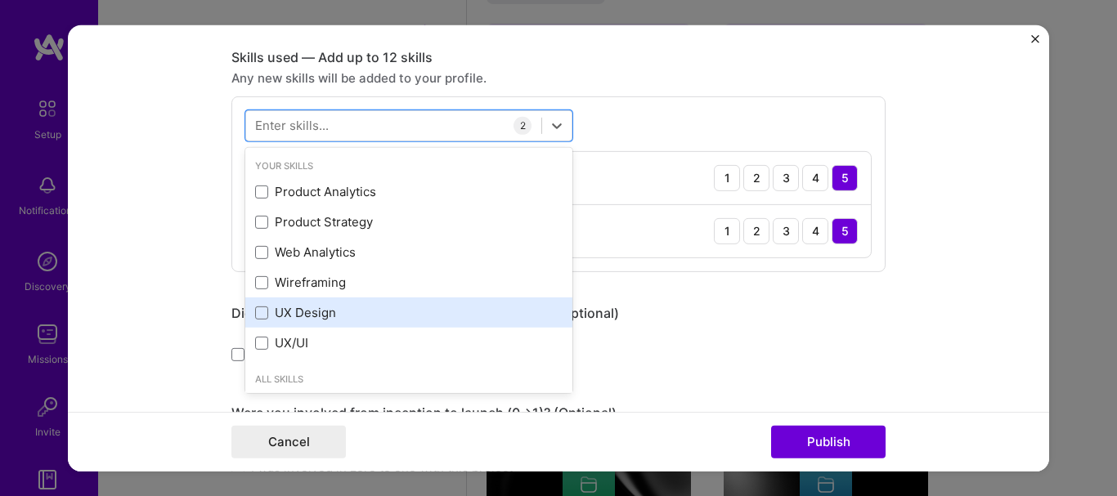
click at [303, 303] on div "UX Design" at bounding box center [408, 313] width 327 height 30
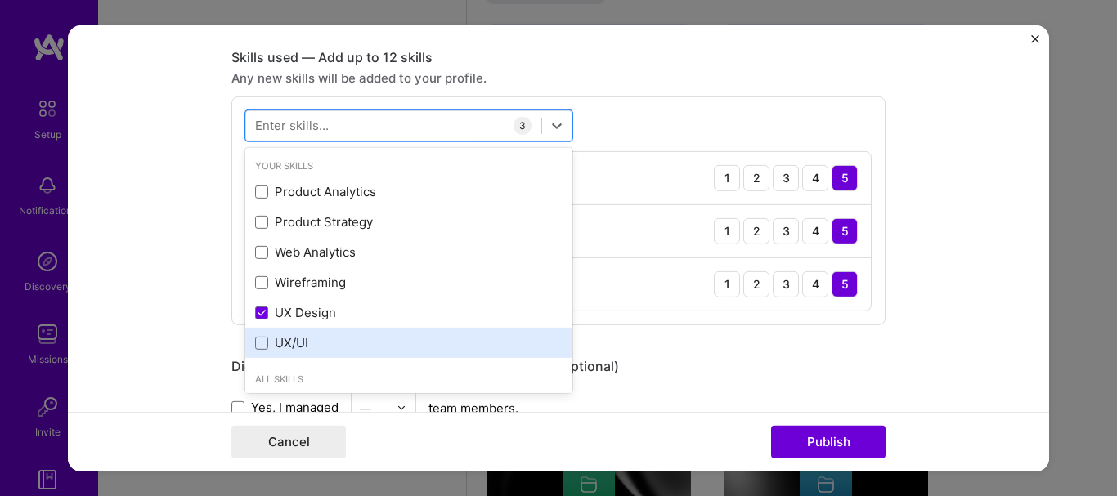
click at [281, 345] on div "UX/UI" at bounding box center [408, 342] width 307 height 17
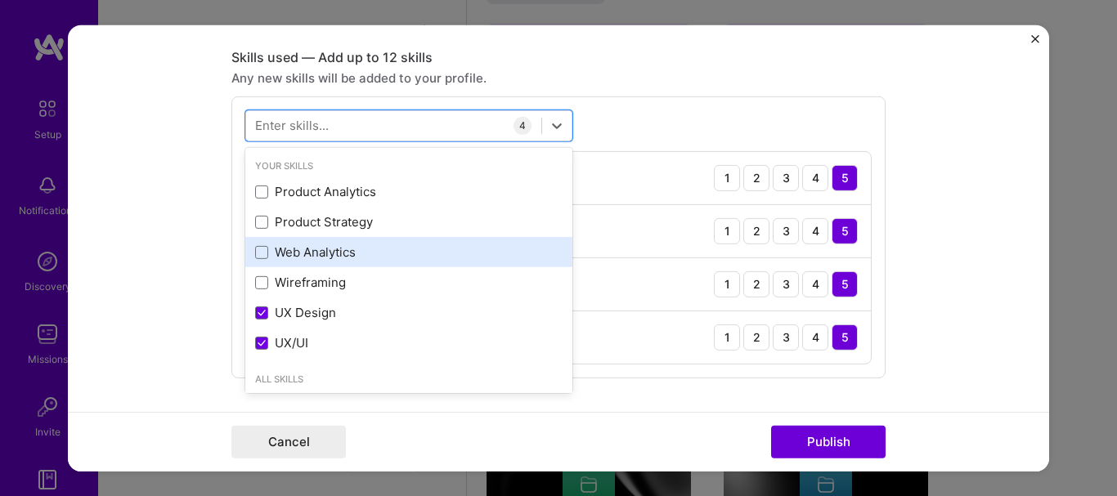
click at [263, 282] on div "Wireframing" at bounding box center [408, 282] width 307 height 17
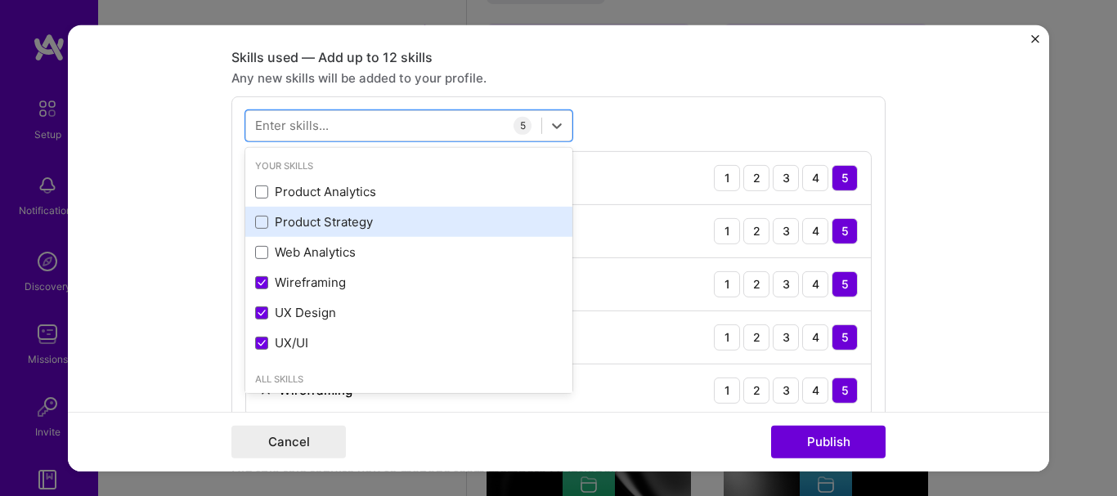
click at [266, 224] on div "Product Strategy" at bounding box center [408, 221] width 307 height 17
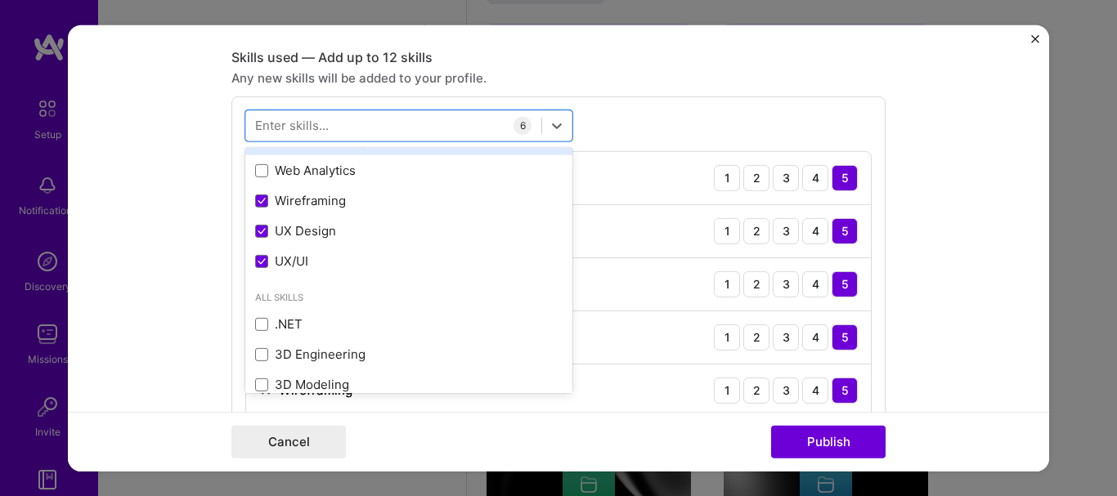
scroll to position [0, 0]
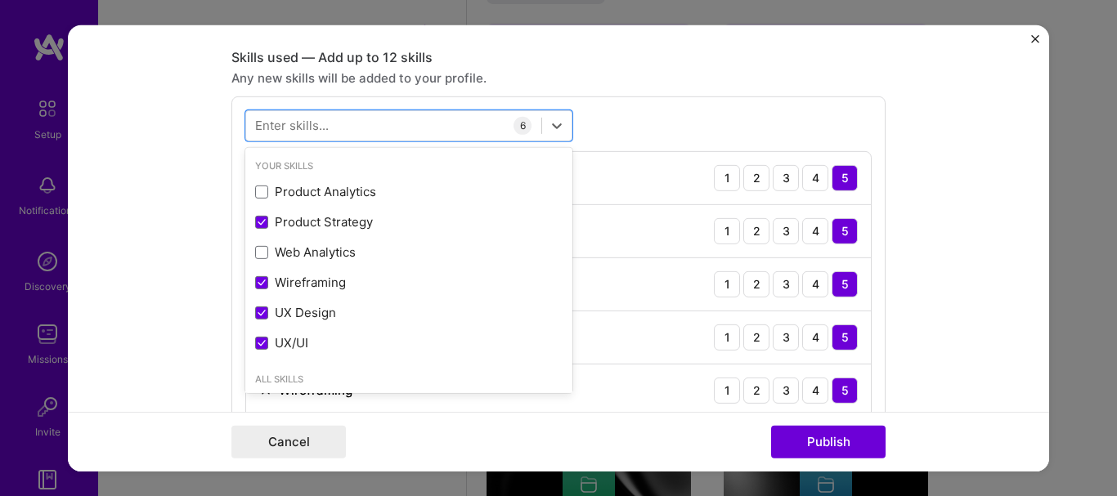
click at [281, 122] on div "Enter skills..." at bounding box center [292, 125] width 74 height 17
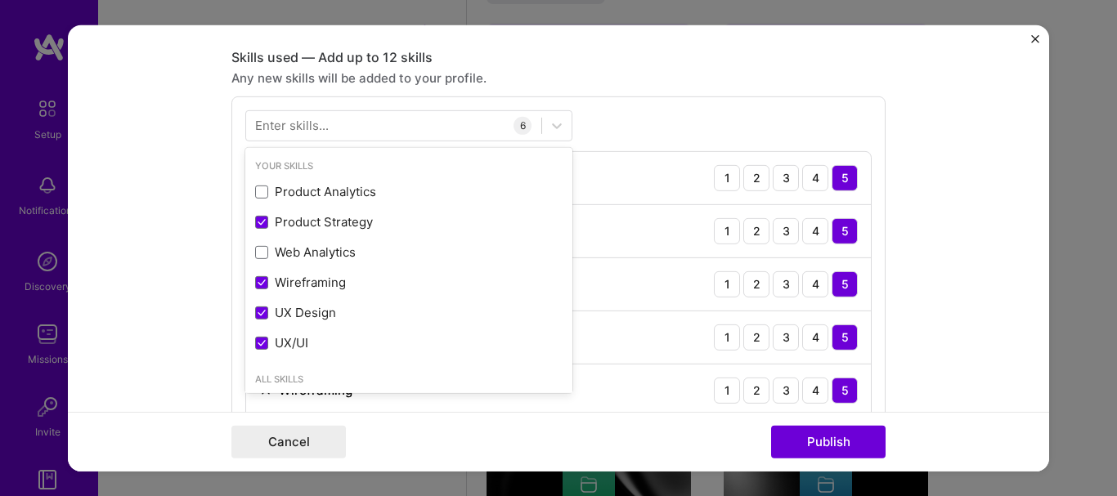
click at [294, 130] on div "Enter skills..." at bounding box center [292, 125] width 74 height 17
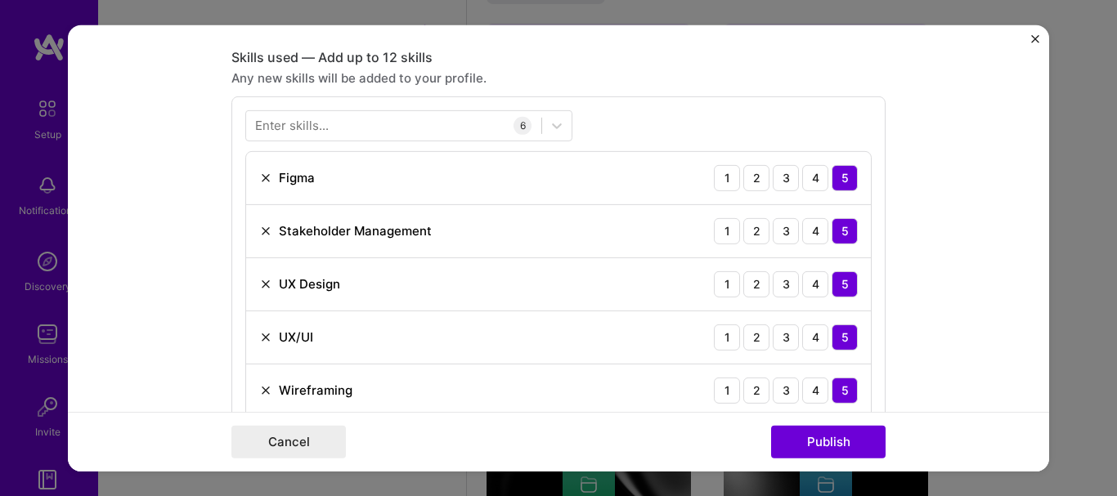
click at [295, 123] on div "Enter skills..." at bounding box center [292, 125] width 74 height 17
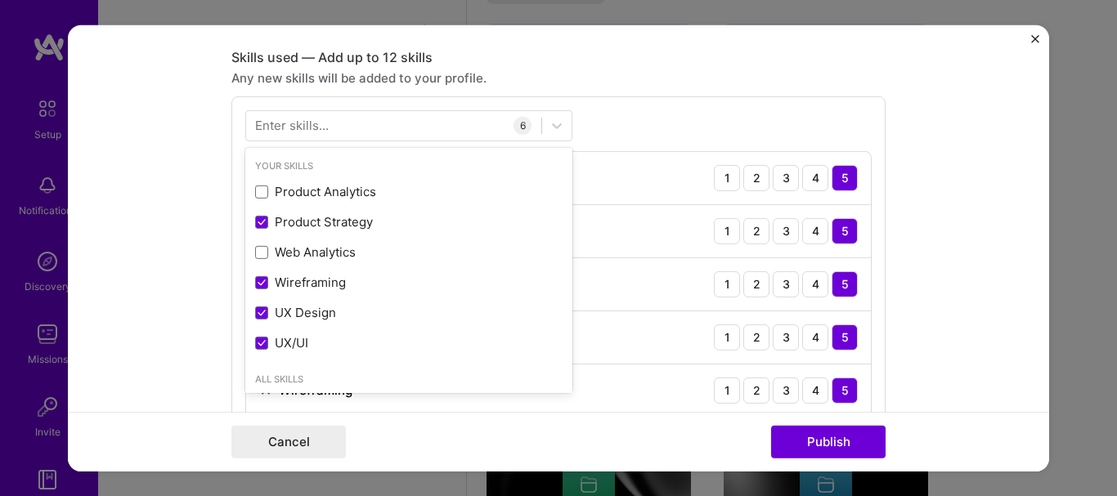
click at [281, 121] on div "Enter skills..." at bounding box center [292, 125] width 74 height 17
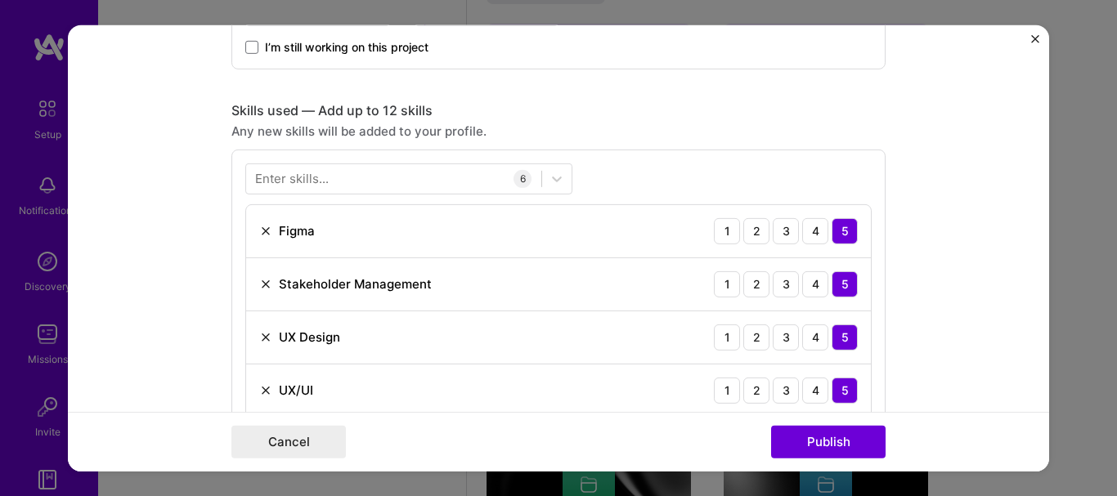
scroll to position [712, 0]
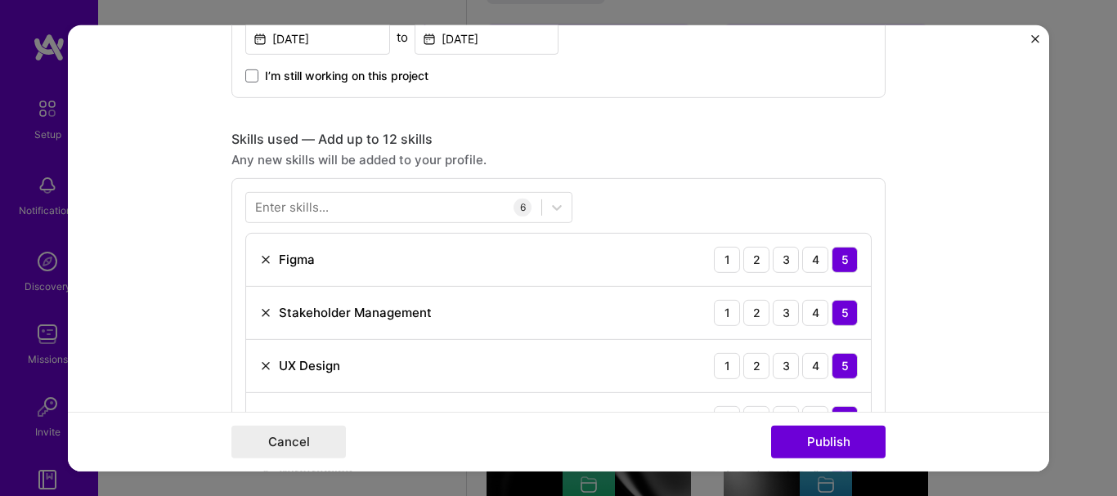
click at [604, 191] on div "Enter skills... 6 Figma 1 2 3 4 5 Stakeholder Management 1 2 3 4 5 UX Design 1 …" at bounding box center [558, 371] width 654 height 388
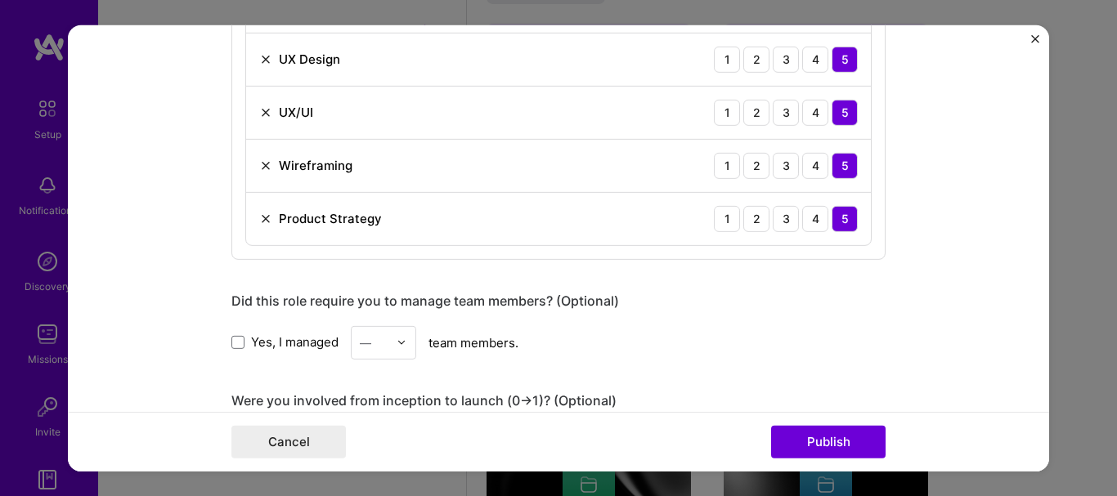
scroll to position [1121, 0]
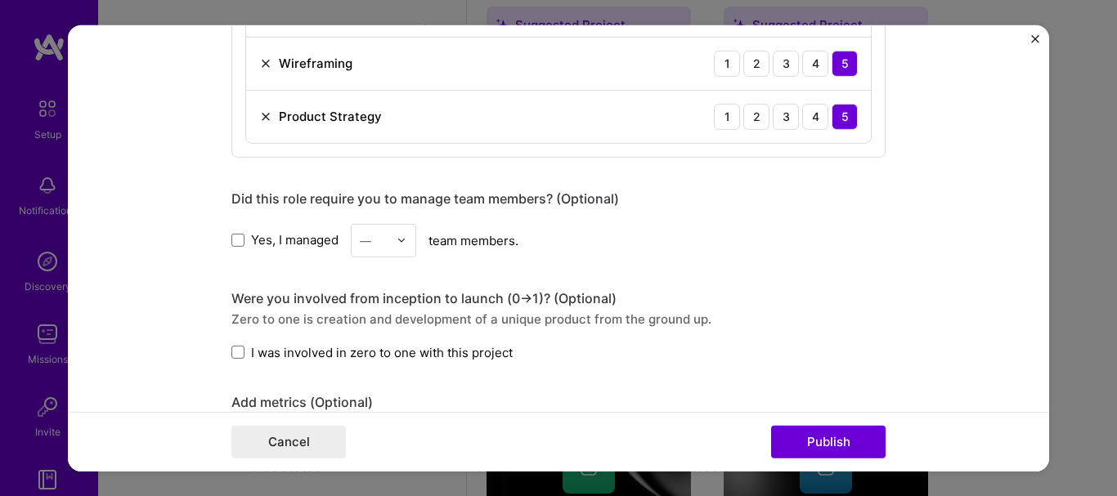
click at [391, 241] on div "—" at bounding box center [383, 240] width 65 height 34
click at [367, 312] on div "2" at bounding box center [384, 313] width 56 height 30
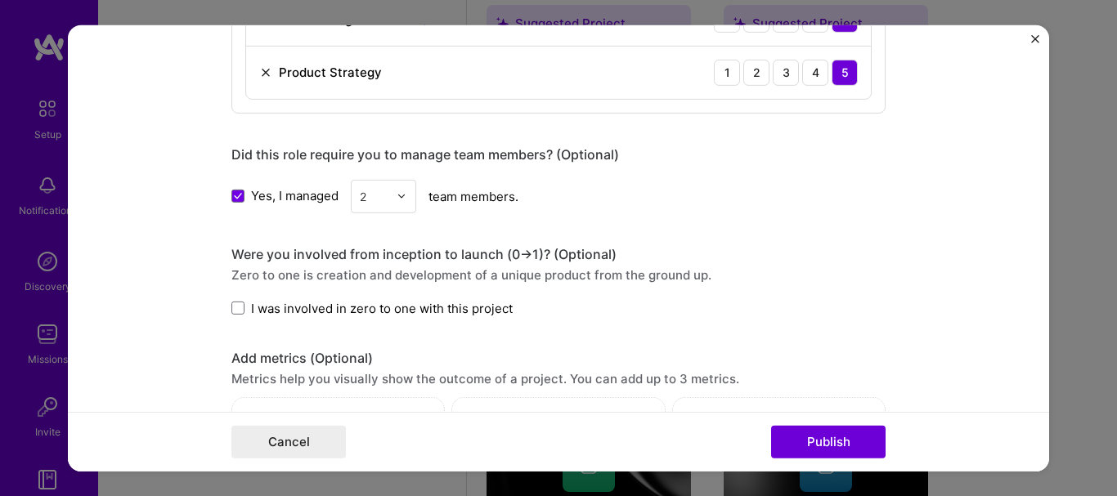
scroll to position [1203, 0]
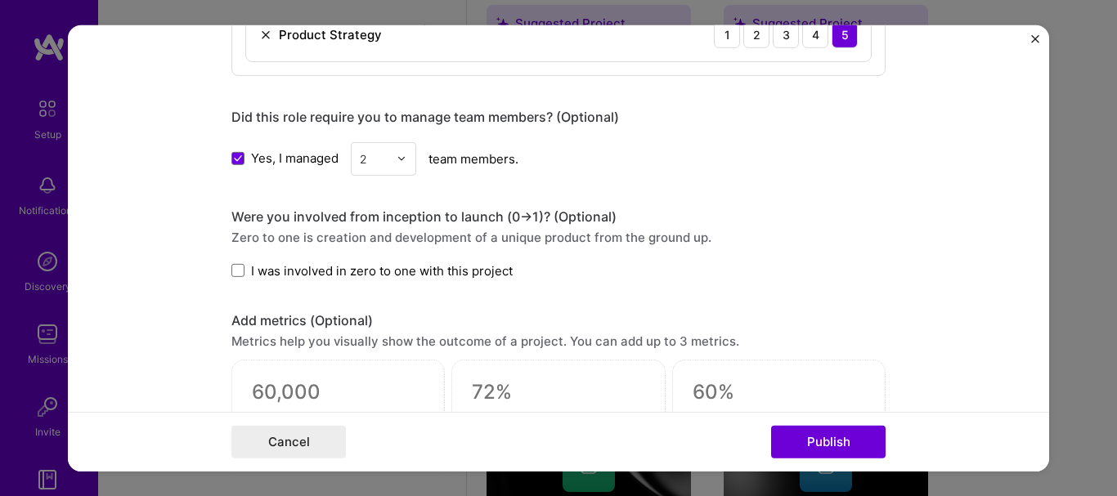
click at [316, 273] on span "I was involved in zero to one with this project" at bounding box center [382, 270] width 262 height 17
click at [0, 0] on input "I was involved in zero to one with this project" at bounding box center [0, 0] width 0 height 0
click at [315, 270] on span "I was involved in zero to one with this project" at bounding box center [382, 270] width 262 height 17
click at [0, 0] on input "I was involved in zero to one with this project" at bounding box center [0, 0] width 0 height 0
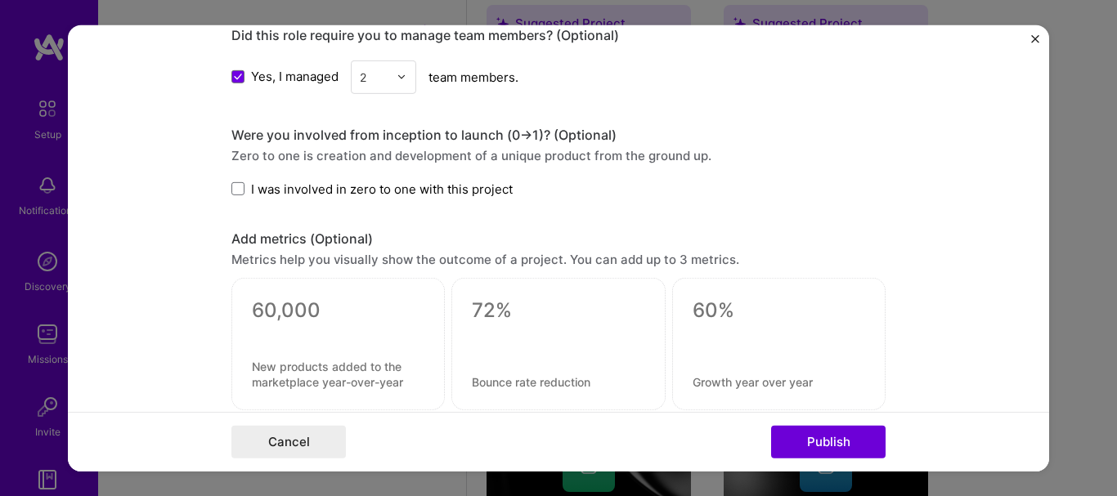
click at [350, 196] on span "I was involved in zero to one with this project" at bounding box center [382, 188] width 262 height 17
click at [0, 0] on input "I was involved in zero to one with this project" at bounding box center [0, 0] width 0 height 0
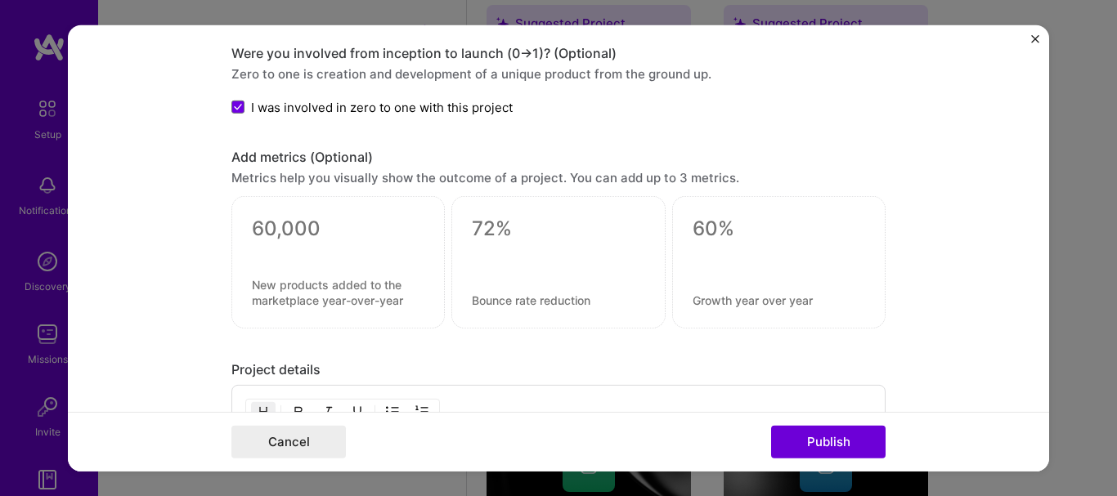
click at [288, 104] on span "I was involved in zero to one with this project" at bounding box center [382, 106] width 262 height 17
click at [0, 0] on input "I was involved in zero to one with this project" at bounding box center [0, 0] width 0 height 0
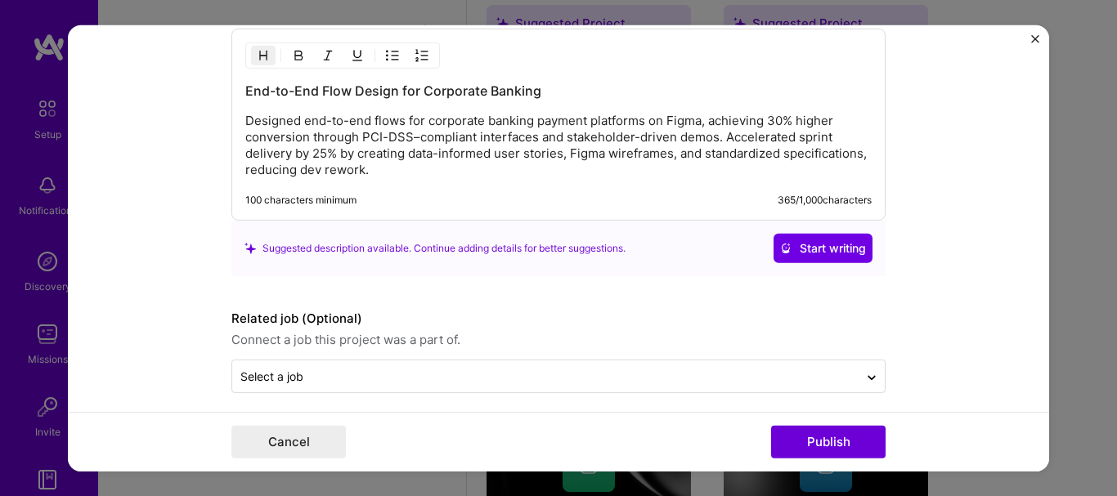
scroll to position [1735, 0]
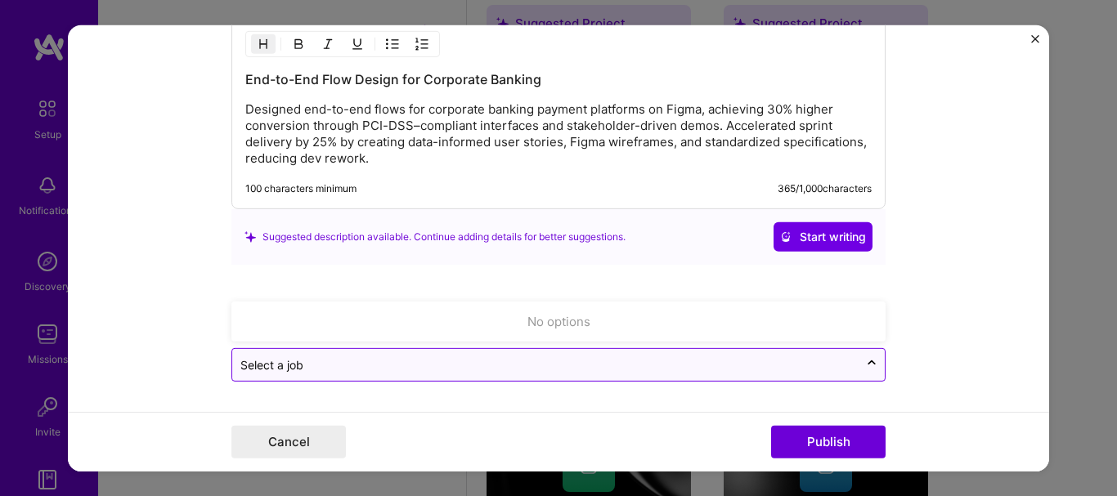
click at [354, 370] on input "text" at bounding box center [545, 365] width 610 height 17
click at [199, 321] on form "Editing suggested project This project is suggested based on your LinkedIn, res…" at bounding box center [558, 248] width 981 height 447
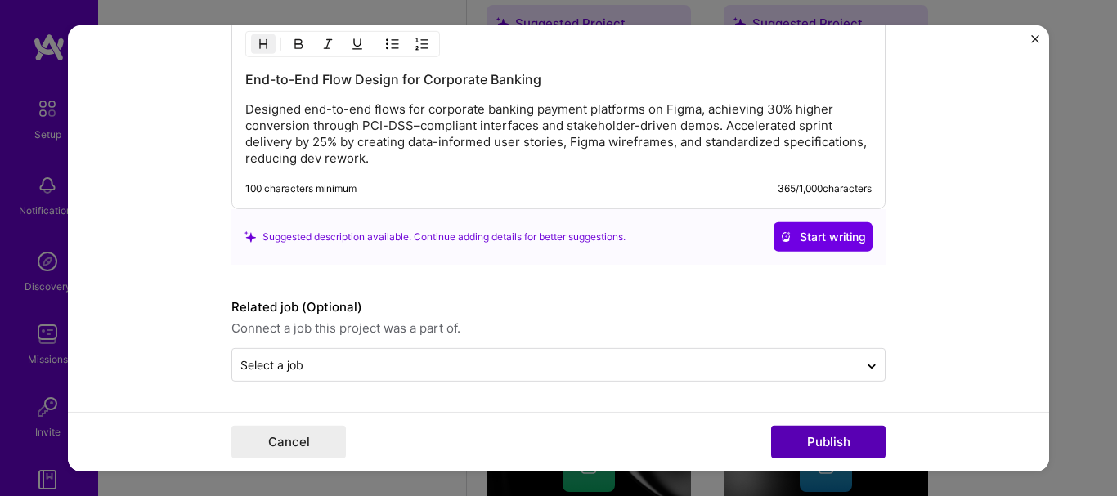
click at [815, 444] on button "Publish" at bounding box center [828, 442] width 114 height 33
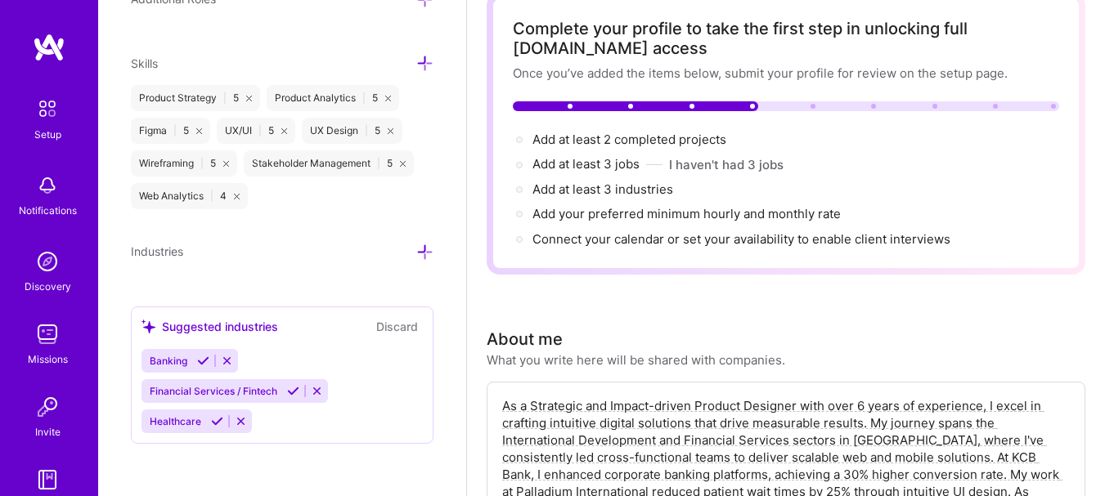
scroll to position [0, 0]
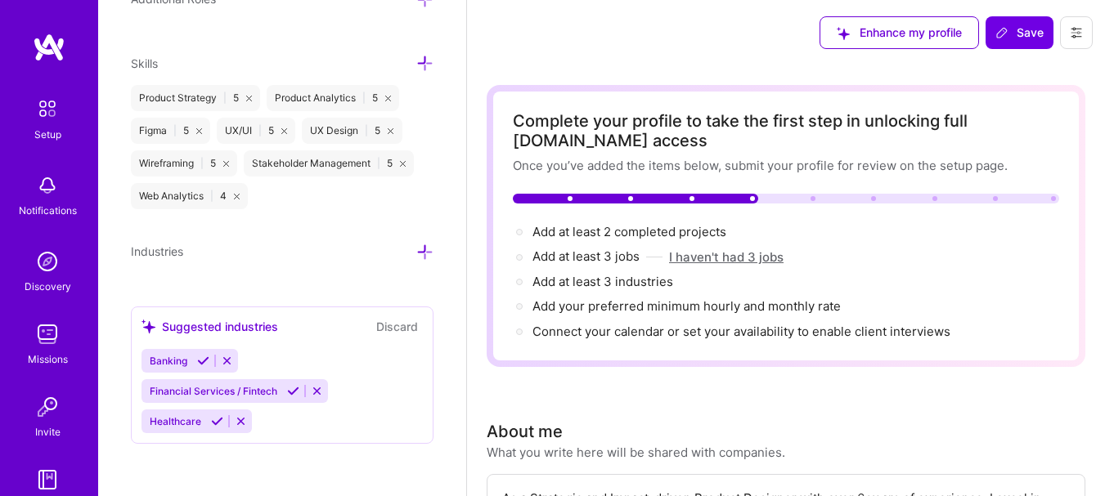
click at [711, 254] on button "I haven't had 3 jobs" at bounding box center [726, 257] width 114 height 17
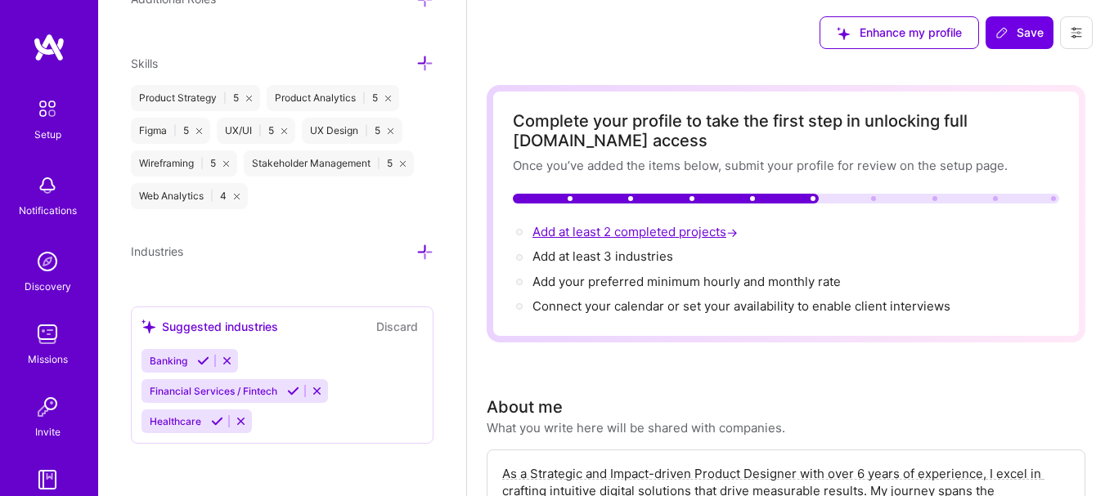
click at [738, 227] on span "→" at bounding box center [731, 232] width 11 height 17
click at [756, 192] on div "Complete your profile to take the first step in unlocking full [DOMAIN_NAME] ac…" at bounding box center [786, 213] width 546 height 205
click at [748, 200] on div at bounding box center [666, 199] width 306 height 10
click at [634, 255] on span "Add at least 3 industries →" at bounding box center [609, 257] width 155 height 16
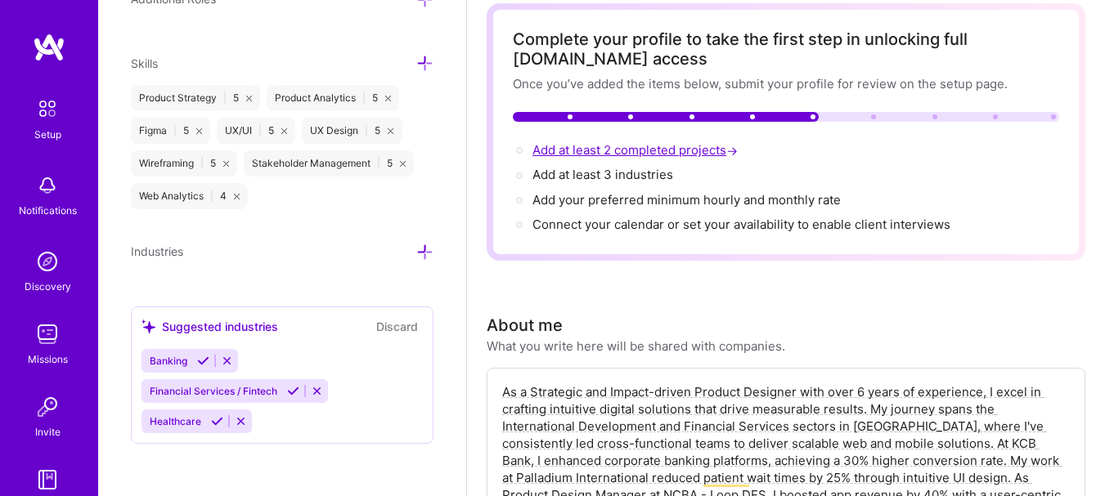
click at [615, 149] on span "Add at least 2 completed projects →" at bounding box center [636, 150] width 209 height 16
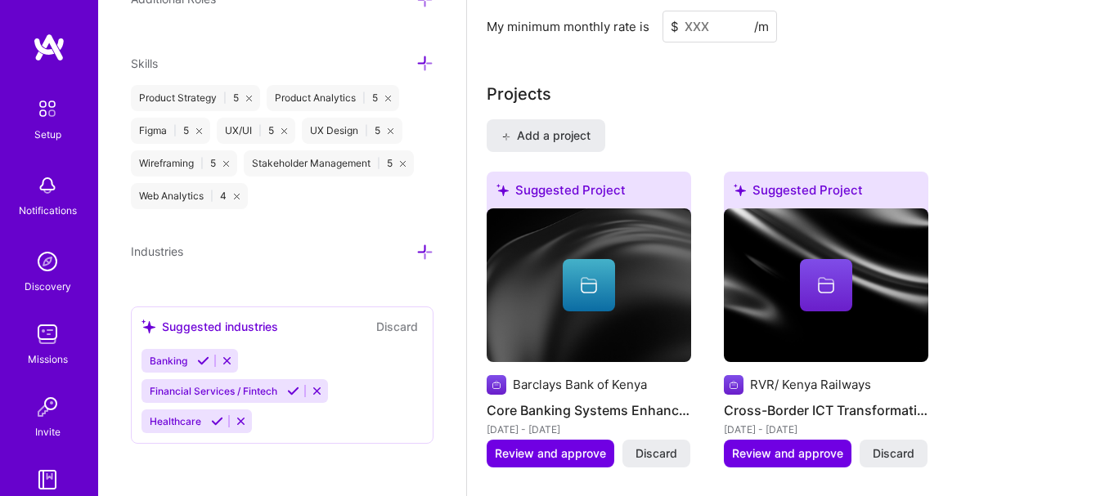
scroll to position [1425, 0]
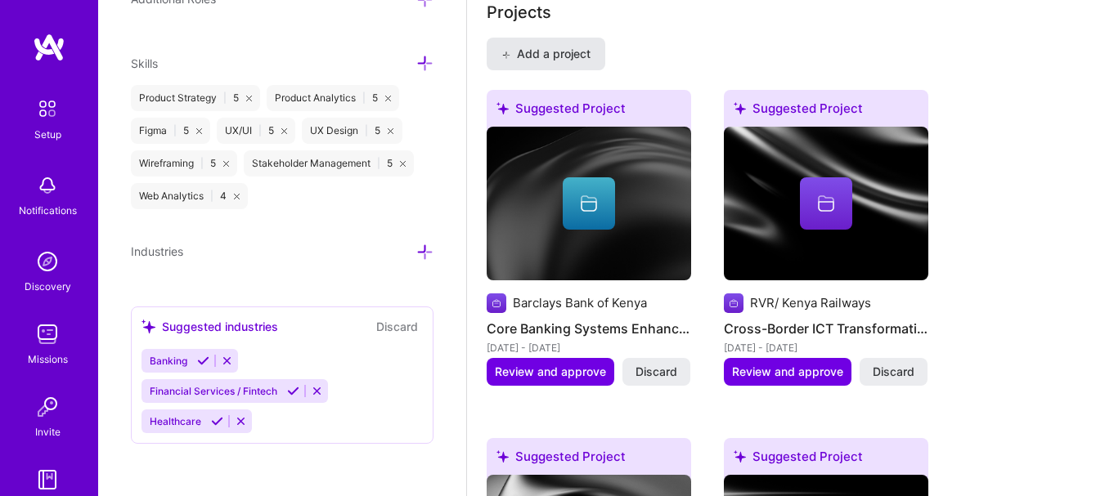
click at [569, 56] on span "Add a project" at bounding box center [545, 54] width 89 height 16
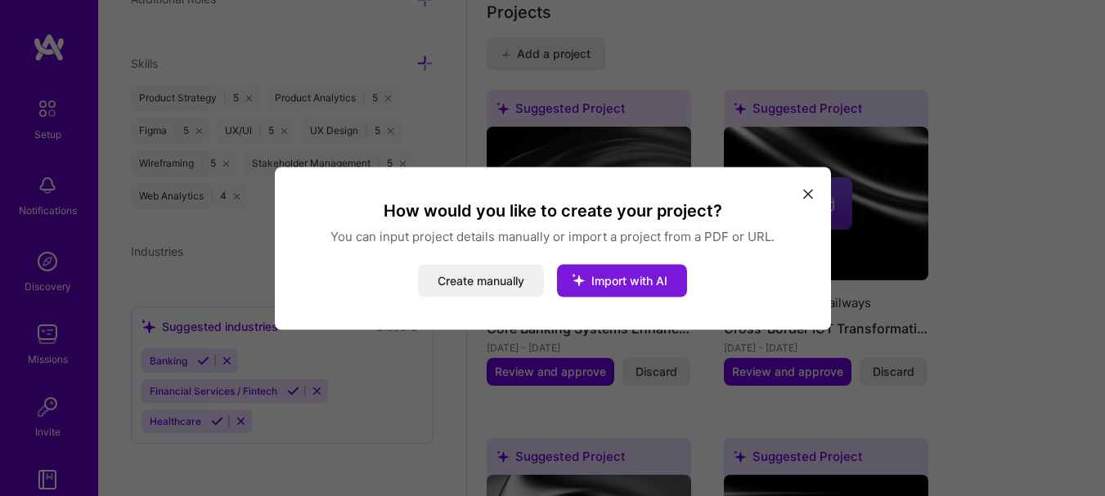
click at [625, 285] on span "Import with AI" at bounding box center [629, 280] width 76 height 14
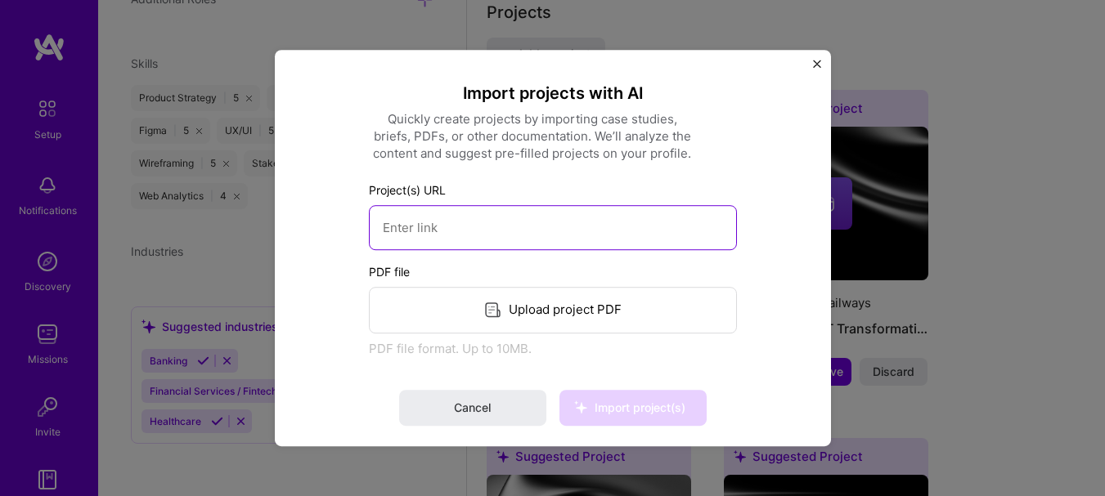
click at [637, 237] on input at bounding box center [553, 227] width 368 height 45
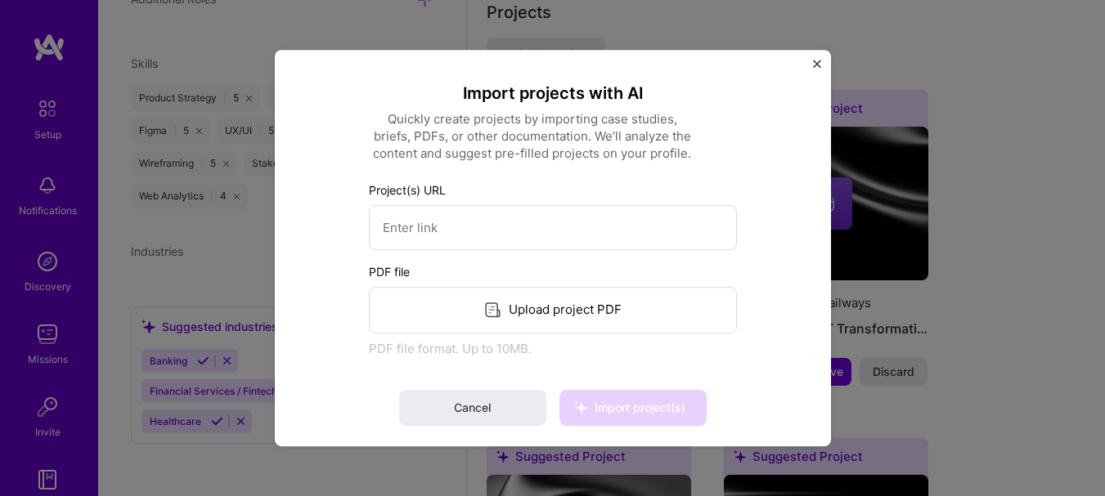
click at [819, 63] on img "Close" at bounding box center [817, 64] width 8 height 8
